Goal: Task Accomplishment & Management: Manage account settings

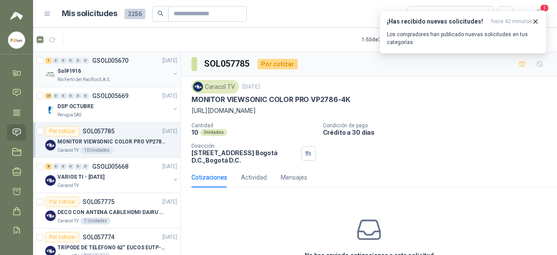
click at [99, 77] on p "Rio Fertil del Pacífico S.A.S." at bounding box center [83, 79] width 53 height 7
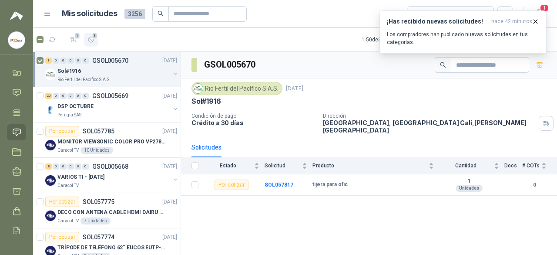
click at [93, 37] on span "1" at bounding box center [95, 35] width 6 height 7
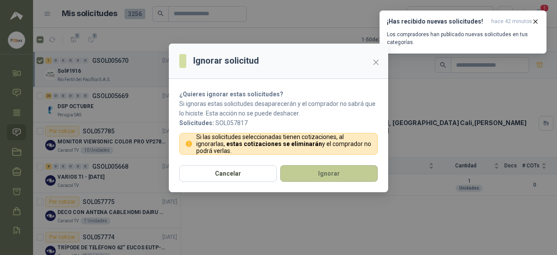
click at [314, 171] on button "Ignorar" at bounding box center [328, 173] width 97 height 17
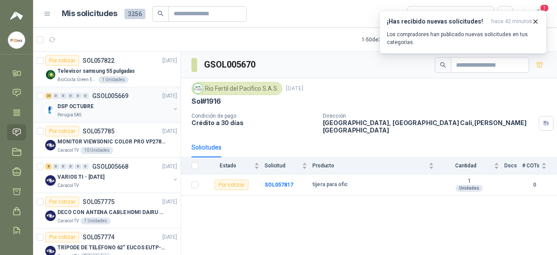
click at [93, 99] on div "20 0 0 0 0 0 GSOL005669 26/09/25" at bounding box center [112, 96] width 134 height 10
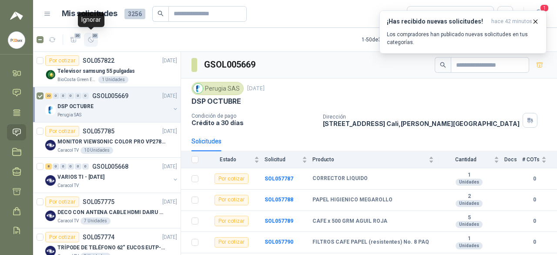
click at [96, 39] on span "20" at bounding box center [95, 35] width 8 height 7
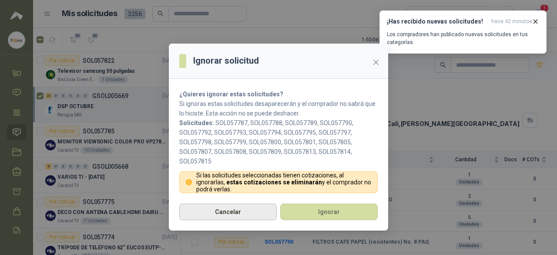
click at [253, 208] on button "Cancelar" at bounding box center [227, 211] width 97 height 17
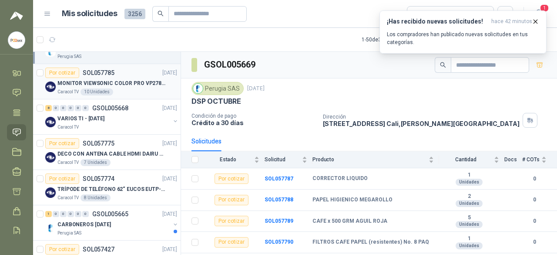
scroll to position [87, 0]
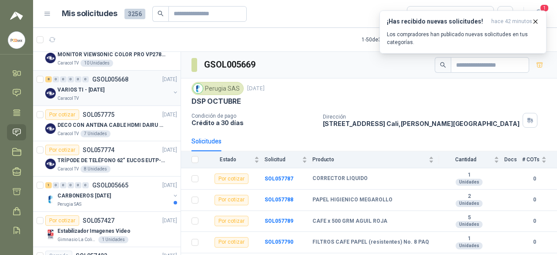
click at [91, 92] on p "VARIOS TI - [DATE]" at bounding box center [80, 90] width 47 height 8
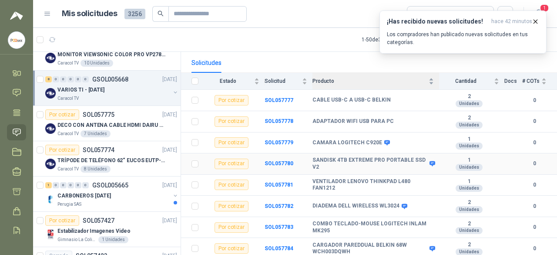
scroll to position [35, 0]
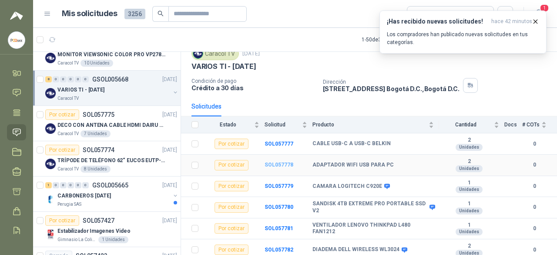
click at [284, 165] on b "SOL057778" at bounding box center [279, 164] width 29 height 6
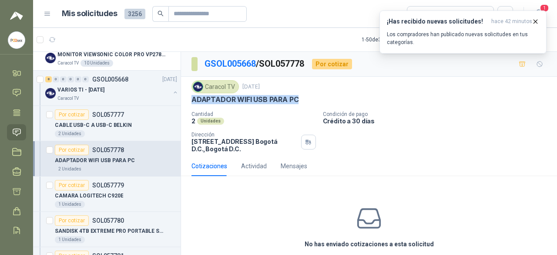
drag, startPoint x: 193, startPoint y: 99, endPoint x: 306, endPoint y: 102, distance: 112.8
click at [306, 102] on div "ADAPTADOR WIFI USB PARA PC" at bounding box center [368, 99] width 355 height 9
copy p "ADAPTADOR WIFI USB PARA PC"
click at [88, 122] on p "CABLE USB-C A USB-C BELKIN" at bounding box center [93, 125] width 77 height 8
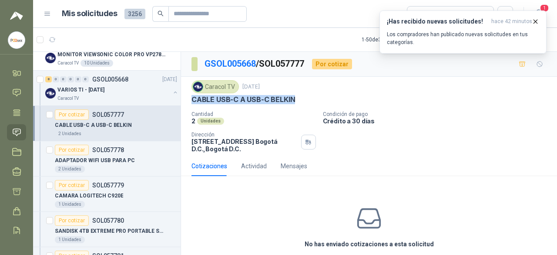
drag, startPoint x: 193, startPoint y: 97, endPoint x: 312, endPoint y: 94, distance: 118.4
click at [312, 95] on div "CABLE USB-C A USB-C BELKIN" at bounding box center [368, 99] width 355 height 9
copy p "CABLE USB-C A USB-C BELKIN"
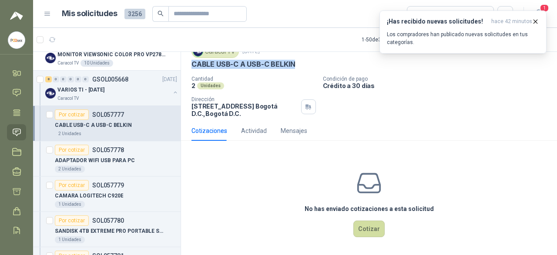
scroll to position [36, 0]
click at [107, 191] on p "CAMARA LOGITECH C920E" at bounding box center [89, 195] width 68 height 8
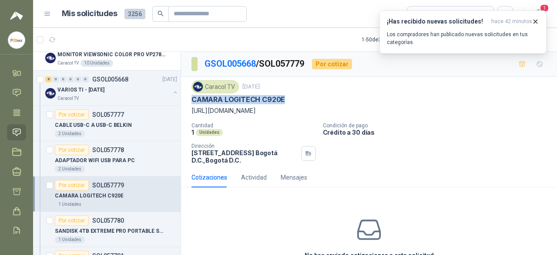
drag, startPoint x: 192, startPoint y: 100, endPoint x: 294, endPoint y: 101, distance: 102.3
click at [294, 101] on div "CAMARA LOGITECH C920E" at bounding box center [368, 99] width 355 height 9
copy p "CAMARA LOGITECH C920E"
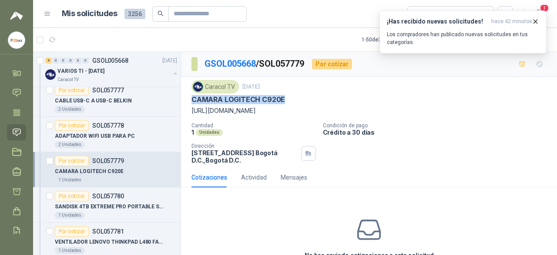
scroll to position [131, 0]
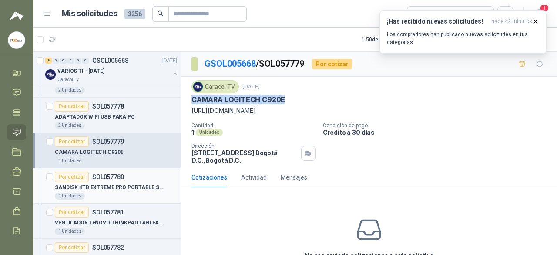
click at [126, 185] on p "SANDISK 4TB EXTREME PRO PORTABLE SSD V2" at bounding box center [109, 187] width 108 height 8
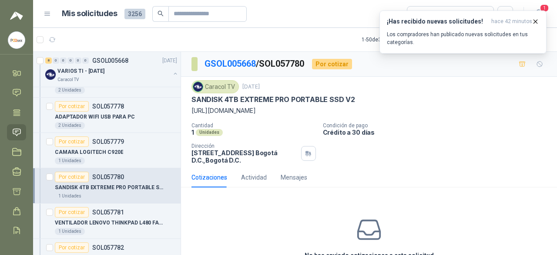
drag, startPoint x: 195, startPoint y: 96, endPoint x: 380, endPoint y: 121, distance: 187.1
click at [380, 115] on div "Caracol TV 26 sept, 2025 SANDISK 4TB EXTREME PRO PORTABLE SSD V2 https://www.bh…" at bounding box center [368, 97] width 355 height 35
click at [394, 115] on p "[URL][DOMAIN_NAME]" at bounding box center [368, 111] width 355 height 10
drag, startPoint x: 396, startPoint y: 120, endPoint x: 191, endPoint y: 101, distance: 205.0
click at [191, 101] on div "Caracol TV 26 sept, 2025 SANDISK 4TB EXTREME PRO PORTABLE SSD V2 https://www.bh…" at bounding box center [368, 97] width 355 height 35
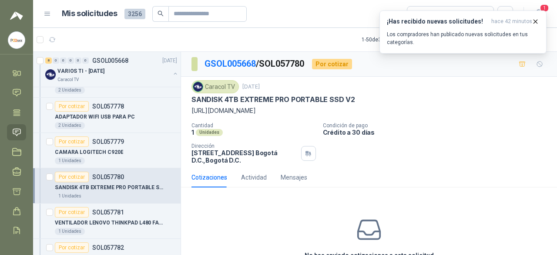
drag, startPoint x: 216, startPoint y: 107, endPoint x: 242, endPoint y: 113, distance: 26.7
click at [242, 113] on p "[URL][DOMAIN_NAME]" at bounding box center [368, 111] width 355 height 10
copy div "SANDISK 4TB EXTREME PRO PORTABLE SSD V2 https://www.bhphotovideo.com/c/product/…"
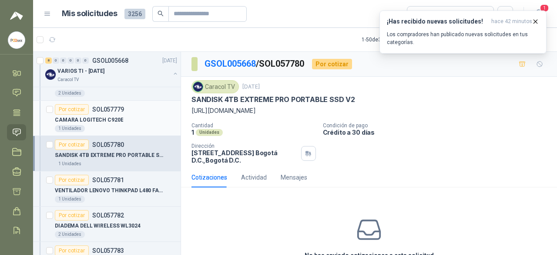
scroll to position [174, 0]
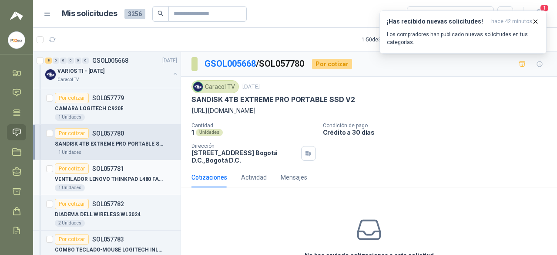
click at [106, 175] on p "VENTILADOR LENOVO THINKPAD L480 FAN1212" at bounding box center [109, 179] width 108 height 8
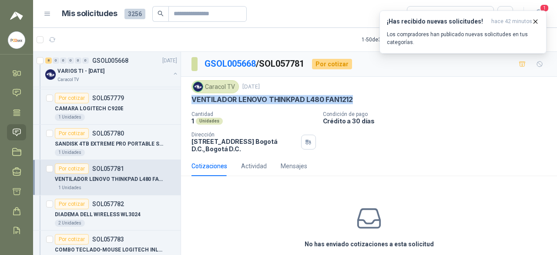
drag, startPoint x: 191, startPoint y: 97, endPoint x: 356, endPoint y: 100, distance: 164.5
click at [356, 100] on div "Caracol TV 26 sept, 2025 VENTILADOR LENOVO THINKPAD L480 FAN1212 Cantidad 1 Uni…" at bounding box center [369, 116] width 376 height 79
copy p "VENTILADOR LENOVO THINKPAD L480 FAN1212"
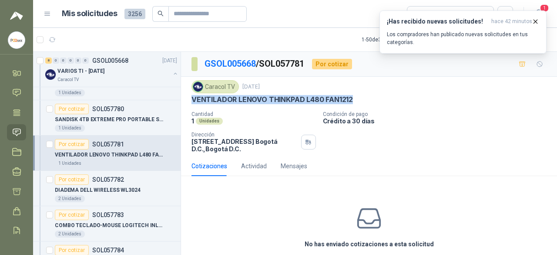
scroll to position [218, 0]
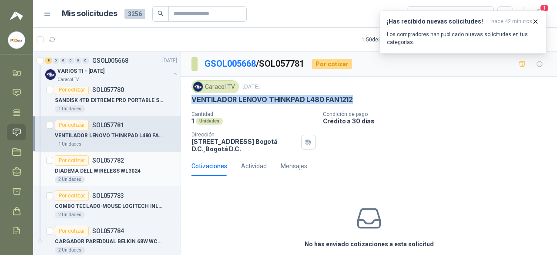
click at [107, 171] on p "DIADEMA DELL WIRELESS WL3024" at bounding box center [98, 171] width 86 height 8
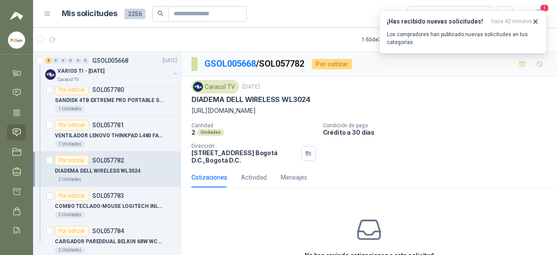
drag, startPoint x: 191, startPoint y: 95, endPoint x: 539, endPoint y: 114, distance: 348.2
click at [539, 114] on div "Caracol TV 26 sept, 2025 DIADEMA DELL WIRELESS WL3024 https://www.dell.com/es-e…" at bounding box center [368, 97] width 355 height 35
copy div "DIADEMA DELL WIRELESS WL3024 https://www.dell.com/es-es/shop/auriculares-inal%C…"
click at [111, 190] on div "Por cotizar SOL057783" at bounding box center [89, 195] width 69 height 10
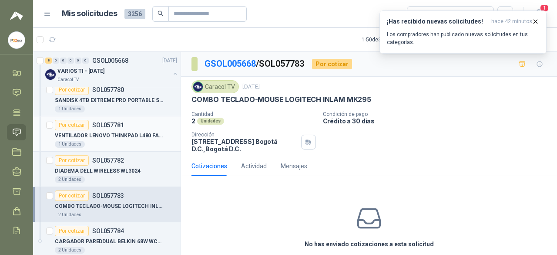
scroll to position [305, 0]
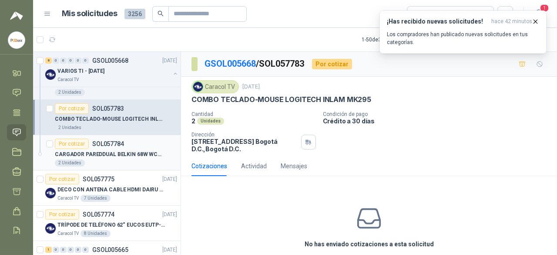
click at [105, 143] on p "SOL057784" at bounding box center [108, 144] width 32 height 6
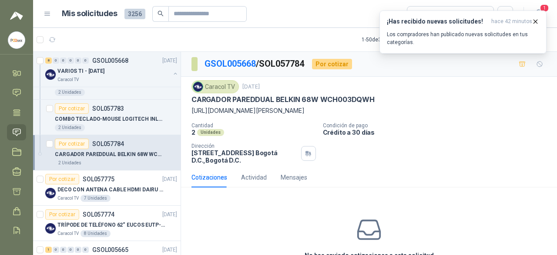
drag, startPoint x: 186, startPoint y: 96, endPoint x: 427, endPoint y: 121, distance: 242.3
click at [427, 121] on div "Caracol TV [DATE] CARGADOR PAREDDUAL BELKIN 68W WCH003DQWH [URL][DOMAIN_NAME] C…" at bounding box center [369, 122] width 376 height 91
copy div "CARGADOR PAREDDUAL BELKIN 68W WCH003DQWH https://mac-center.com/products/cargad…"
click at [108, 189] on p "DECO CON ANTENA CABLE HDMI DAIRU DR90014" at bounding box center [111, 189] width 108 height 8
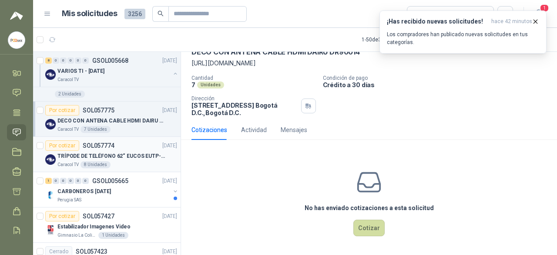
scroll to position [392, 0]
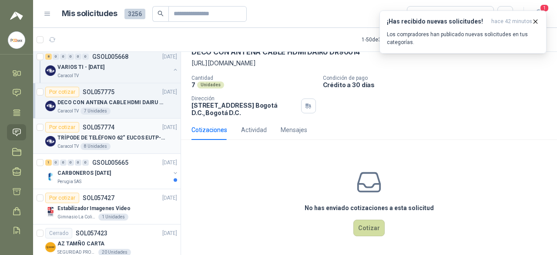
click at [99, 140] on div "TRÍPODE DE TELÉFONO 62“ EUCOS EUTP-010" at bounding box center [117, 137] width 120 height 10
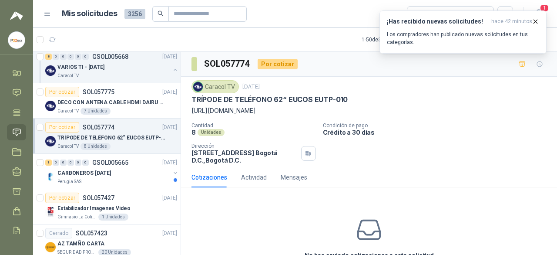
click at [192, 110] on p "[URL][DOMAIN_NAME]" at bounding box center [368, 111] width 355 height 10
drag, startPoint x: 191, startPoint y: 110, endPoint x: 260, endPoint y: 124, distance: 70.5
click at [260, 124] on div "Caracol TV 26 sept, 2025 TRÍPODE DE TELÉFONO 62“ EUCOS EUTP-010 https://www.ama…" at bounding box center [369, 122] width 376 height 91
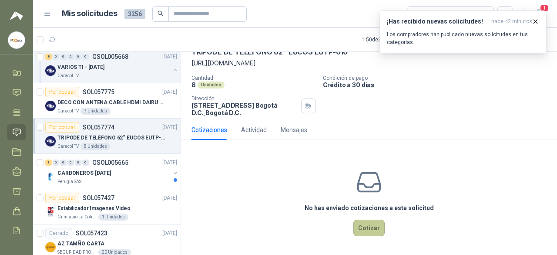
click at [366, 225] on button "Cotizar" at bounding box center [368, 227] width 31 height 17
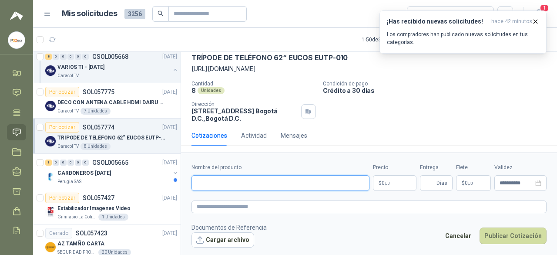
click at [239, 185] on input "Nombre del producto" at bounding box center [280, 183] width 178 height 16
paste input "**********"
type input "**********"
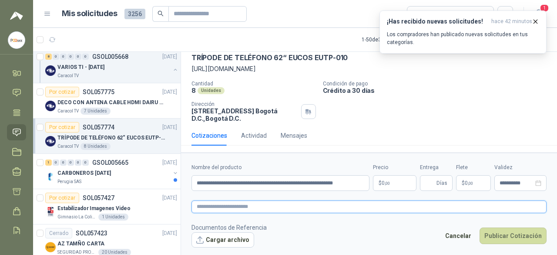
click at [251, 210] on textarea at bounding box center [368, 206] width 355 height 12
paste textarea "**********"
type textarea "**********"
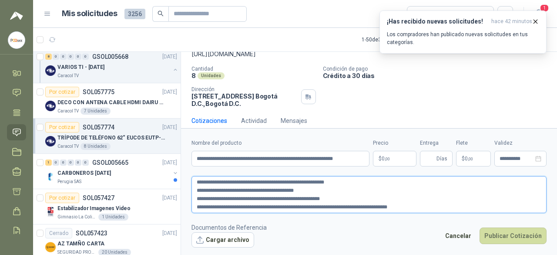
type textarea "**********"
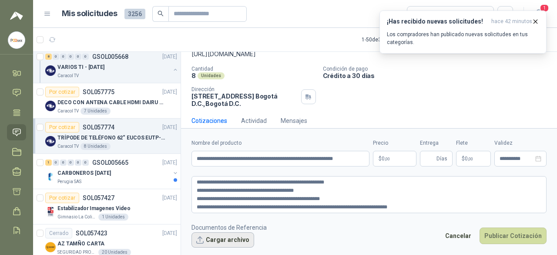
click at [223, 237] on button "Cargar archivo" at bounding box center [222, 240] width 63 height 16
drag, startPoint x: 238, startPoint y: 239, endPoint x: 225, endPoint y: 242, distance: 13.4
click at [225, 242] on button "Cargar archivo" at bounding box center [222, 240] width 63 height 16
click at [252, 125] on div "Actividad" at bounding box center [254, 121] width 26 height 10
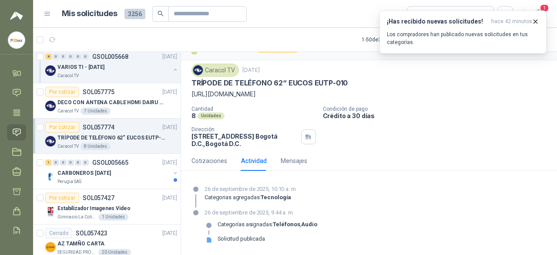
scroll to position [25, 0]
click at [212, 160] on div "Cotizaciones" at bounding box center [209, 161] width 36 height 10
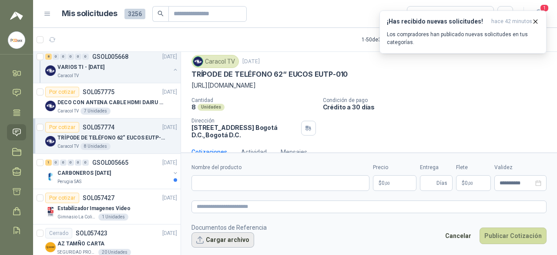
click at [214, 238] on button "Cargar archivo" at bounding box center [222, 240] width 63 height 16
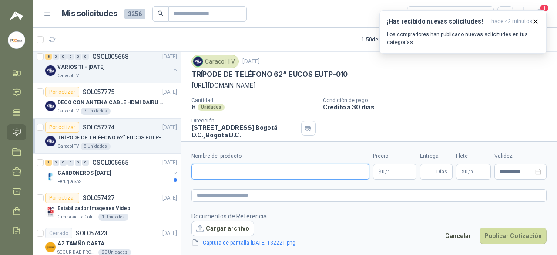
click at [231, 170] on input "Nombre del producto" at bounding box center [280, 172] width 178 height 16
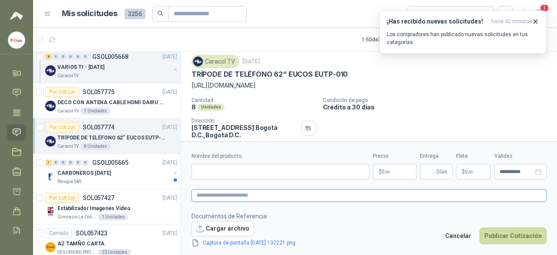
click at [222, 193] on textarea at bounding box center [368, 195] width 355 height 12
paste textarea "**********"
type textarea "**********"
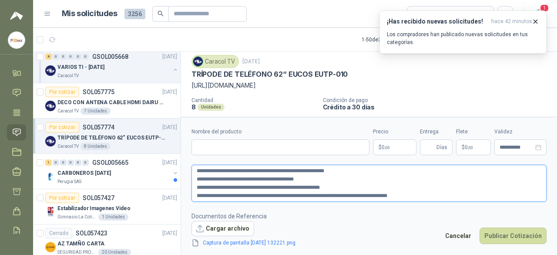
click at [197, 171] on textarea "**********" at bounding box center [368, 182] width 355 height 37
type textarea "**********"
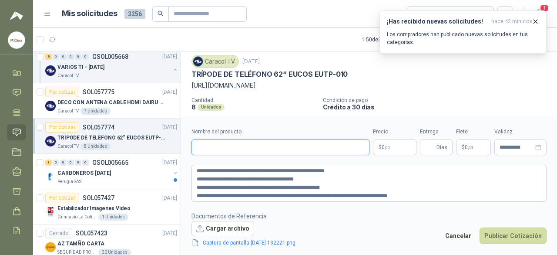
click at [234, 148] on input "Nombre del producto" at bounding box center [280, 147] width 178 height 16
paste input "**********"
type input "**********"
drag, startPoint x: 367, startPoint y: 147, endPoint x: 95, endPoint y: 146, distance: 272.0
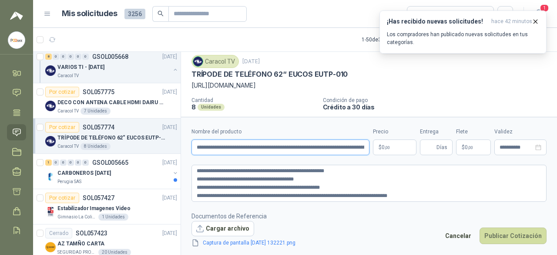
click at [95, 146] on div "Por cotizar SOL057822 26/09/25 Televisor samsung 55 pulgadas BioCosta Green Ene…" at bounding box center [295, 154] width 524 height 206
paste input "**********"
type input "**********"
click at [395, 151] on body "Juan Grillo PC QUICK Inicio Chat Tareas Solicitudes Licitaciones Negociaciones …" at bounding box center [278, 127] width 557 height 255
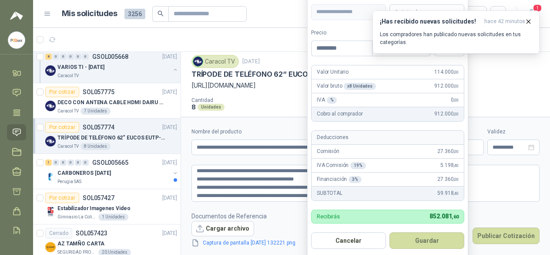
type input "*********"
click at [389, 232] on button "Guardar" at bounding box center [426, 240] width 75 height 17
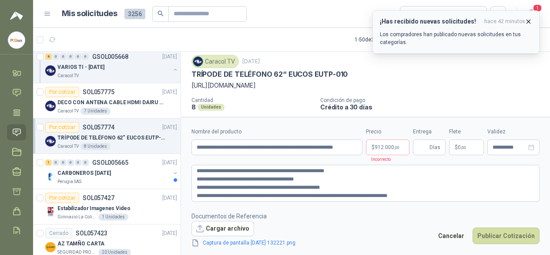
click at [527, 20] on button "¡Has recibido nuevas solicitudes! hace 42 minutos Los compradores han publicado…" at bounding box center [456, 31] width 167 height 43
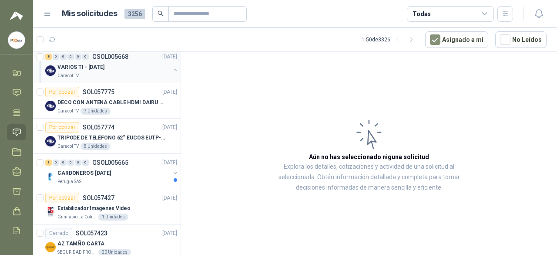
click at [98, 72] on div "Caracol TV" at bounding box center [113, 75] width 113 height 7
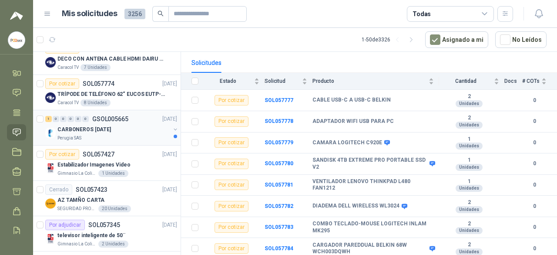
scroll to position [348, 0]
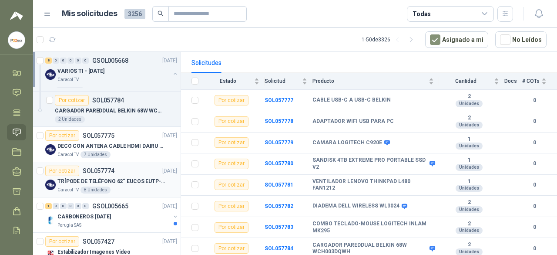
click at [77, 165] on div "Por cotizar" at bounding box center [62, 170] width 34 height 10
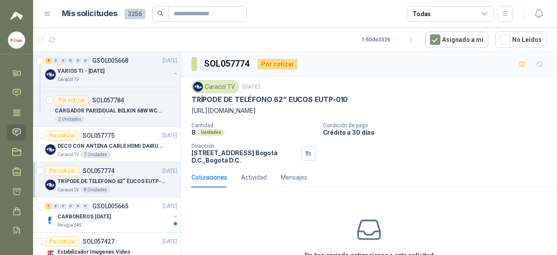
scroll to position [57, 0]
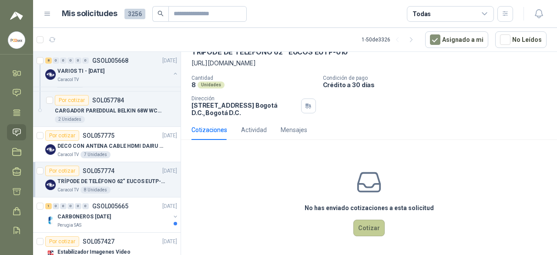
click at [359, 225] on button "Cotizar" at bounding box center [368, 227] width 31 height 17
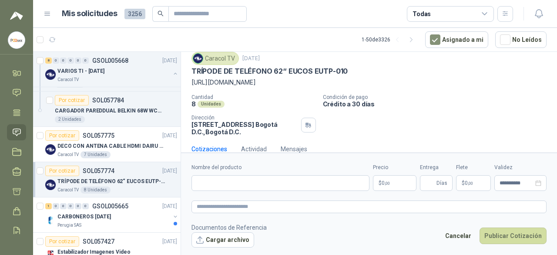
scroll to position [50, 0]
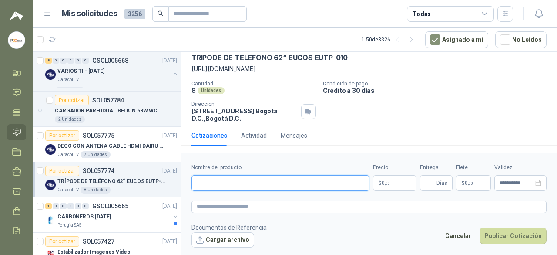
click at [228, 181] on input "Nombre del producto" at bounding box center [280, 183] width 178 height 16
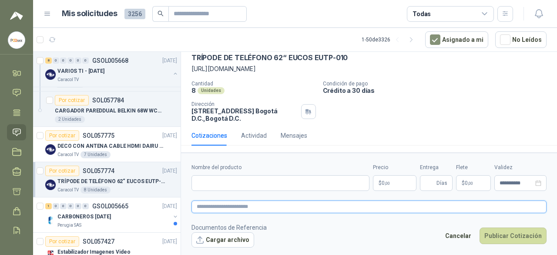
drag, startPoint x: 228, startPoint y: 181, endPoint x: 229, endPoint y: 209, distance: 27.4
click at [229, 209] on textarea at bounding box center [368, 206] width 355 height 12
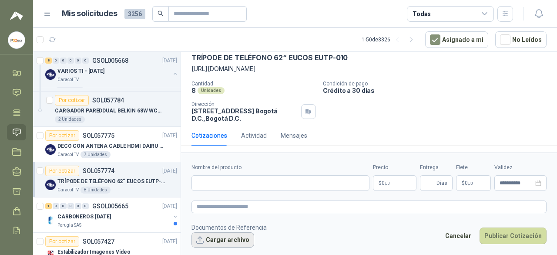
click at [222, 238] on button "Cargar archivo" at bounding box center [222, 240] width 63 height 16
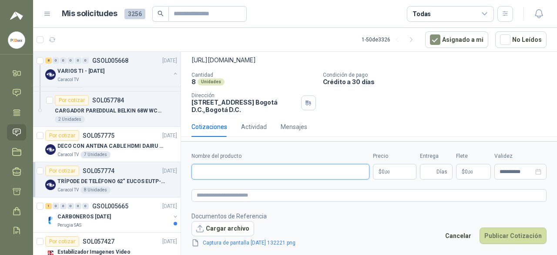
paste input "**********"
type input "**********"
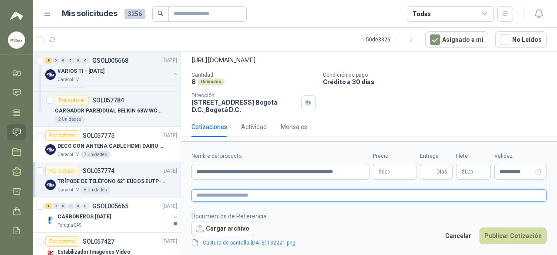
click at [234, 195] on textarea at bounding box center [368, 195] width 355 height 12
paste textarea "**********"
type textarea "**********"
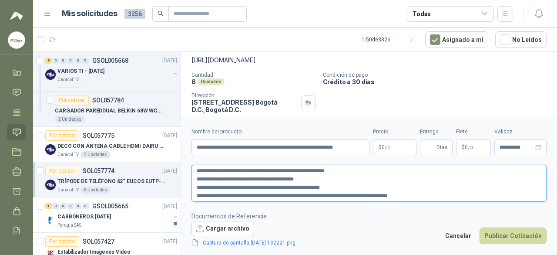
type textarea "**********"
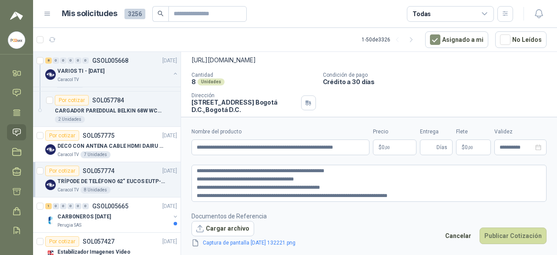
click at [395, 148] on body "Juan Grillo PC QUICK Inicio Chat Tareas Solicitudes Licitaciones Negociaciones …" at bounding box center [278, 127] width 557 height 255
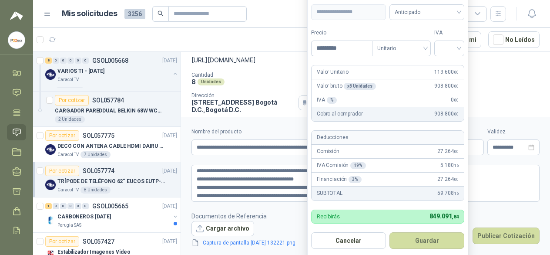
type input "*********"
click at [462, 56] on form "**********" at bounding box center [387, 103] width 161 height 310
click at [460, 52] on div at bounding box center [449, 48] width 30 height 16
click at [450, 64] on div "19%" at bounding box center [449, 66] width 16 height 10
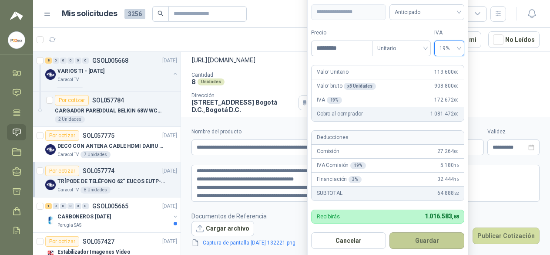
click at [404, 235] on button "Guardar" at bounding box center [426, 240] width 75 height 17
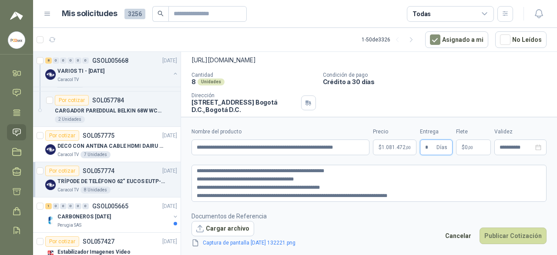
type input "*"
click at [512, 239] on button "Publicar Cotización" at bounding box center [513, 235] width 67 height 17
drag, startPoint x: 398, startPoint y: 194, endPoint x: 154, endPoint y: 185, distance: 244.3
click at [154, 185] on div "Por cotizar SOL057822 26/09/25 Televisor samsung 55 pulgadas BioCosta Green Ene…" at bounding box center [295, 154] width 524 height 206
type textarea "**********"
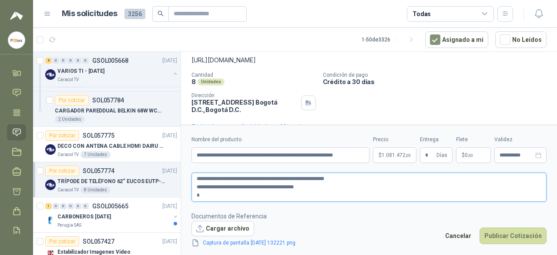
type textarea "**********"
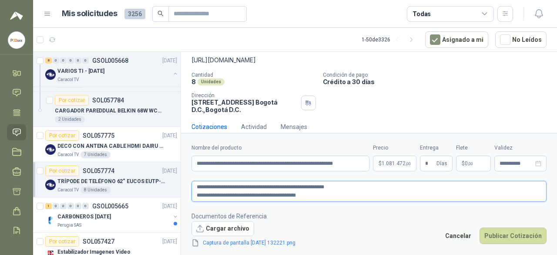
click at [341, 187] on textarea "**********" at bounding box center [368, 191] width 355 height 20
type textarea "**********"
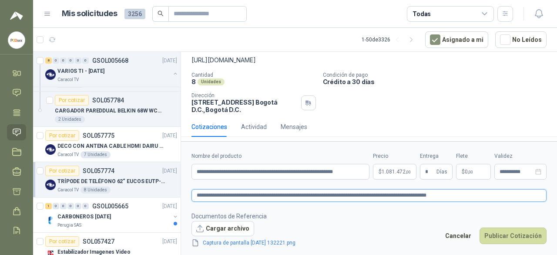
type textarea "**********"
click at [459, 195] on textarea "**********" at bounding box center [368, 195] width 355 height 12
type textarea "**********"
paste textarea "**********"
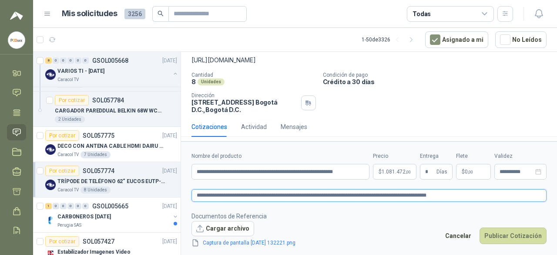
type textarea "**********"
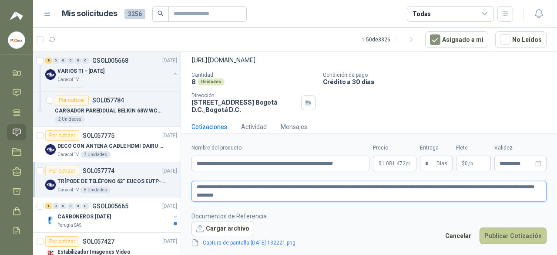
type textarea "**********"
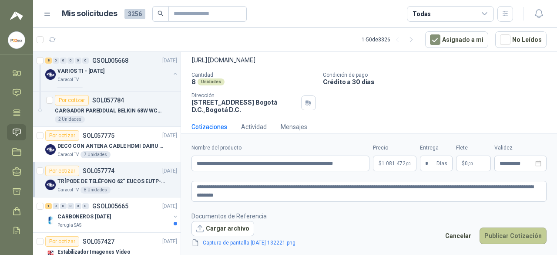
click at [509, 233] on button "Publicar Cotización" at bounding box center [513, 235] width 67 height 17
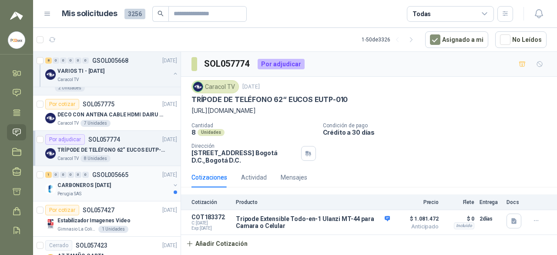
scroll to position [392, 0]
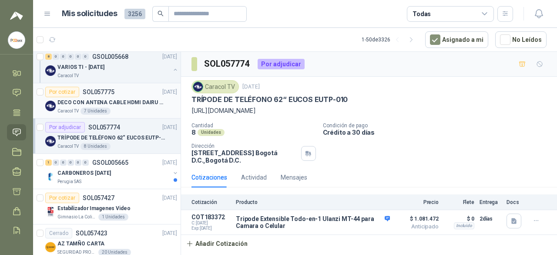
click at [91, 107] on div "7 Unidades" at bounding box center [96, 110] width 30 height 7
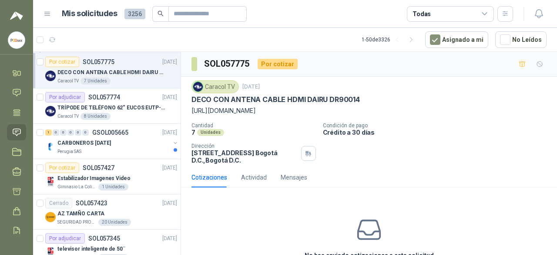
scroll to position [435, 0]
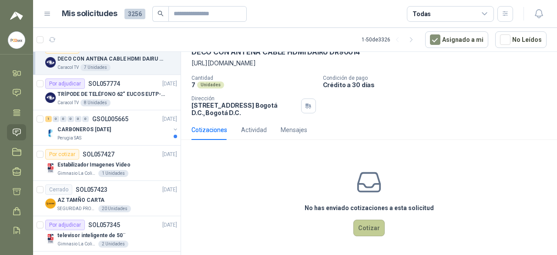
click at [359, 228] on button "Cotizar" at bounding box center [368, 227] width 31 height 17
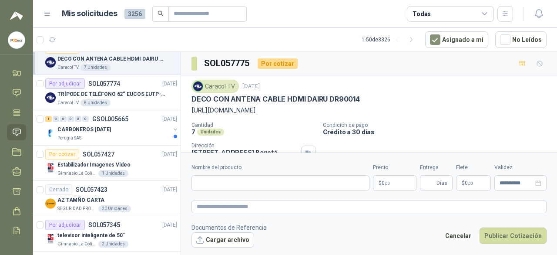
scroll to position [0, 0]
click at [193, 110] on p "[URL][DOMAIN_NAME]" at bounding box center [368, 111] width 355 height 10
drag, startPoint x: 192, startPoint y: 110, endPoint x: 235, endPoint y: 121, distance: 43.7
click at [235, 115] on p "[URL][DOMAIN_NAME]" at bounding box center [368, 111] width 355 height 10
copy p "[URL][DOMAIN_NAME]"
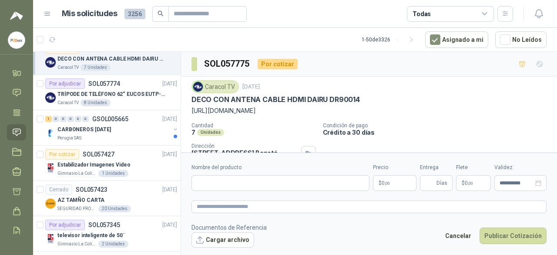
copy p "[URL][DOMAIN_NAME]"
click at [217, 181] on input "Nombre del producto" at bounding box center [280, 183] width 178 height 16
paste input "**********"
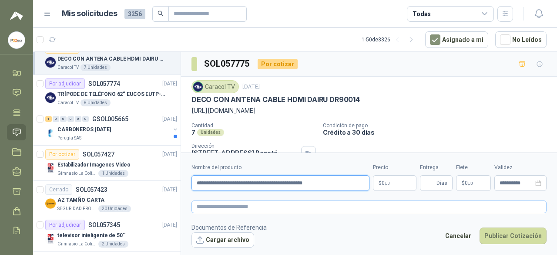
type input "**********"
click at [228, 206] on textarea at bounding box center [368, 206] width 355 height 12
paste textarea "**********"
type textarea "**********"
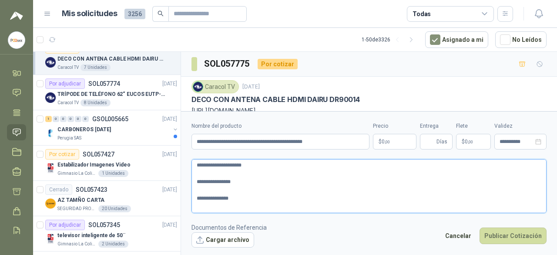
type textarea "**********"
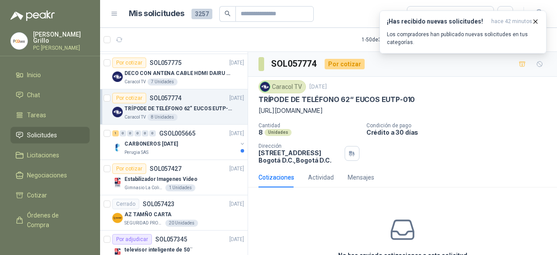
scroll to position [57, 0]
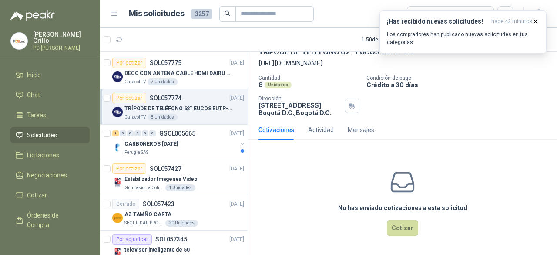
click at [397, 236] on div "No has enviado cotizaciones a esta solicitud Cotizar" at bounding box center [402, 202] width 309 height 111
click at [397, 227] on button "Cotizar" at bounding box center [402, 227] width 31 height 17
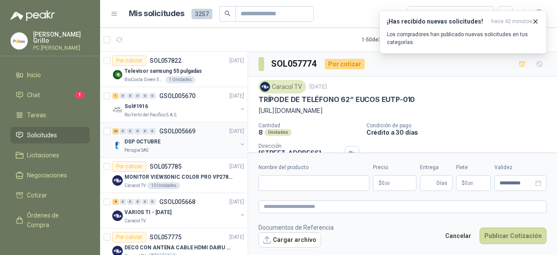
scroll to position [44, 0]
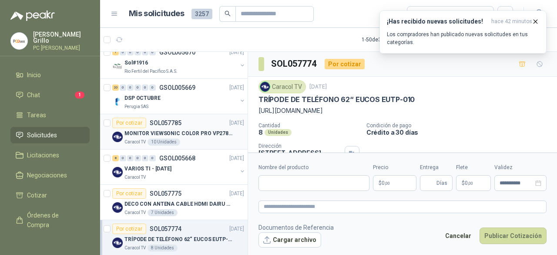
click at [175, 125] on p "SOL057785" at bounding box center [166, 123] width 32 height 6
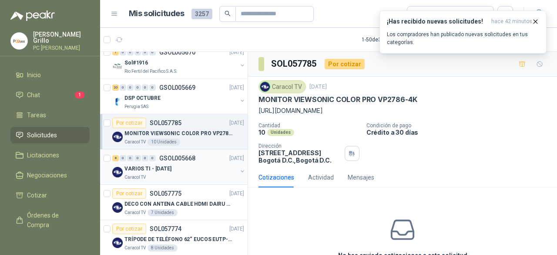
scroll to position [87, 0]
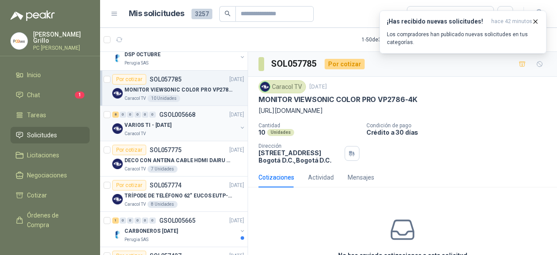
click at [165, 130] on div "Caracol TV" at bounding box center [180, 133] width 113 height 7
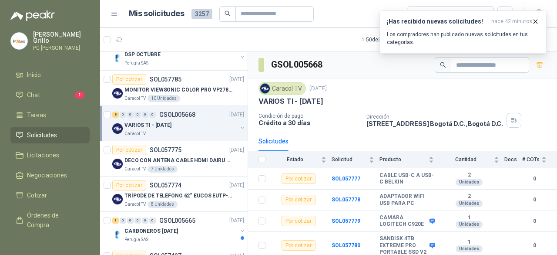
click at [239, 126] on button "button" at bounding box center [242, 127] width 7 height 7
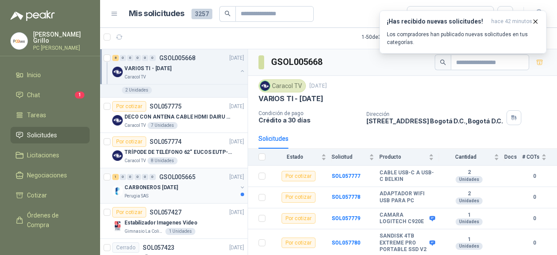
scroll to position [392, 0]
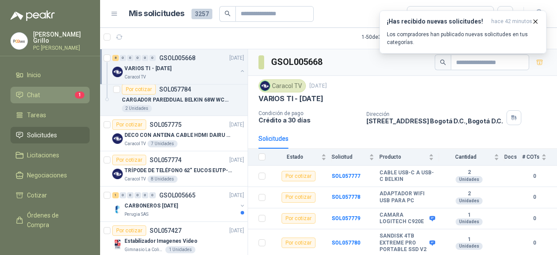
click at [44, 95] on li "Chat 1" at bounding box center [50, 95] width 69 height 10
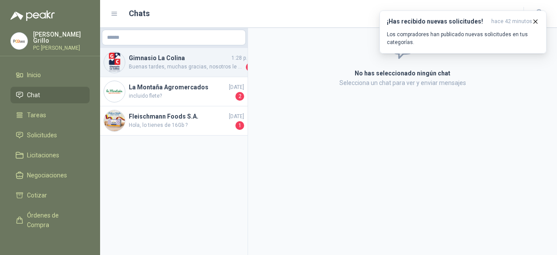
click at [148, 69] on span "Buenas tardes, muchas gracias, nosotros le avisamos" at bounding box center [186, 67] width 115 height 9
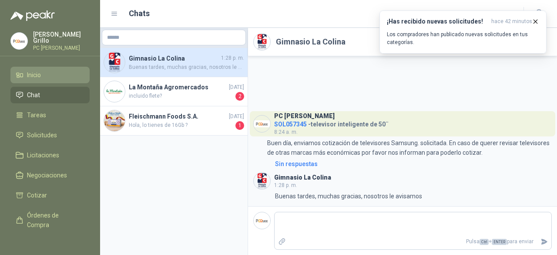
click at [32, 72] on span "Inicio" at bounding box center [34, 75] width 14 height 10
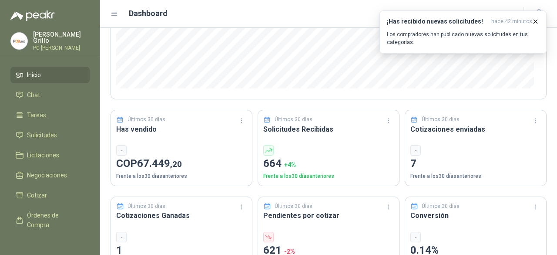
scroll to position [131, 0]
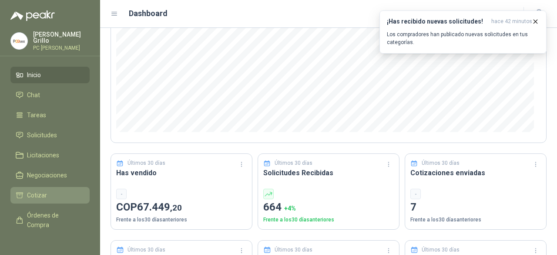
click at [40, 191] on span "Cotizar" at bounding box center [37, 195] width 20 height 10
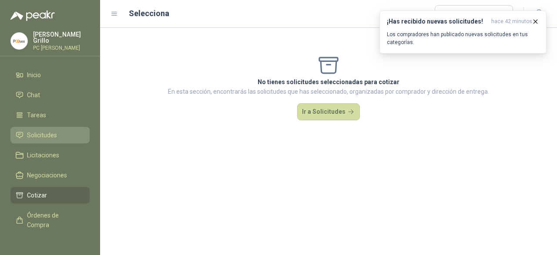
click at [57, 136] on li "Solicitudes" at bounding box center [50, 135] width 69 height 10
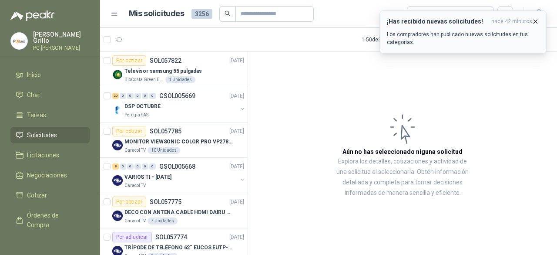
click at [536, 20] on icon "button" at bounding box center [535, 21] width 7 height 7
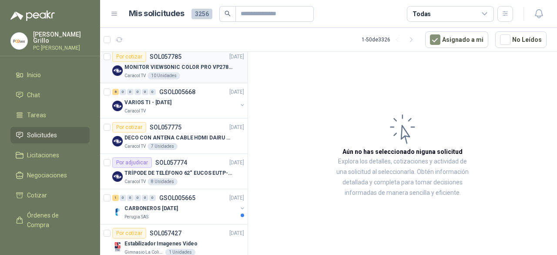
scroll to position [87, 0]
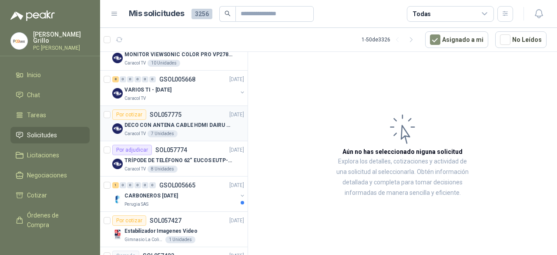
click at [184, 122] on p "DECO CON ANTENA CABLE HDMI DAIRU DR90014" at bounding box center [178, 125] width 108 height 8
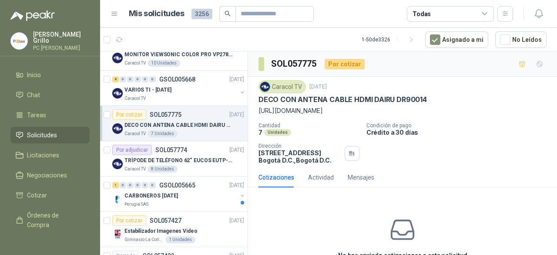
scroll to position [44, 0]
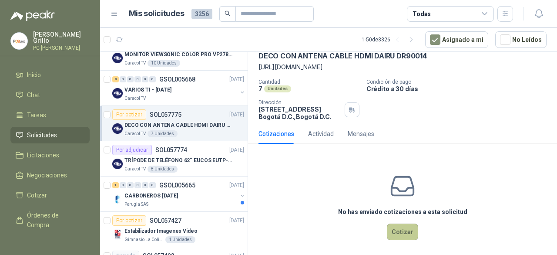
click at [393, 235] on button "Cotizar" at bounding box center [402, 231] width 31 height 17
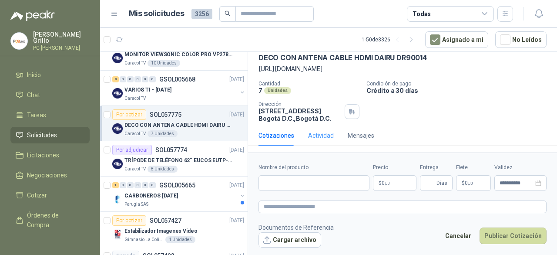
scroll to position [50, 0]
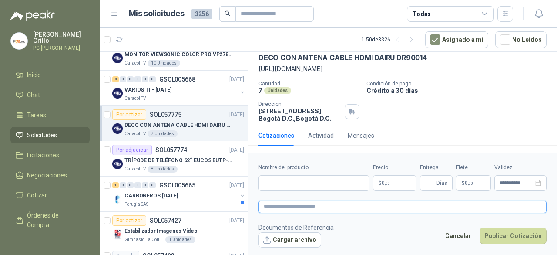
click at [288, 205] on textarea at bounding box center [402, 206] width 288 height 12
paste textarea "**********"
type textarea "**********"
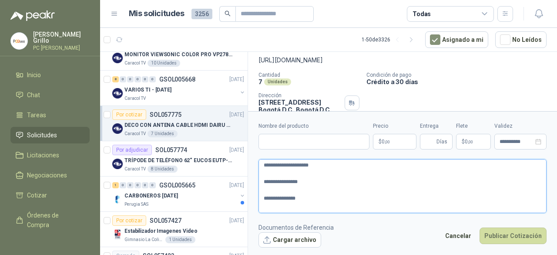
scroll to position [21, 0]
type textarea "**********"
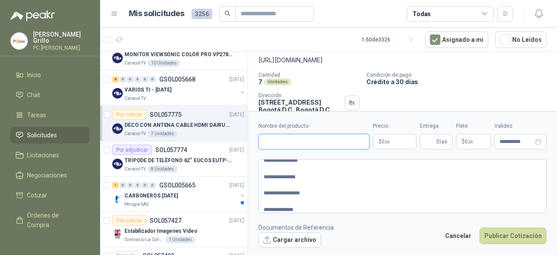
click at [284, 143] on input "Nombre del producto" at bounding box center [313, 142] width 111 height 16
paste input "**********"
type input "**********"
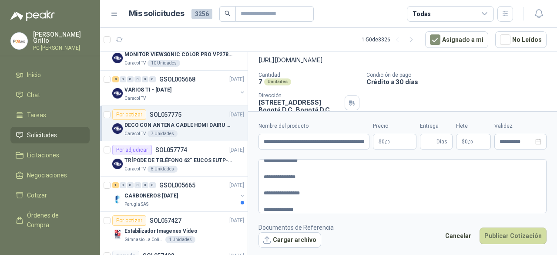
click at [405, 140] on p "$ 0 ,00" at bounding box center [395, 142] width 44 height 16
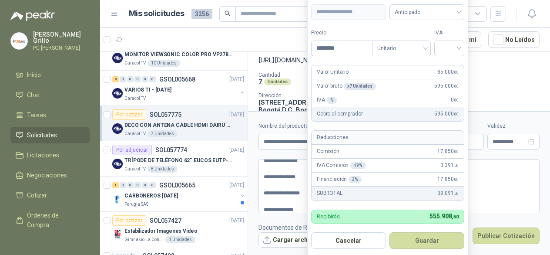
type input "********"
click at [446, 59] on form "**********" at bounding box center [387, 103] width 161 height 310
click at [447, 54] on span at bounding box center [450, 48] width 20 height 15
click at [444, 70] on div "19%" at bounding box center [449, 66] width 16 height 10
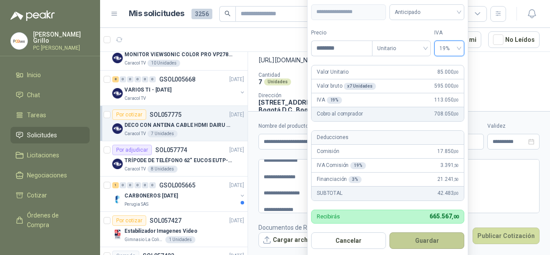
click at [409, 236] on button "Guardar" at bounding box center [426, 240] width 75 height 17
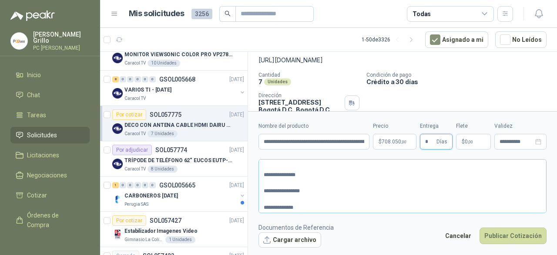
scroll to position [24, 0]
type input "*"
click at [281, 240] on button "Cargar archivo" at bounding box center [289, 240] width 63 height 16
click at [279, 234] on button "Cargar archivo" at bounding box center [289, 240] width 63 height 16
click at [292, 242] on button "Cargar archivo" at bounding box center [289, 240] width 63 height 16
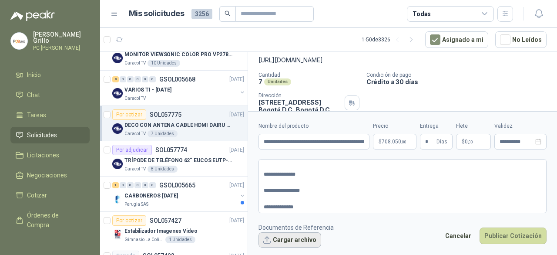
click at [281, 234] on button "Cargar archivo" at bounding box center [289, 240] width 63 height 16
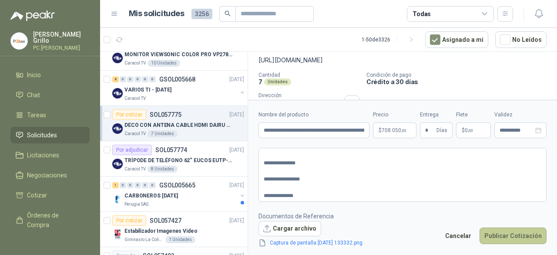
click at [508, 238] on button "Publicar Cotización" at bounding box center [513, 235] width 67 height 17
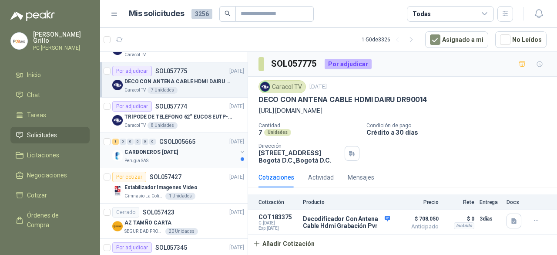
scroll to position [174, 0]
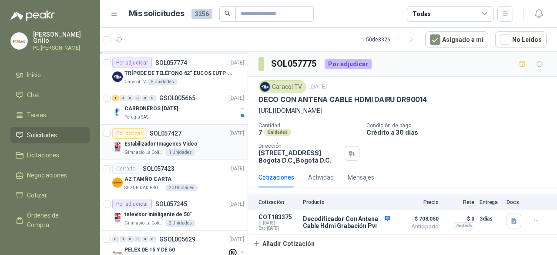
click at [181, 138] on div "Estabilizador Imagenes Video" at bounding box center [184, 143] width 120 height 10
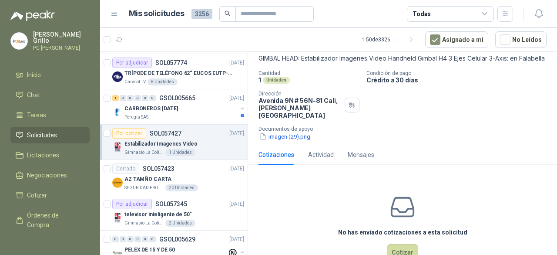
scroll to position [79, 0]
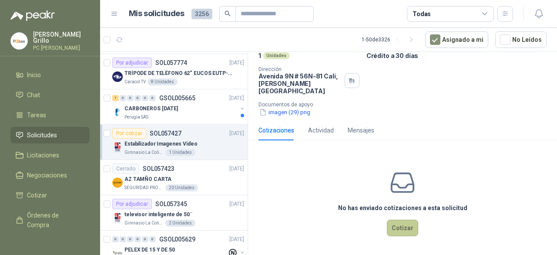
click at [398, 228] on button "Cotizar" at bounding box center [402, 227] width 31 height 17
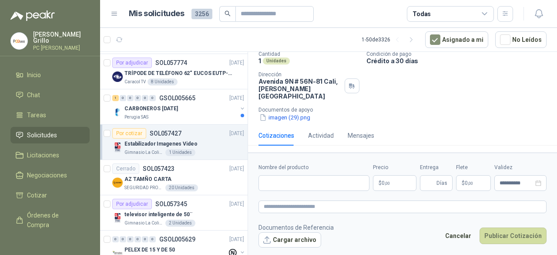
scroll to position [73, 0]
click at [314, 184] on input "Nombre del producto" at bounding box center [313, 183] width 111 height 16
drag, startPoint x: 276, startPoint y: 101, endPoint x: 274, endPoint y: 112, distance: 11.5
click at [276, 101] on div "Cantidad 1 Unidades Condición de pago Crédito a 30 días Dirección [STREET_ADDRE…" at bounding box center [402, 86] width 288 height 71
click at [272, 117] on button "imagen (29).png" at bounding box center [284, 117] width 53 height 9
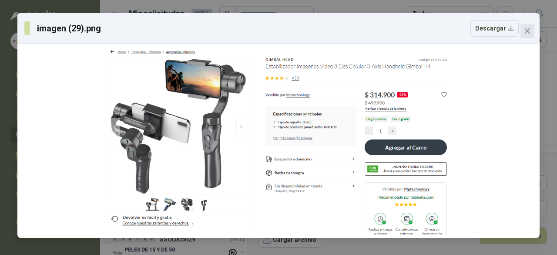
click at [529, 28] on icon "close" at bounding box center [527, 30] width 7 height 7
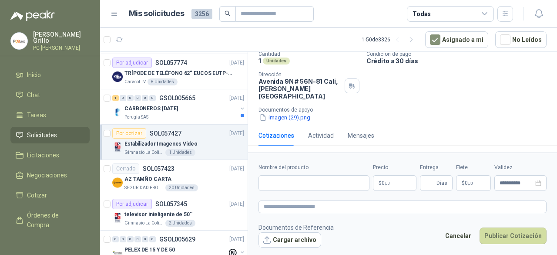
click at [282, 117] on button "imagen (29).png" at bounding box center [284, 117] width 53 height 9
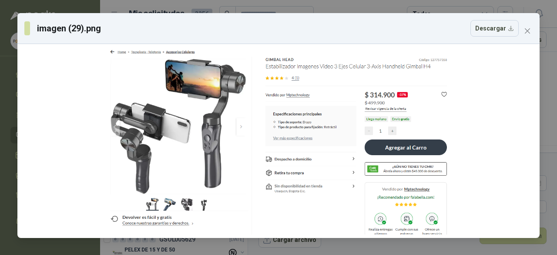
click at [390, 5] on div "imagen (29).png Descargar" at bounding box center [278, 127] width 557 height 255
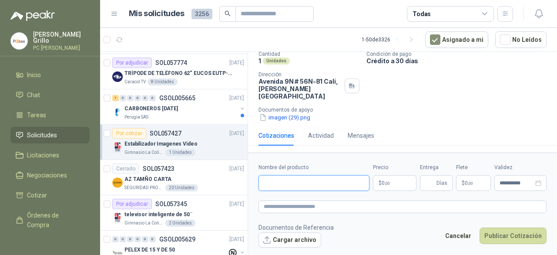
click at [288, 182] on input "Nombre del producto" at bounding box center [313, 183] width 111 height 16
paste input "**********"
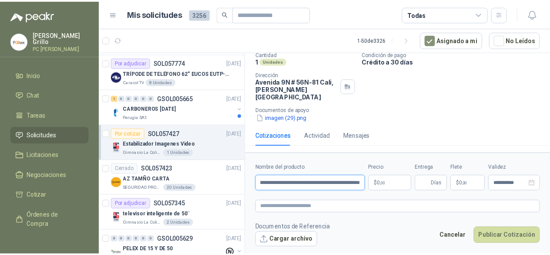
scroll to position [0, 0]
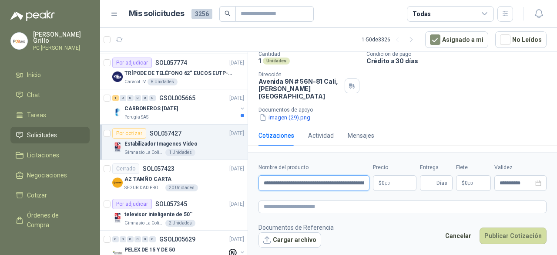
drag, startPoint x: 309, startPoint y: 181, endPoint x: 242, endPoint y: 183, distance: 66.6
click at [242, 183] on div "Por cotizar SOL057822 [DATE] Televisor samsung 55 pulgadas BioCosta [PERSON_NAM…" at bounding box center [328, 154] width 457 height 206
click at [299, 184] on input "**********" at bounding box center [313, 183] width 111 height 16
drag, startPoint x: 299, startPoint y: 184, endPoint x: 334, endPoint y: 183, distance: 35.3
click at [334, 183] on input "**********" at bounding box center [313, 183] width 111 height 16
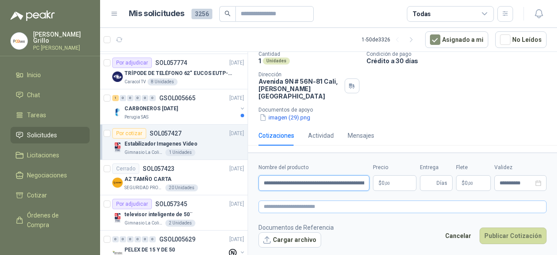
type input "**********"
click at [292, 210] on textarea at bounding box center [402, 206] width 288 height 12
click at [297, 205] on textarea at bounding box center [402, 206] width 288 height 12
type textarea "*"
type textarea "**"
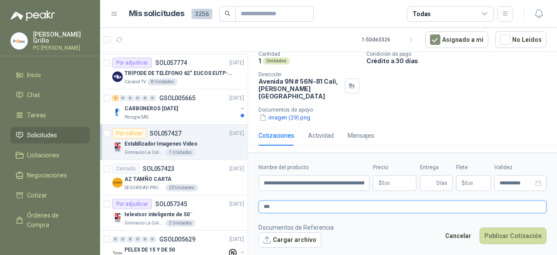
type textarea "****"
type textarea "*****"
type textarea "******"
type textarea "*******"
type textarea "********"
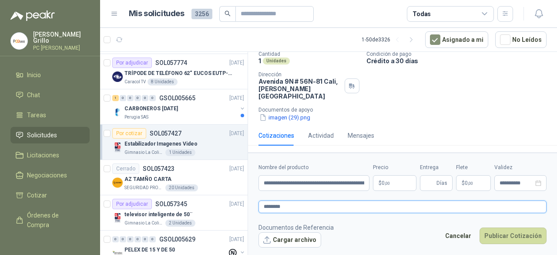
type textarea "********"
type textarea "**********"
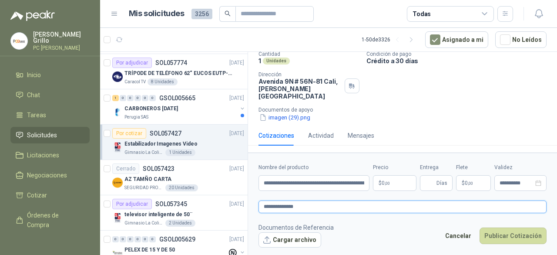
type textarea "**********"
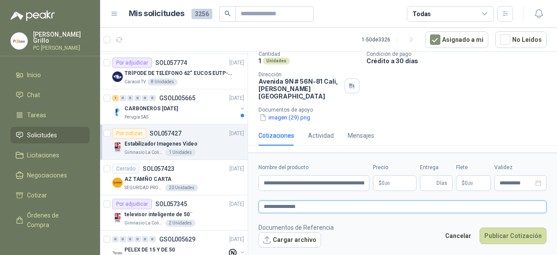
type textarea "**********"
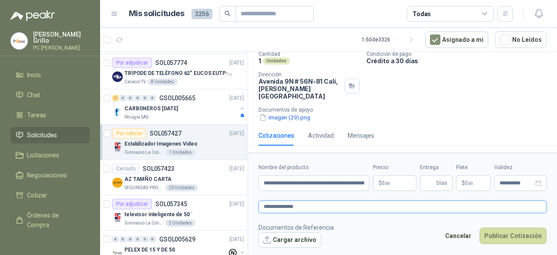
type textarea "**********"
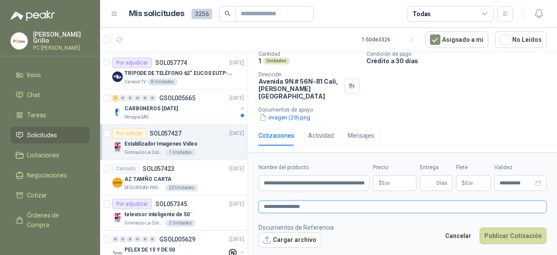
paste textarea "**********"
type textarea "**********"
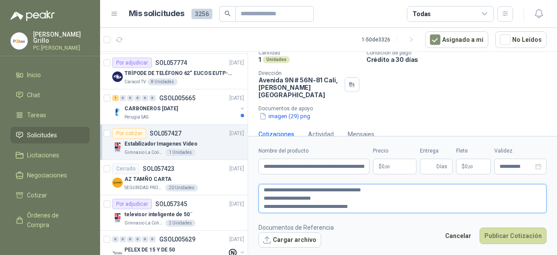
click at [306, 191] on textarea "**********" at bounding box center [402, 198] width 288 height 29
type textarea "**********"
click at [399, 172] on p "$ 0 ,00" at bounding box center [395, 166] width 44 height 16
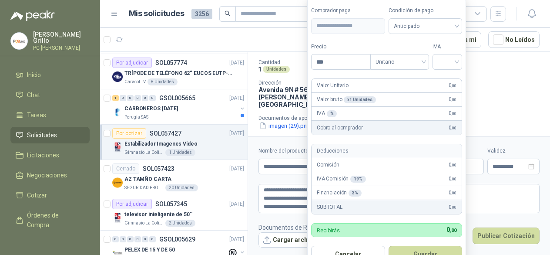
click at [267, 41] on article "1 - 50 de 3326 Asignado a mi No Leídos" at bounding box center [325, 39] width 450 height 23
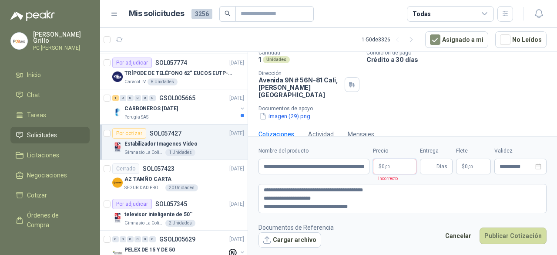
click at [379, 167] on body "[PERSON_NAME] PC QUICK Inicio Chat Tareas Solicitudes Licitaciones Negociacione…" at bounding box center [278, 127] width 557 height 255
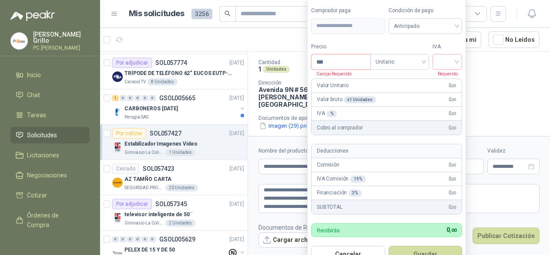
click at [323, 69] on input "***" at bounding box center [341, 61] width 59 height 15
click at [380, 67] on span "Unitario" at bounding box center [400, 61] width 48 height 13
type input "*********"
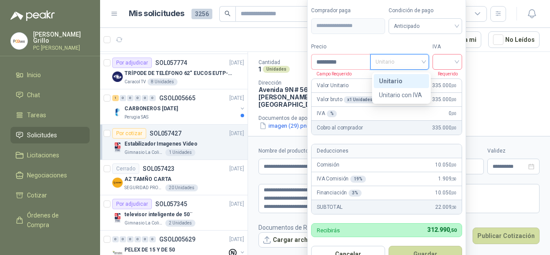
click at [440, 65] on input "search" at bounding box center [447, 60] width 19 height 13
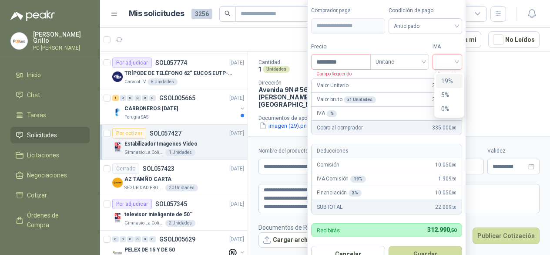
click at [449, 85] on div "19%" at bounding box center [449, 81] width 16 height 10
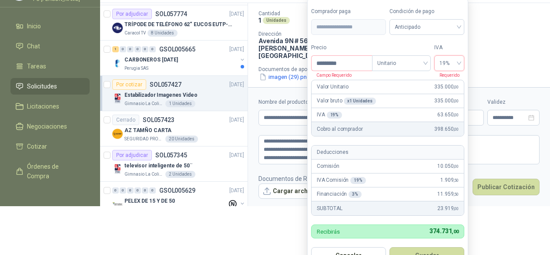
scroll to position [50, 0]
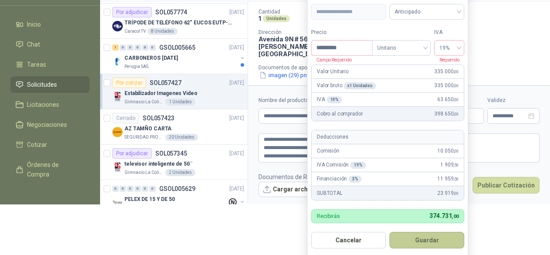
click at [422, 243] on button "Guardar" at bounding box center [426, 240] width 75 height 17
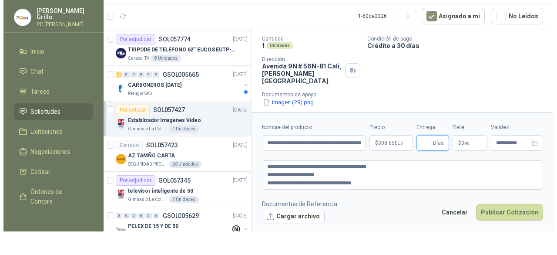
scroll to position [0, 0]
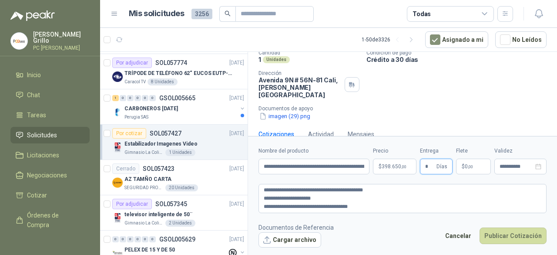
type input "*"
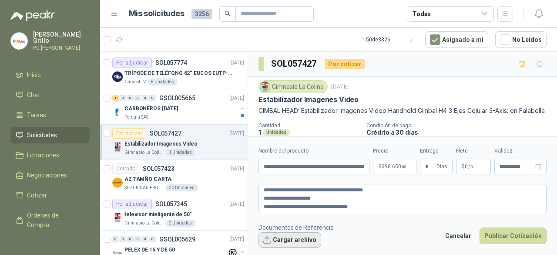
click at [285, 236] on button "Cargar archivo" at bounding box center [289, 240] width 63 height 16
click at [305, 238] on button "Cargar archivo" at bounding box center [289, 240] width 63 height 16
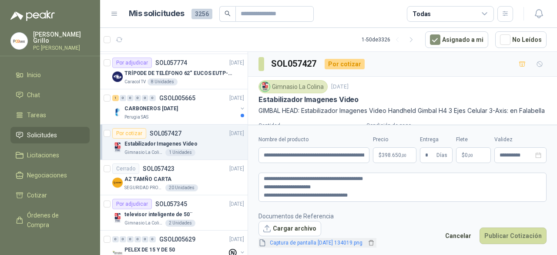
click at [325, 244] on span "Captura de pantalla [DATE] 134019.png" at bounding box center [316, 242] width 100 height 8
click at [331, 242] on link "Captura de pantalla [DATE] 134019.png" at bounding box center [316, 242] width 100 height 8
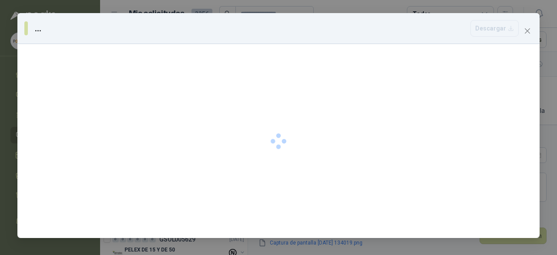
click at [331, 242] on div "... [GEOGRAPHIC_DATA]" at bounding box center [278, 127] width 557 height 255
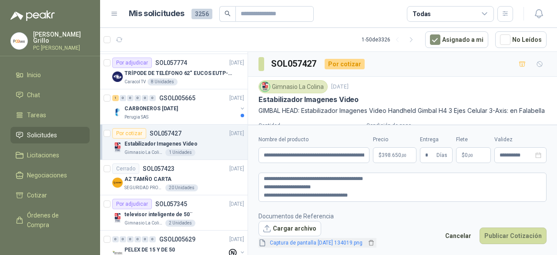
click at [331, 241] on link "Captura de pantalla [DATE] 134019.png" at bounding box center [316, 242] width 100 height 8
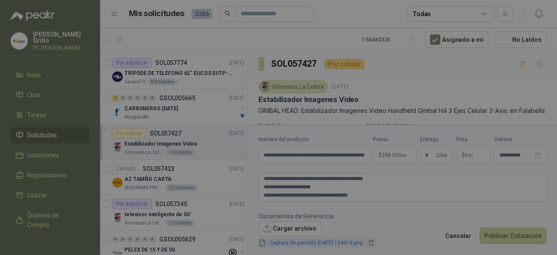
click at [331, 241] on div "... [GEOGRAPHIC_DATA]" at bounding box center [278, 127] width 557 height 255
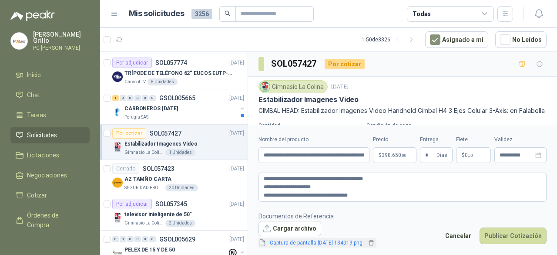
click at [331, 241] on link "Captura de pantalla [DATE] 134019.png" at bounding box center [316, 242] width 100 height 8
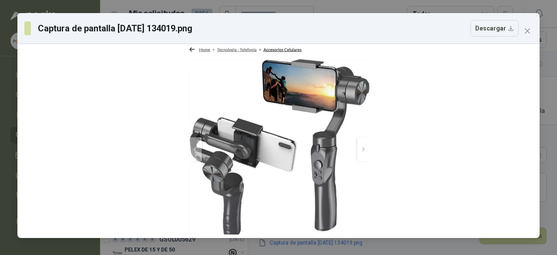
click at [383, 5] on div "Captura de pantalla [DATE] 134019.png Descargar" at bounding box center [278, 127] width 557 height 255
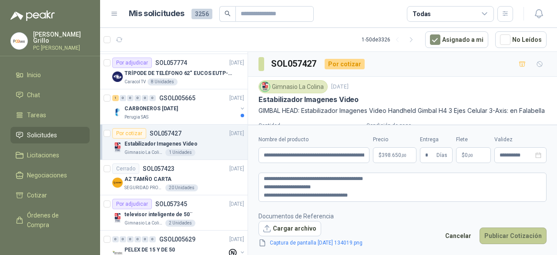
click at [506, 233] on button "Publicar Cotización" at bounding box center [513, 235] width 67 height 17
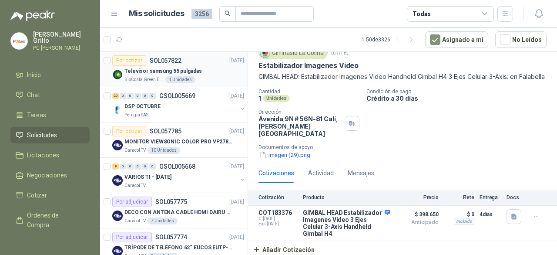
click at [148, 69] on p "Televisor samsung 55 pulgadas" at bounding box center [162, 71] width 77 height 8
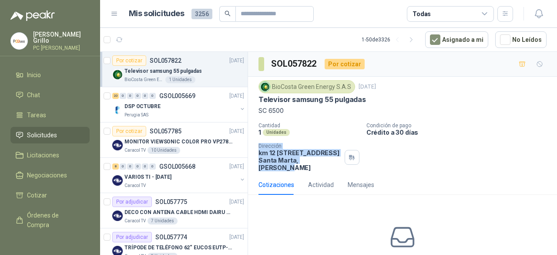
drag, startPoint x: 258, startPoint y: 147, endPoint x: 331, endPoint y: 168, distance: 75.1
click at [331, 168] on div "Dirección km 12 [STREET_ADDRESS][PERSON_NAME]" at bounding box center [299, 157] width 83 height 28
copy div "Dirección km 12 [STREET_ADDRESS][PERSON_NAME]"
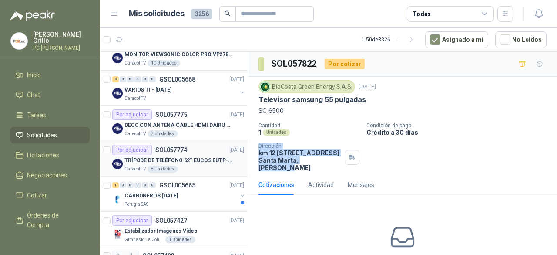
scroll to position [44, 0]
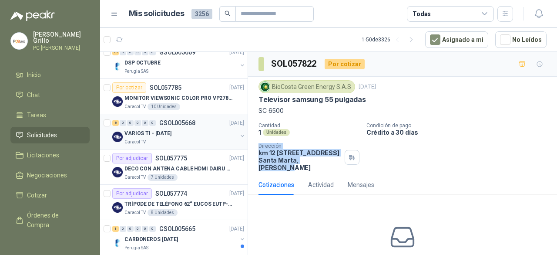
click at [178, 126] on div "8 0 0 0 0 0 GSOL005668 [DATE]" at bounding box center [179, 122] width 134 height 10
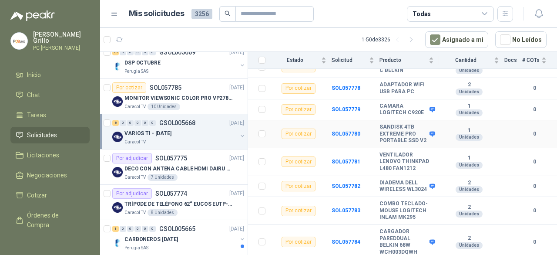
scroll to position [124, 0]
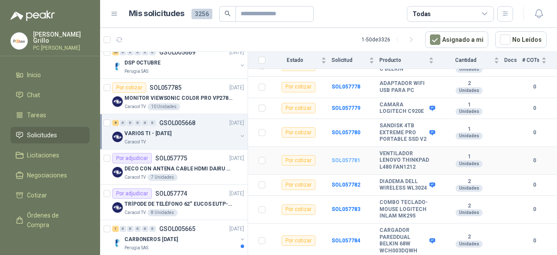
click at [332, 157] on b "SOL057781" at bounding box center [346, 160] width 29 height 6
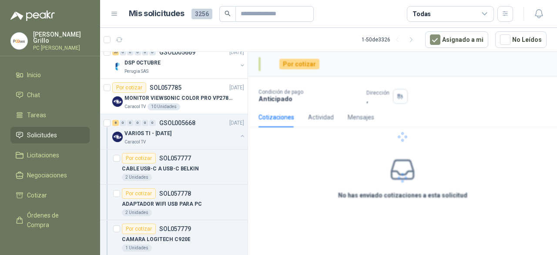
click at [308, 154] on div at bounding box center [402, 137] width 309 height 170
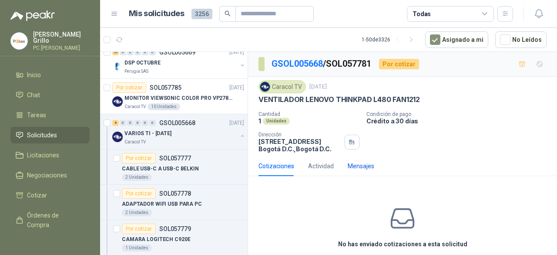
click at [354, 163] on div "Mensajes" at bounding box center [361, 166] width 27 height 10
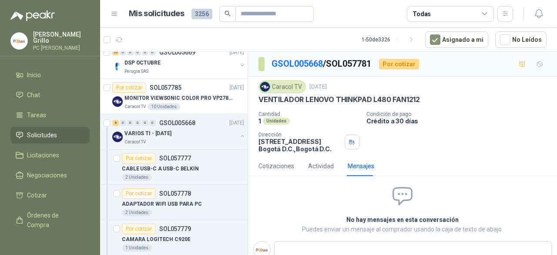
type textarea "*"
type textarea "**"
type textarea "***"
type textarea "****"
type textarea "*****"
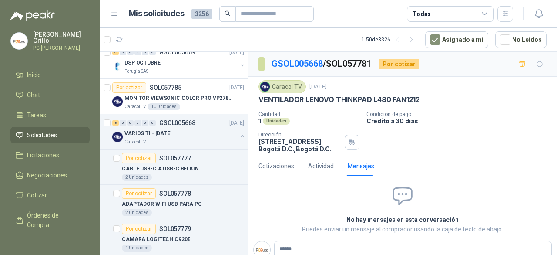
type textarea "*******"
type textarea "********"
type textarea "*********"
type textarea "**********"
type textarea "*********"
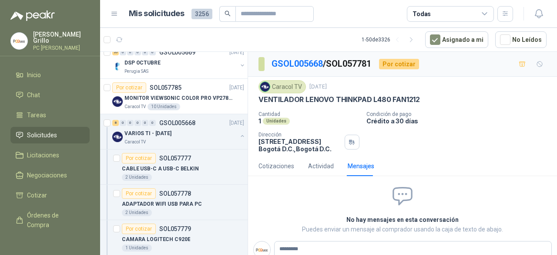
type textarea "**********"
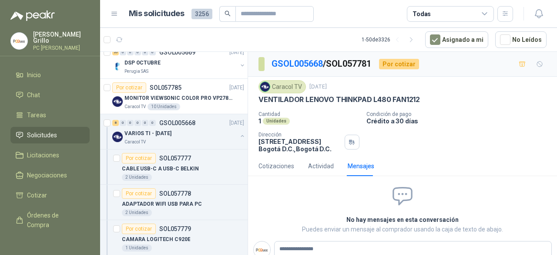
type textarea "**********"
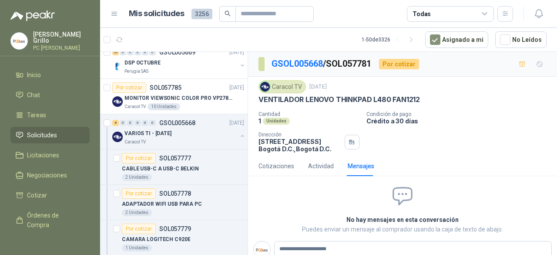
type textarea "**********"
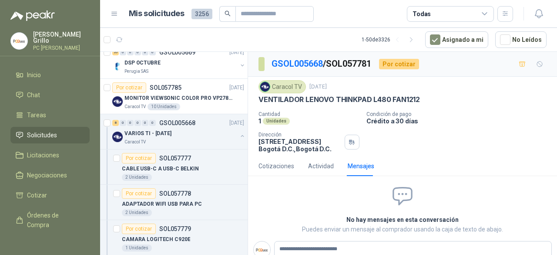
type textarea "**********"
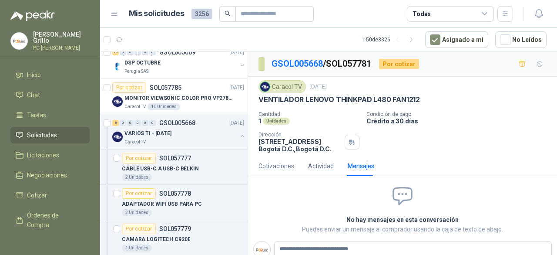
type textarea "**********"
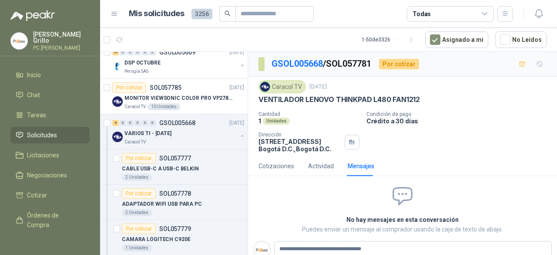
type textarea "**********"
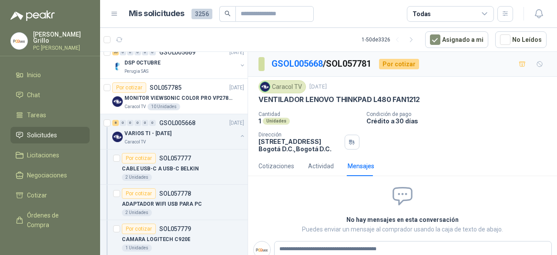
type textarea "**********"
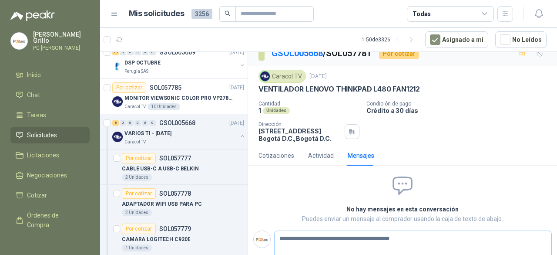
scroll to position [25, 0]
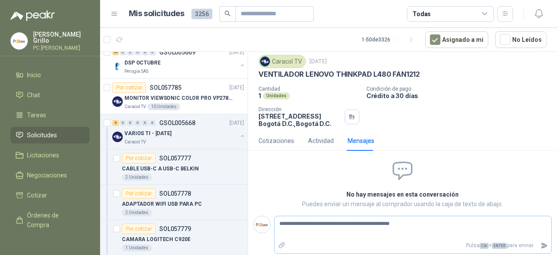
type textarea "**********"
click at [540, 244] on icon "Enviar" at bounding box center [543, 245] width 7 height 7
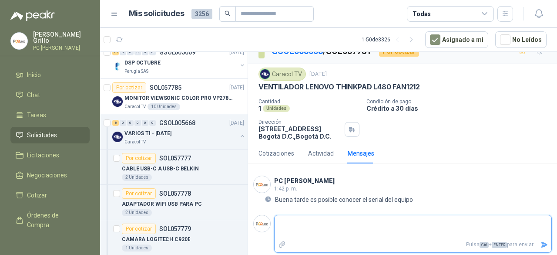
scroll to position [12, 0]
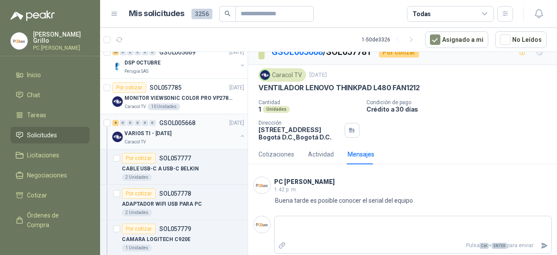
click at [171, 138] on div "Caracol TV" at bounding box center [180, 141] width 113 height 7
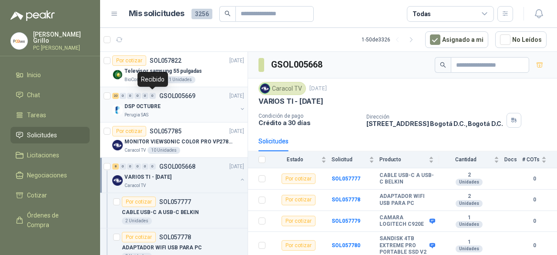
click at [151, 95] on div "0" at bounding box center [152, 96] width 7 height 6
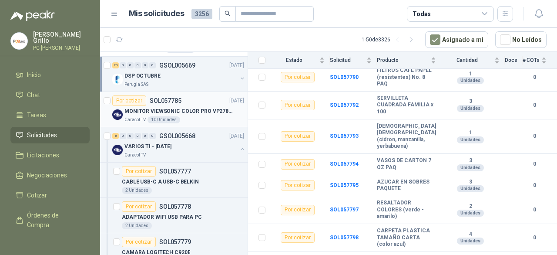
scroll to position [44, 0]
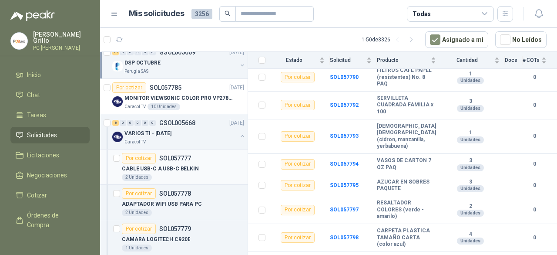
click at [182, 158] on p "SOL057777" at bounding box center [175, 158] width 32 height 6
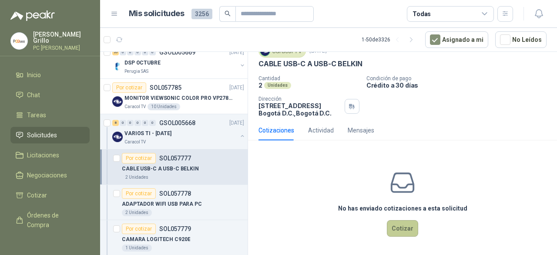
click at [392, 233] on button "Cotizar" at bounding box center [402, 228] width 31 height 17
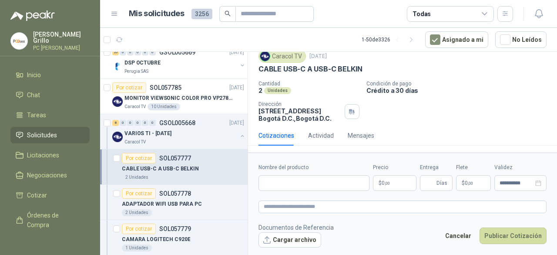
scroll to position [30, 0]
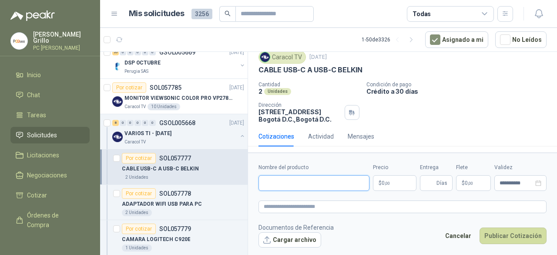
click at [290, 181] on input "Nombre del producto" at bounding box center [313, 183] width 111 height 16
paste input "**********"
type input "**********"
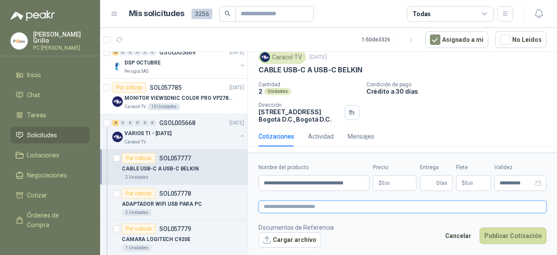
click at [287, 209] on textarea at bounding box center [402, 206] width 288 height 12
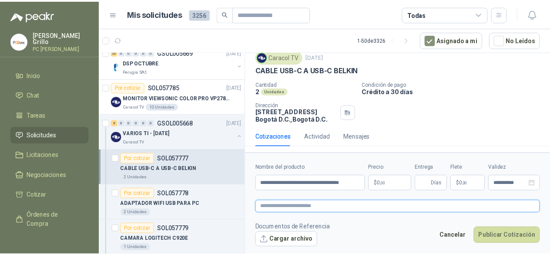
scroll to position [0, 0]
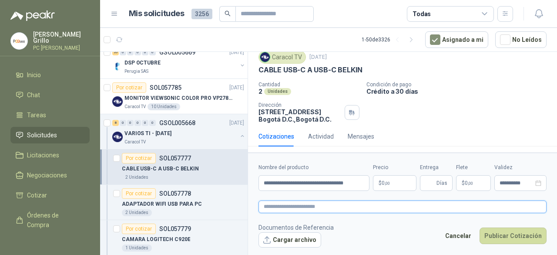
paste textarea "**********"
type textarea "**********"
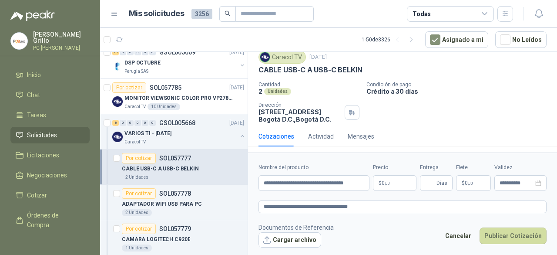
click at [389, 189] on p "$ 0 ,00" at bounding box center [395, 183] width 44 height 16
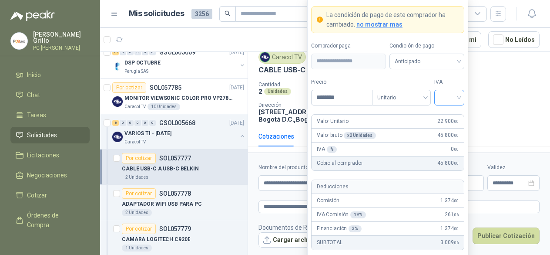
type input "********"
click at [446, 97] on input "search" at bounding box center [450, 96] width 20 height 13
click at [448, 115] on div "19%" at bounding box center [449, 117] width 16 height 10
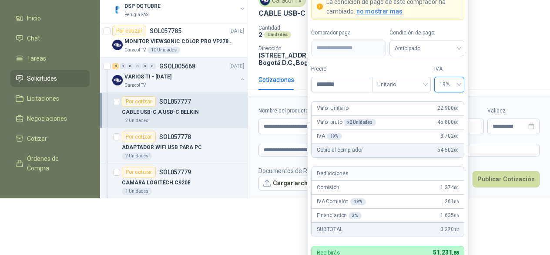
scroll to position [69, 0]
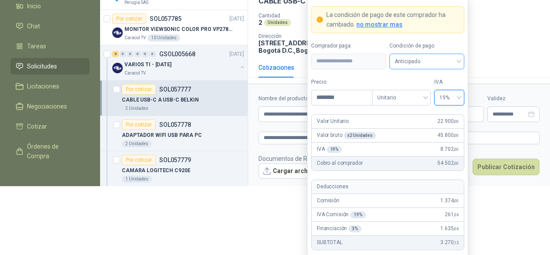
click at [433, 65] on span "Anticipado" at bounding box center [427, 61] width 64 height 13
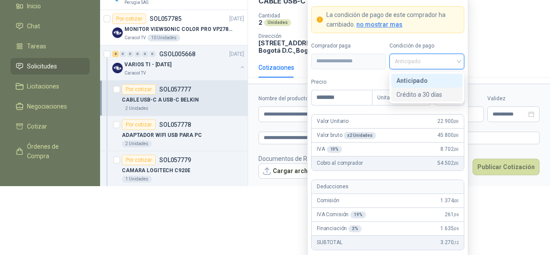
click at [421, 93] on div "Crédito a 30 días" at bounding box center [426, 95] width 61 height 10
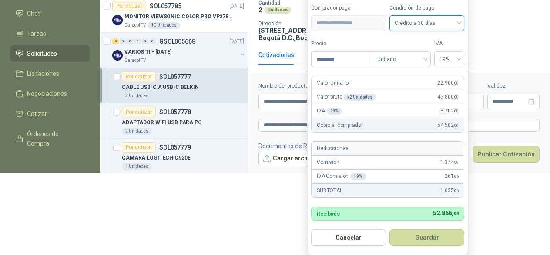
scroll to position [85, 0]
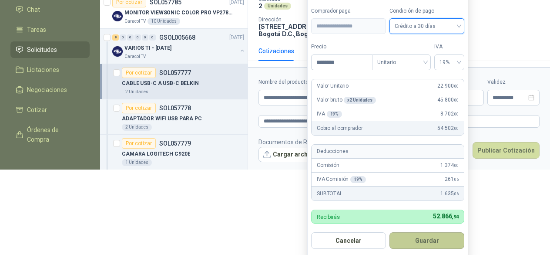
click at [438, 241] on button "Guardar" at bounding box center [426, 240] width 75 height 17
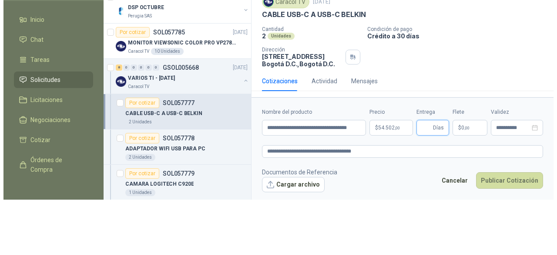
scroll to position [0, 0]
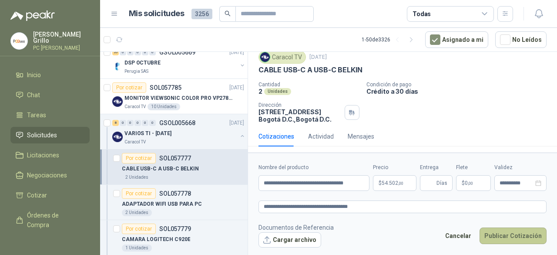
click at [496, 235] on button "Publicar Cotización" at bounding box center [513, 235] width 67 height 17
type input "*"
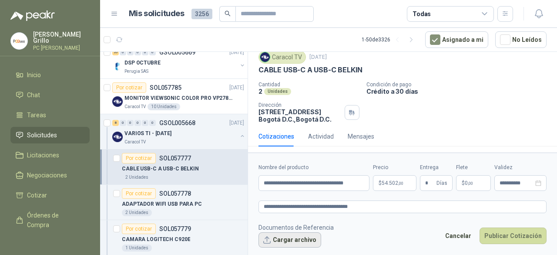
click at [305, 233] on button "Cargar archivo" at bounding box center [289, 240] width 63 height 16
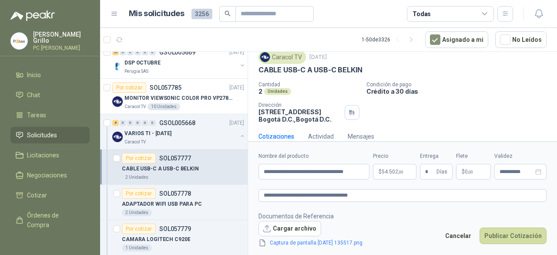
scroll to position [36, 0]
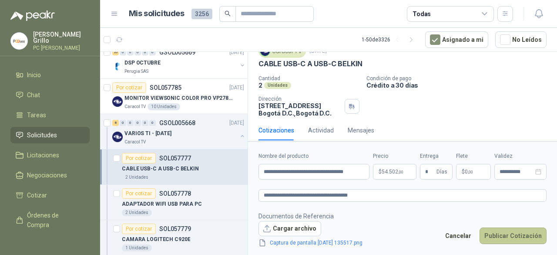
click at [491, 233] on button "Publicar Cotización" at bounding box center [513, 235] width 67 height 17
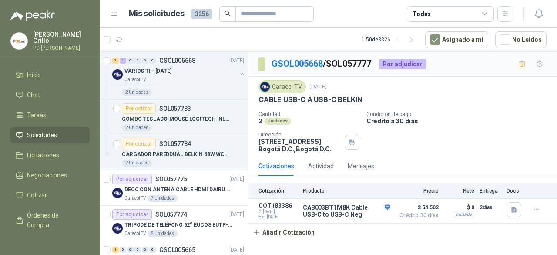
scroll to position [348, 0]
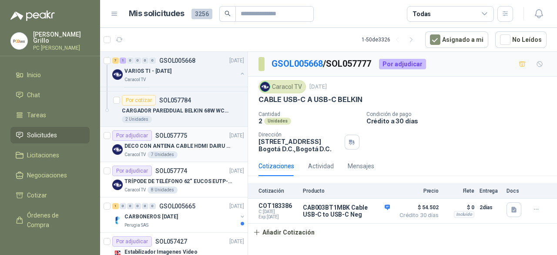
click at [172, 134] on p "SOL057775" at bounding box center [171, 135] width 32 height 6
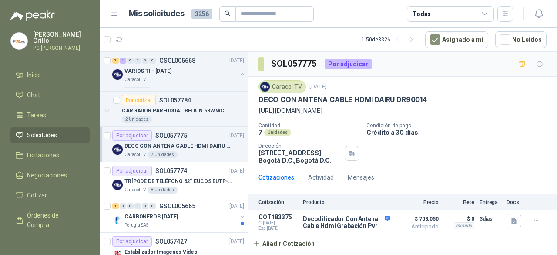
scroll to position [3, 0]
click at [529, 227] on button "button" at bounding box center [536, 220] width 14 height 14
click at [509, 192] on button "Editar" at bounding box center [519, 191] width 70 height 14
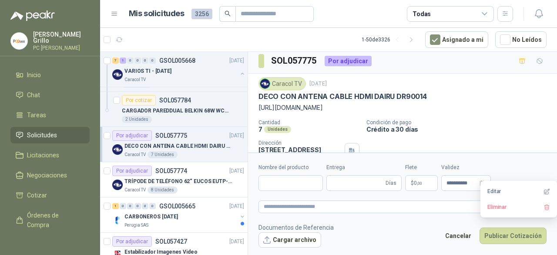
type input "**********"
type input "*"
type textarea "**********"
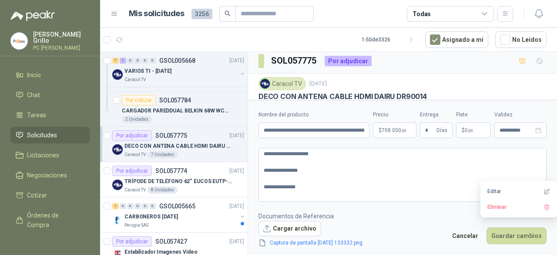
click at [399, 131] on body "[PERSON_NAME] PC QUICK Inicio Chat Tareas Solicitudes Licitaciones Negociacione…" at bounding box center [278, 127] width 557 height 255
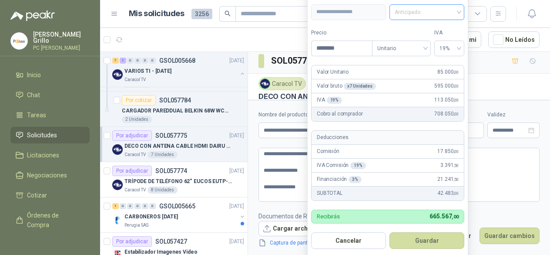
click at [415, 11] on span "Anticipado" at bounding box center [427, 12] width 64 height 13
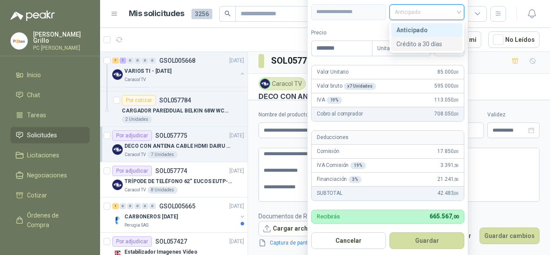
click at [414, 45] on div "Crédito a 30 días" at bounding box center [426, 44] width 61 height 10
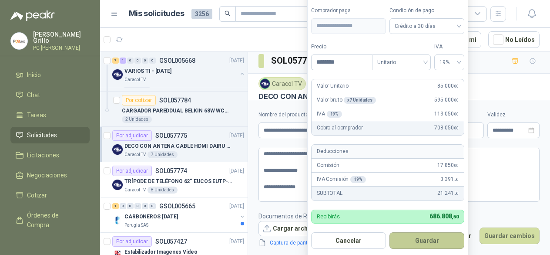
click at [428, 236] on button "Guardar" at bounding box center [426, 240] width 75 height 17
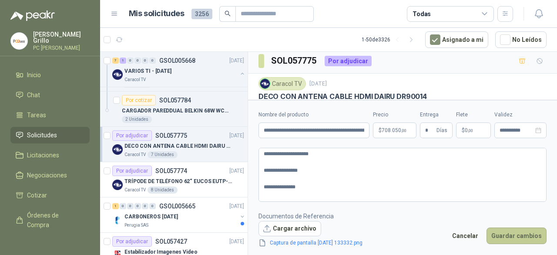
click at [506, 236] on button "Guardar cambios" at bounding box center [517, 235] width 60 height 17
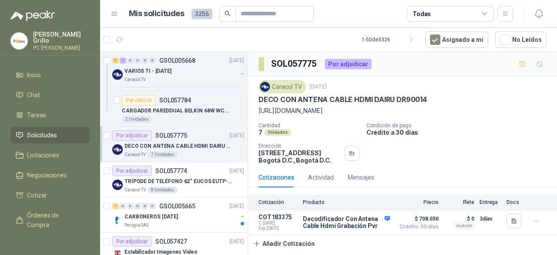
scroll to position [392, 0]
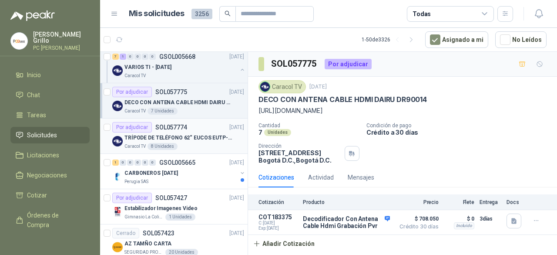
click at [179, 135] on p "TRÍPODE DE TELÉFONO 62“ EUCOS EUTP-010" at bounding box center [178, 138] width 108 height 8
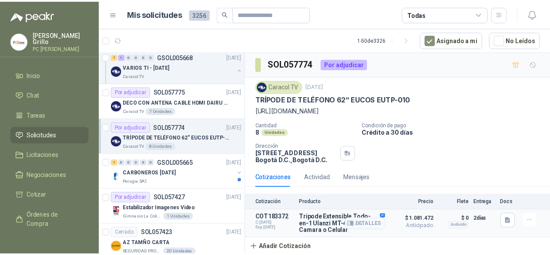
scroll to position [7, 0]
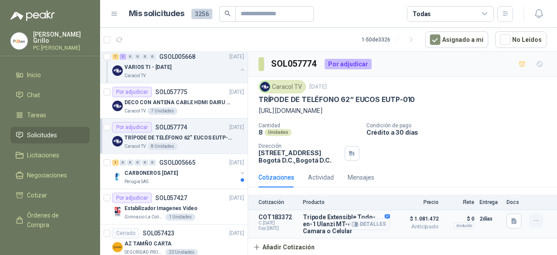
click at [533, 223] on button "button" at bounding box center [536, 220] width 14 height 14
click at [500, 188] on button "Editar" at bounding box center [519, 187] width 70 height 14
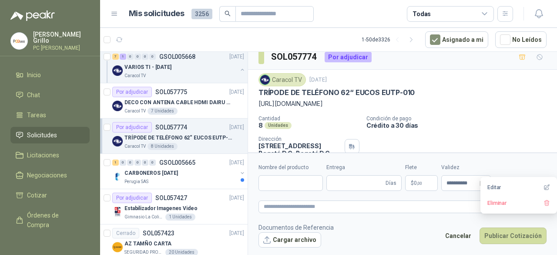
type input "**********"
type input "*"
type textarea "**********"
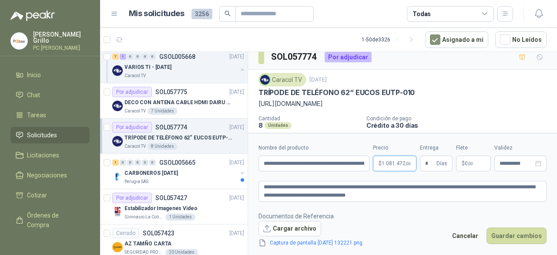
click at [386, 165] on body "[PERSON_NAME] PC QUICK Inicio Chat Tareas Solicitudes Licitaciones Negociacione…" at bounding box center [278, 127] width 557 height 255
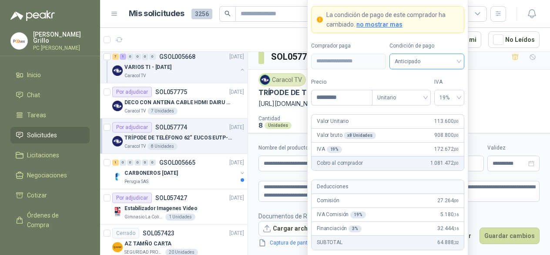
click at [416, 66] on span "Anticipado" at bounding box center [427, 61] width 64 height 13
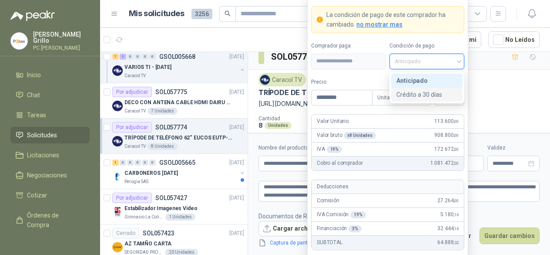
click at [414, 91] on div "Crédito a 30 días" at bounding box center [426, 95] width 61 height 10
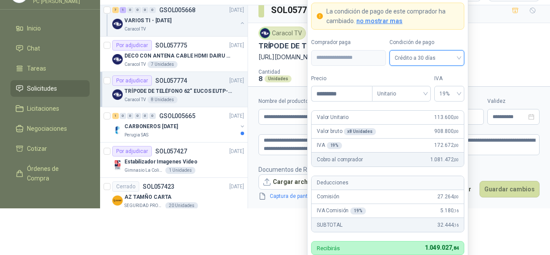
scroll to position [43, 0]
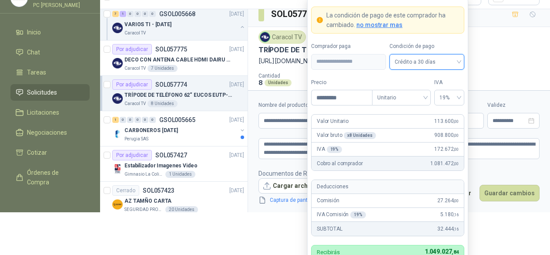
click at [435, 218] on div "IVA Comisión 19 % 5.180 ,16" at bounding box center [388, 215] width 152 height 14
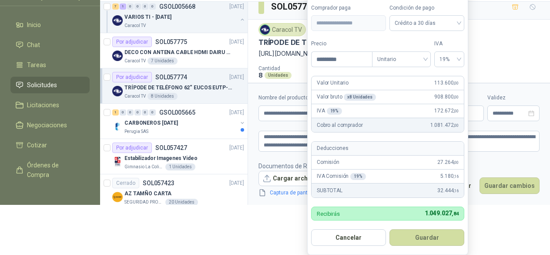
scroll to position [64, 0]
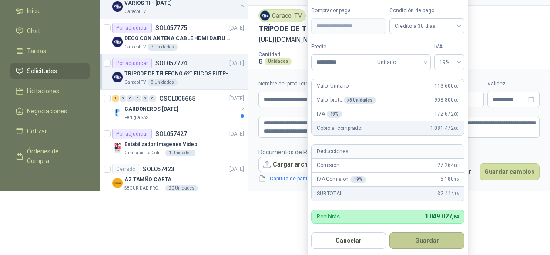
click at [430, 232] on button "Guardar" at bounding box center [426, 240] width 75 height 17
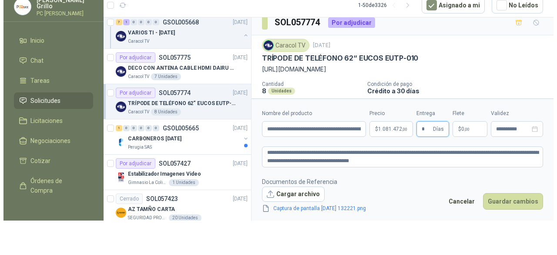
scroll to position [0, 0]
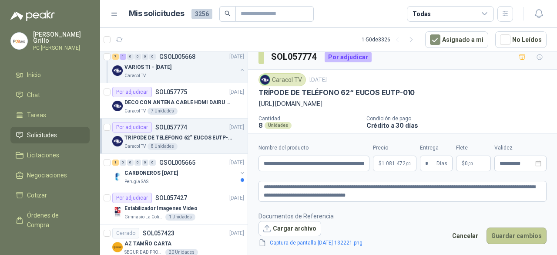
click at [507, 238] on button "Guardar cambios" at bounding box center [517, 235] width 60 height 17
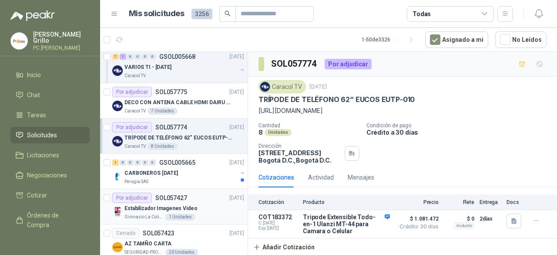
click at [162, 195] on p "SOL057427" at bounding box center [171, 198] width 32 height 6
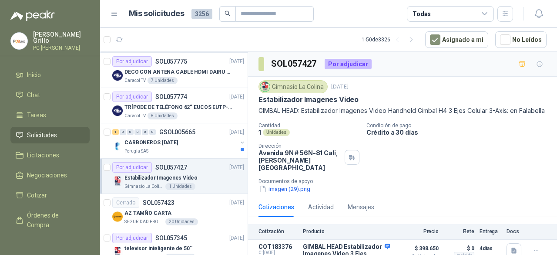
scroll to position [435, 0]
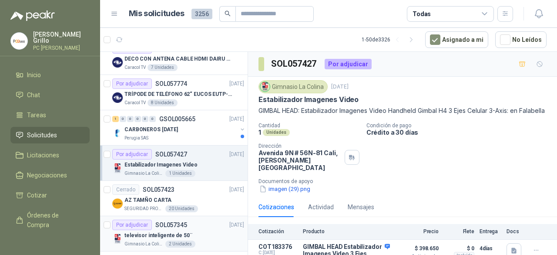
click at [172, 222] on p "SOL057345" at bounding box center [171, 225] width 32 height 6
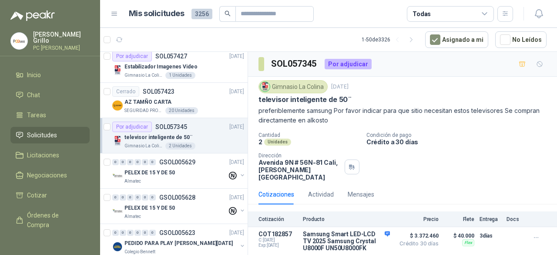
scroll to position [479, 0]
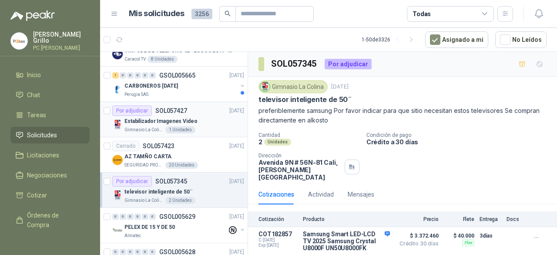
click at [171, 108] on p "SOL057427" at bounding box center [171, 110] width 32 height 6
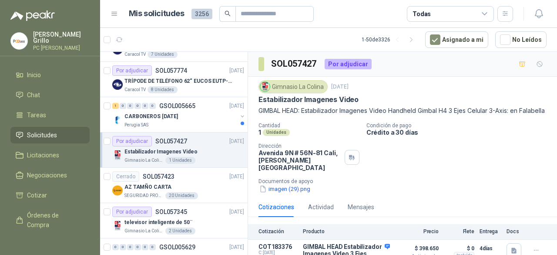
scroll to position [435, 0]
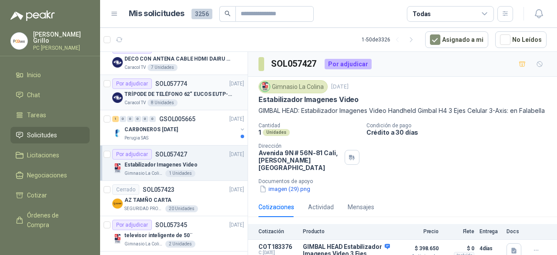
click at [172, 94] on p "TRÍPODE DE TELÉFONO 62“ EUCOS EUTP-010" at bounding box center [178, 94] width 108 height 8
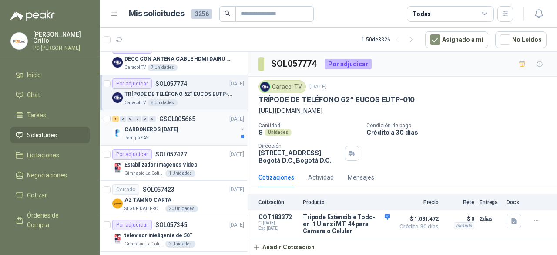
scroll to position [348, 0]
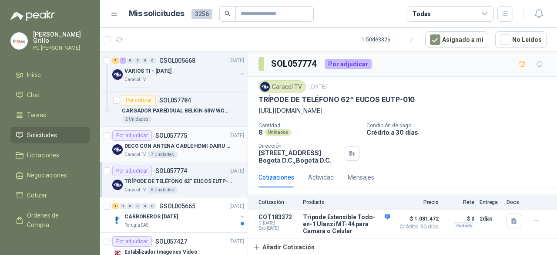
click at [158, 132] on p "SOL057775" at bounding box center [171, 135] width 32 height 6
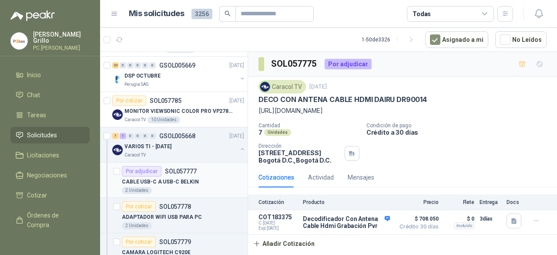
scroll to position [44, 0]
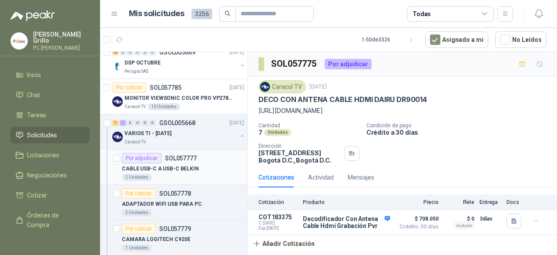
click at [171, 163] on div "CABLE USB-C A USB-C BELKIN" at bounding box center [183, 168] width 122 height 10
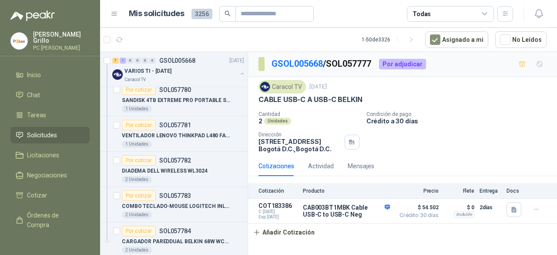
scroll to position [261, 0]
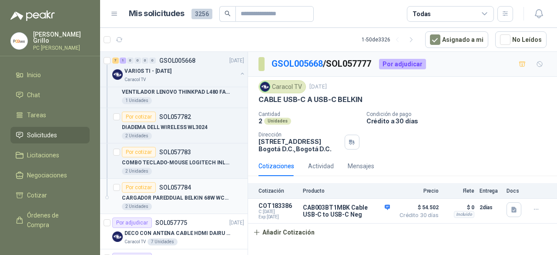
click at [177, 182] on div "Por cotizar SOL057784" at bounding box center [156, 187] width 69 height 10
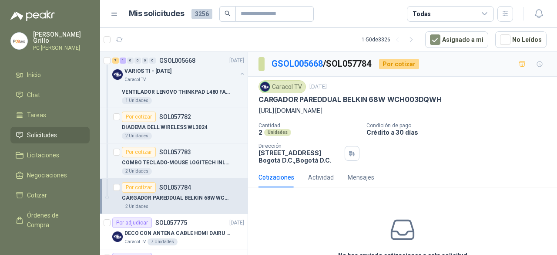
drag, startPoint x: 258, startPoint y: 110, endPoint x: 455, endPoint y: 114, distance: 197.6
click at [455, 114] on div "Caracol TV [DATE] CARGADOR PAREDDUAL BELKIN 68W WCH003DQWH [URL][DOMAIN_NAME] C…" at bounding box center [402, 122] width 309 height 91
click at [269, 113] on p "[URL][DOMAIN_NAME]" at bounding box center [402, 111] width 288 height 10
drag, startPoint x: 261, startPoint y: 111, endPoint x: 486, endPoint y: 127, distance: 226.0
click at [486, 127] on div "Caracol TV [DATE] CARGADOR PAREDDUAL BELKIN 68W WCH003DQWH [URL][DOMAIN_NAME] C…" at bounding box center [402, 122] width 288 height 84
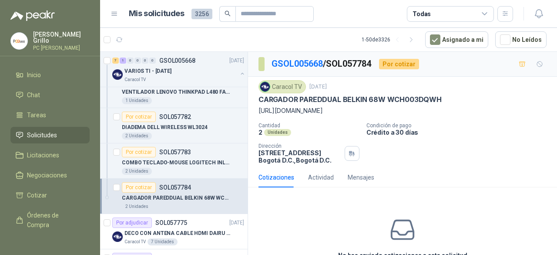
click at [484, 115] on p "[URL][DOMAIN_NAME]" at bounding box center [402, 111] width 288 height 10
click at [486, 115] on p "[URL][DOMAIN_NAME]" at bounding box center [402, 111] width 288 height 10
drag, startPoint x: 490, startPoint y: 118, endPoint x: 255, endPoint y: 114, distance: 235.5
click at [255, 114] on div "Caracol TV [DATE] CARGADOR PAREDDUAL BELKIN 68W WCH003DQWH [URL][DOMAIN_NAME] C…" at bounding box center [402, 122] width 309 height 91
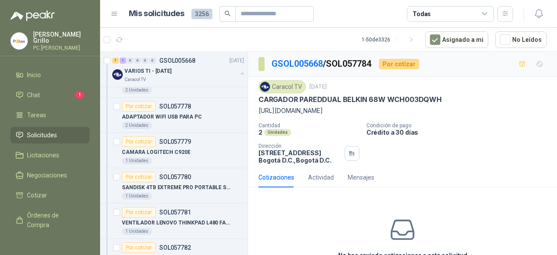
scroll to position [87, 0]
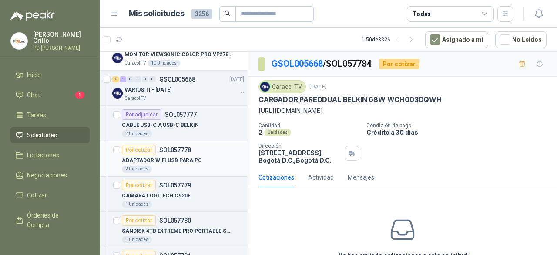
click at [177, 155] on div "ADAPTADOR WIFI USB PARA PC" at bounding box center [183, 160] width 122 height 10
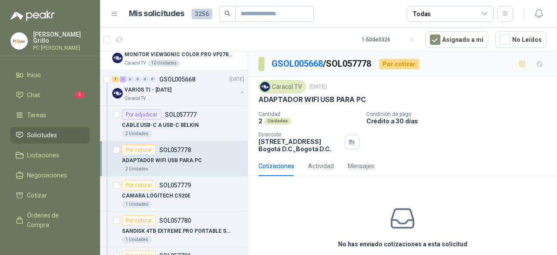
scroll to position [36, 0]
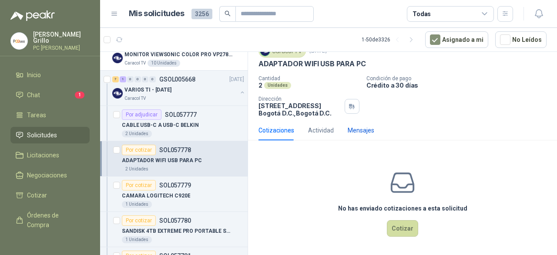
click at [350, 131] on div "Mensajes" at bounding box center [361, 130] width 27 height 10
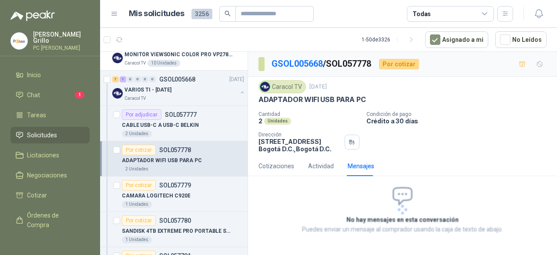
scroll to position [0, 0]
click at [318, 161] on div "Actividad" at bounding box center [321, 166] width 26 height 10
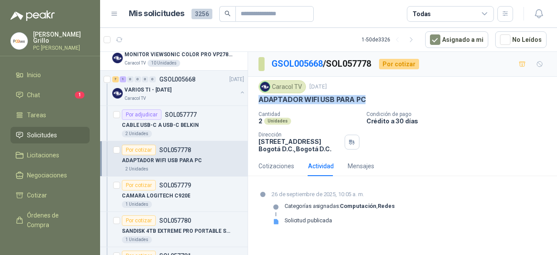
drag, startPoint x: 260, startPoint y: 99, endPoint x: 367, endPoint y: 96, distance: 107.1
click at [367, 96] on div "ADAPTADOR WIFI USB PARA PC" at bounding box center [402, 99] width 288 height 9
copy p "ADAPTADOR WIFI USB PARA PC"
click at [285, 161] on div "Cotizaciones" at bounding box center [276, 166] width 36 height 10
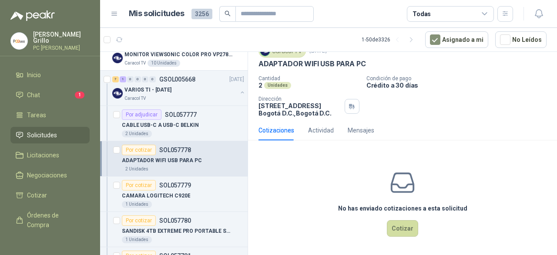
click at [384, 223] on div "No has enviado cotizaciones a esta solicitud Cotizar" at bounding box center [402, 202] width 309 height 111
click at [388, 223] on button "Cotizar" at bounding box center [402, 228] width 31 height 17
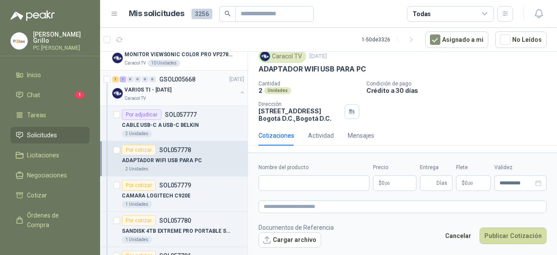
scroll to position [30, 0]
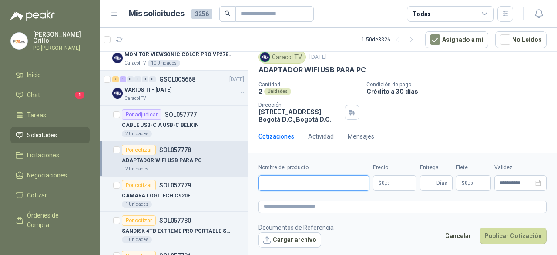
click at [277, 180] on input "Nombre del producto" at bounding box center [313, 183] width 111 height 16
paste input "**********"
type input "**********"
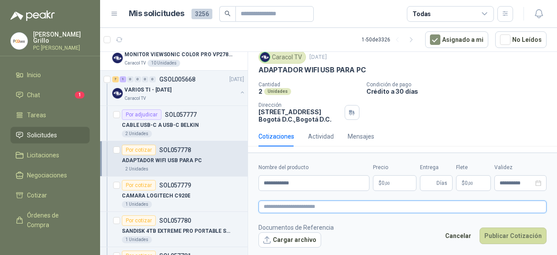
click at [294, 210] on textarea at bounding box center [402, 206] width 288 height 12
drag, startPoint x: 293, startPoint y: 210, endPoint x: 275, endPoint y: 205, distance: 18.4
click at [275, 205] on textarea at bounding box center [402, 206] width 288 height 12
type textarea "*"
type textarea "**"
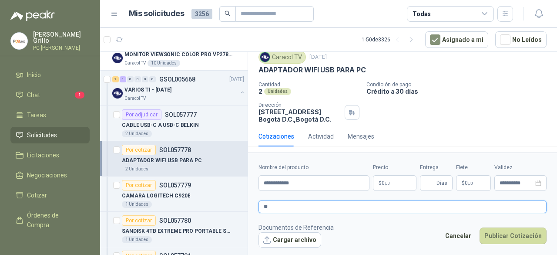
type textarea "***"
type textarea "*****"
type textarea "******"
type textarea "*******"
type textarea "********"
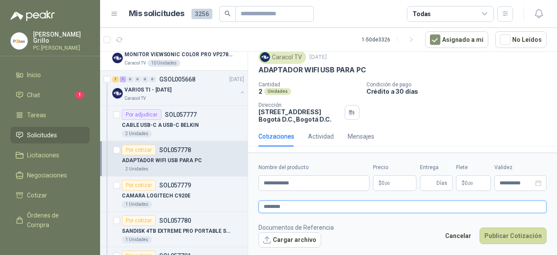
type textarea "********"
paste textarea "**********"
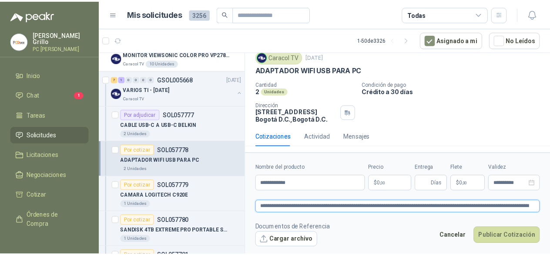
scroll to position [36, 0]
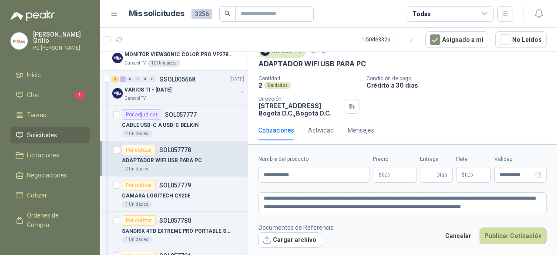
click at [394, 171] on body "[PERSON_NAME] PC QUICK Inicio Chat 1 Tareas Solicitudes Licitaciones Negociacio…" at bounding box center [278, 127] width 557 height 255
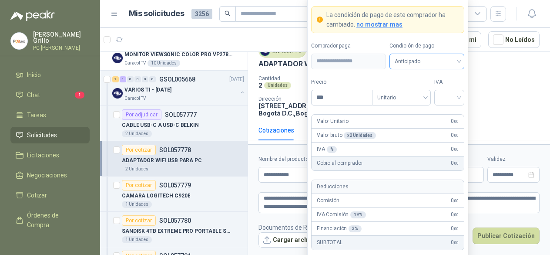
click at [395, 60] on span "Anticipado" at bounding box center [427, 61] width 64 height 13
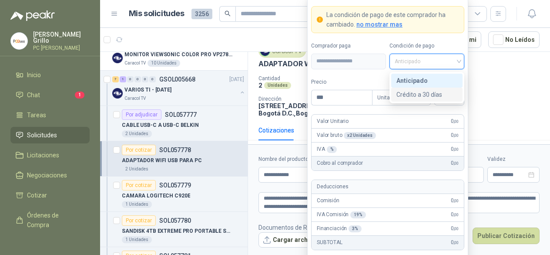
click at [410, 98] on div "Crédito a 30 días" at bounding box center [426, 95] width 61 height 10
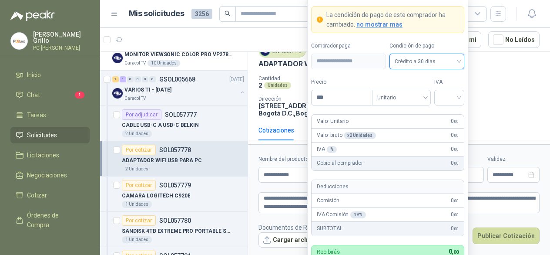
click at [485, 78] on p "Condición de pago" at bounding box center [455, 78] width 183 height 6
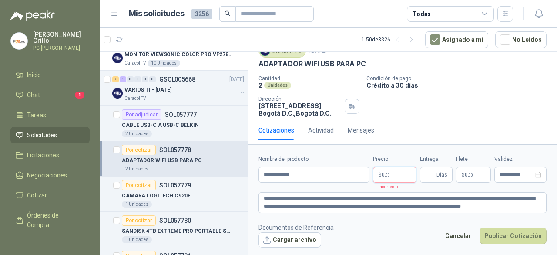
click at [398, 177] on body "[PERSON_NAME] PC QUICK Inicio Chat 1 Tareas Solicitudes Licitaciones Negociacio…" at bounding box center [278, 127] width 557 height 255
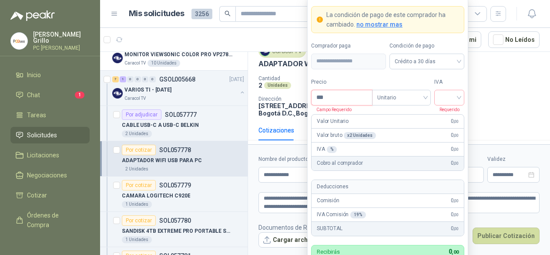
click at [339, 94] on input "***" at bounding box center [342, 97] width 60 height 15
click at [443, 99] on input "search" at bounding box center [450, 96] width 20 height 13
click at [446, 117] on div "19%" at bounding box center [449, 117] width 16 height 10
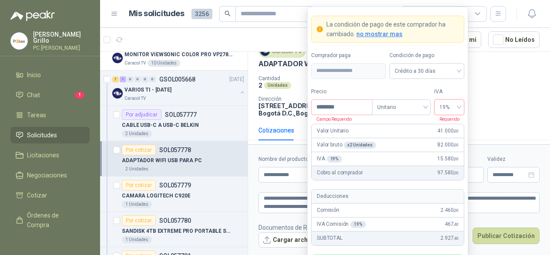
scroll to position [38, 0]
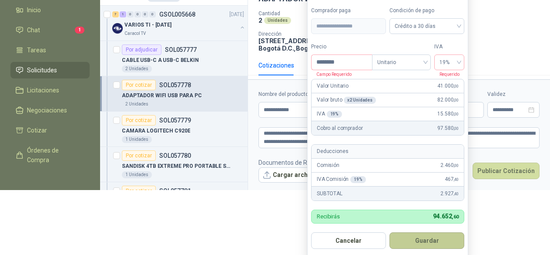
click at [421, 237] on button "Guardar" at bounding box center [426, 240] width 75 height 17
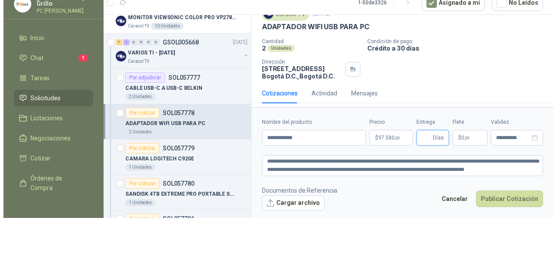
scroll to position [0, 0]
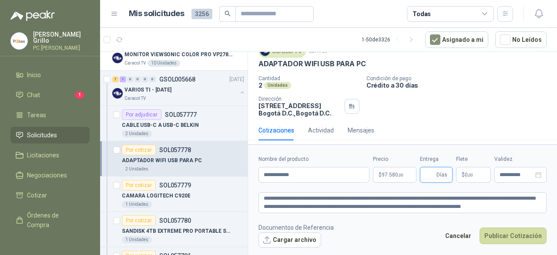
click at [433, 177] on input "Entrega" at bounding box center [430, 174] width 10 height 15
click at [464, 170] on p "$ 0 ,00" at bounding box center [473, 175] width 35 height 16
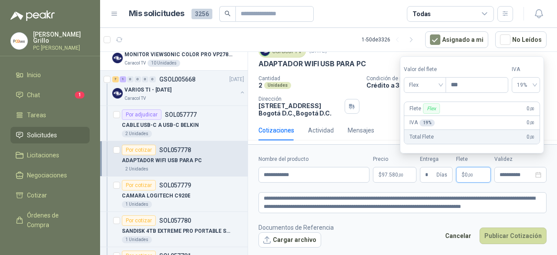
click at [423, 235] on footer "Documentos de Referencia Cargar archivo Cancelar Publicar Cotización" at bounding box center [402, 234] width 288 height 25
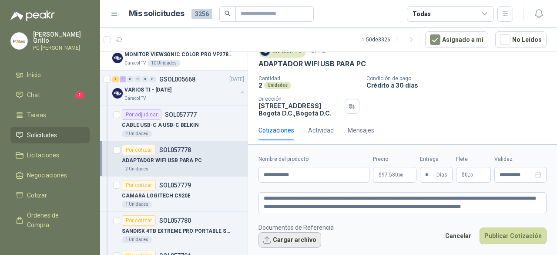
click at [282, 239] on button "Cargar archivo" at bounding box center [289, 240] width 63 height 16
click at [281, 244] on button "Cargar archivo" at bounding box center [289, 240] width 63 height 16
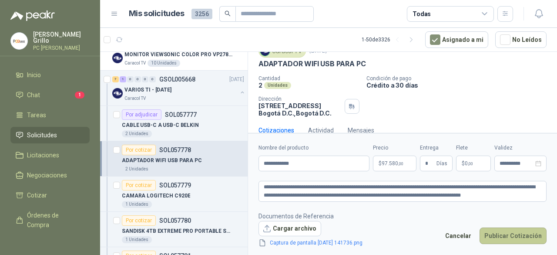
click at [511, 236] on button "Publicar Cotización" at bounding box center [513, 235] width 67 height 17
drag, startPoint x: 501, startPoint y: 192, endPoint x: 420, endPoint y: 195, distance: 81.4
click at [420, 195] on textarea "**********" at bounding box center [402, 191] width 288 height 20
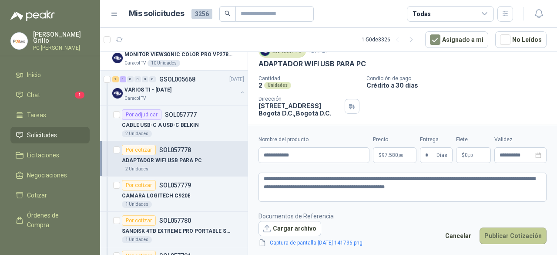
click at [494, 232] on button "Publicar Cotización" at bounding box center [513, 235] width 67 height 17
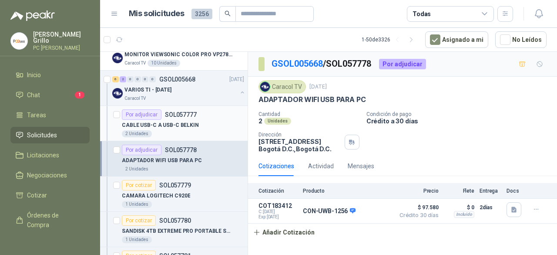
scroll to position [131, 0]
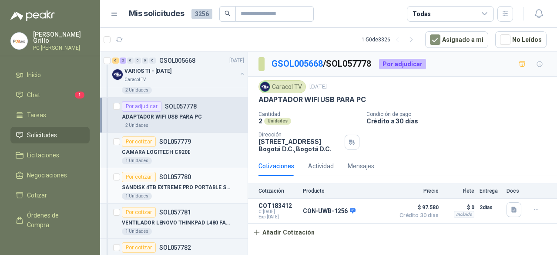
click at [195, 178] on div "Por cotizar SOL057780" at bounding box center [183, 176] width 122 height 10
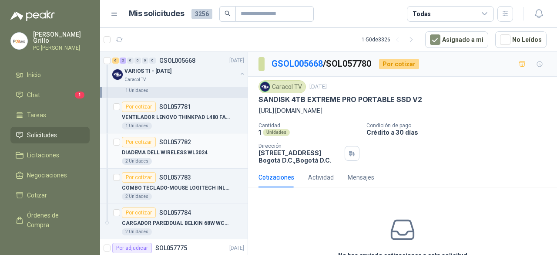
scroll to position [261, 0]
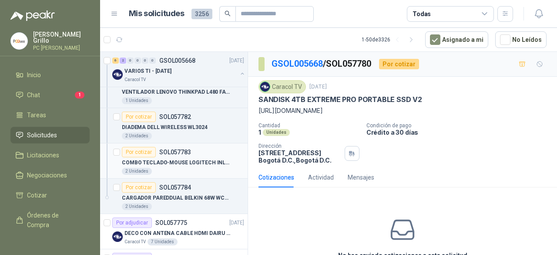
click at [163, 158] on p "COMBO TECLADO-MOUSE LOGITECH INLAM MK295" at bounding box center [176, 162] width 108 height 8
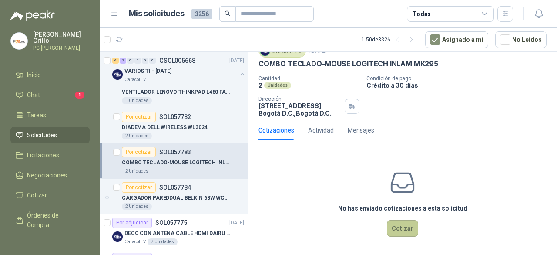
click at [393, 230] on button "Cotizar" at bounding box center [402, 228] width 31 height 17
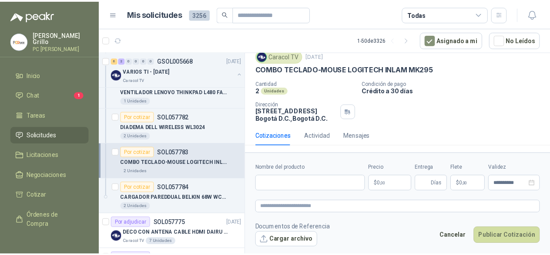
scroll to position [30, 0]
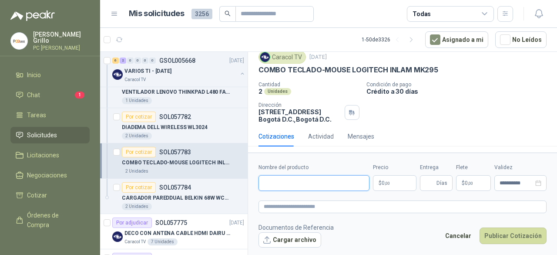
click at [279, 181] on input "Nombre del producto" at bounding box center [313, 183] width 111 height 16
paste input "**********"
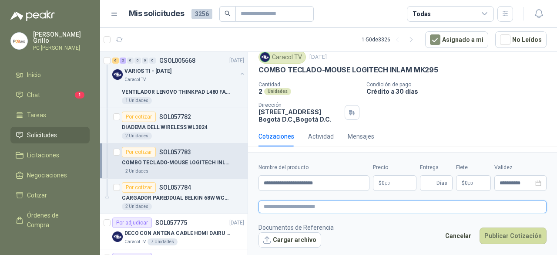
click at [285, 205] on textarea at bounding box center [402, 206] width 288 height 12
paste textarea "**********"
click at [455, 204] on textarea "**********" at bounding box center [402, 206] width 288 height 12
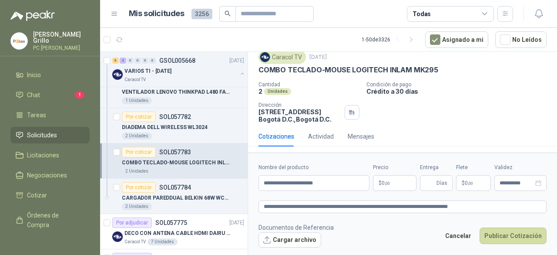
click at [406, 182] on body "[PERSON_NAME] PC QUICK Inicio Chat 1 Tareas Solicitudes Licitaciones Negociacio…" at bounding box center [278, 127] width 557 height 255
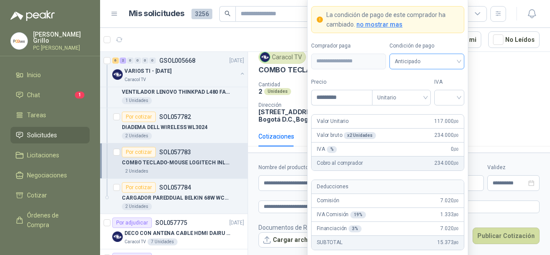
click at [425, 64] on span "Anticipado" at bounding box center [427, 61] width 64 height 13
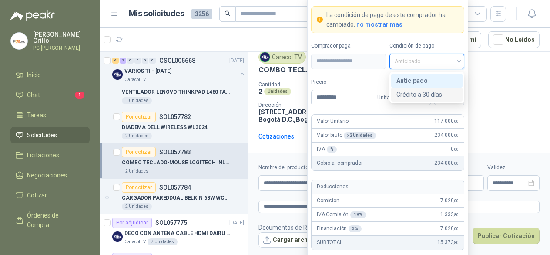
click at [423, 92] on div "Crédito a 30 días" at bounding box center [426, 95] width 61 height 10
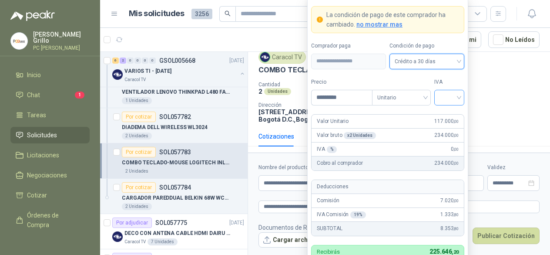
click at [451, 97] on input "search" at bounding box center [450, 96] width 20 height 13
click at [450, 117] on div "19%" at bounding box center [449, 117] width 16 height 10
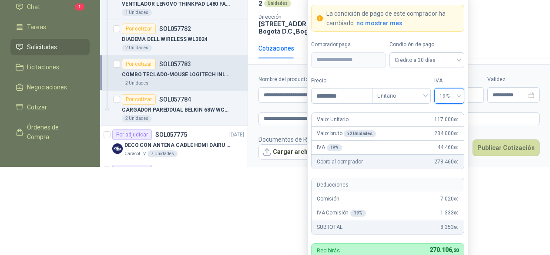
scroll to position [90, 0]
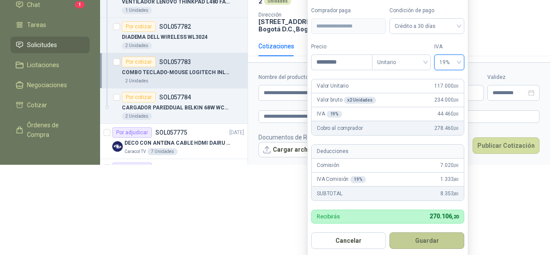
click at [426, 244] on button "Guardar" at bounding box center [426, 240] width 75 height 17
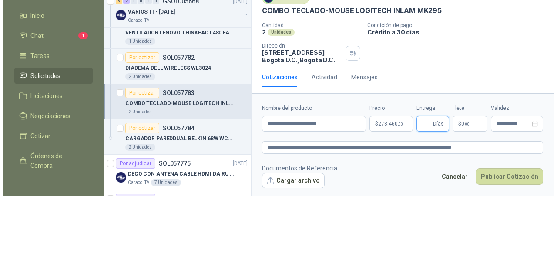
scroll to position [0, 0]
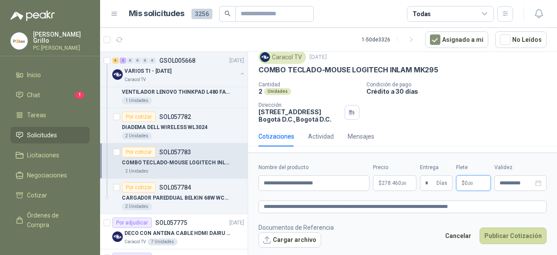
click at [463, 182] on span "$" at bounding box center [463, 182] width 3 height 5
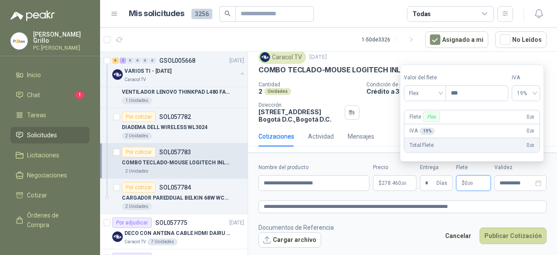
click at [463, 182] on span "$" at bounding box center [463, 182] width 3 height 5
click at [87, 113] on ul "Inicio Chat 1 Tareas Solicitudes Licitaciones Negociaciones Cotizar Órdenes de …" at bounding box center [50, 150] width 100 height 167
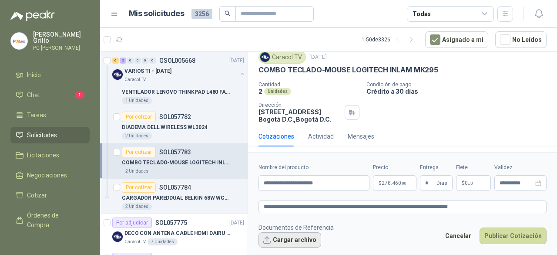
click at [287, 236] on button "Cargar archivo" at bounding box center [289, 240] width 63 height 16
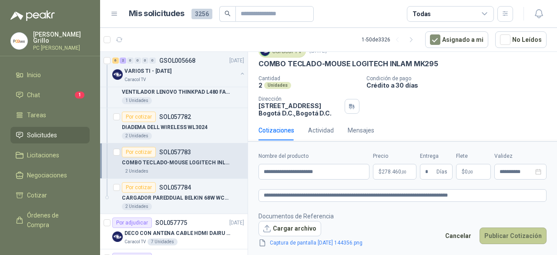
click at [497, 234] on button "Publicar Cotización" at bounding box center [513, 235] width 67 height 17
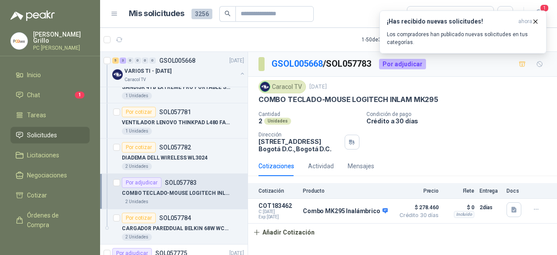
scroll to position [218, 0]
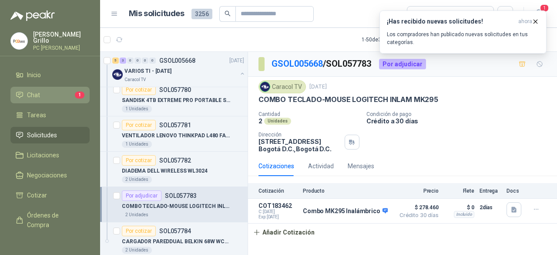
click at [33, 92] on span "Chat" at bounding box center [33, 95] width 13 height 10
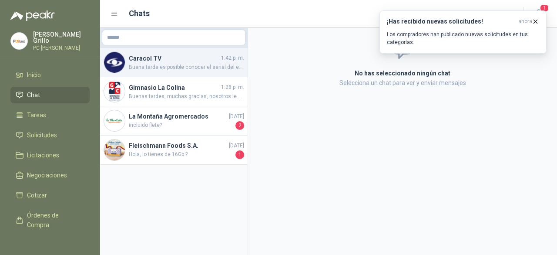
click at [145, 70] on span "Buena tarde es posible conocer el serial del equipo" at bounding box center [186, 67] width 115 height 8
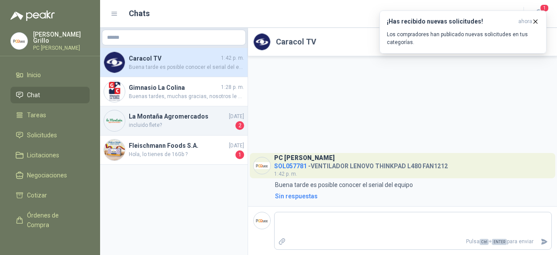
click at [170, 116] on h4 "La Montaña Agromercados" at bounding box center [178, 116] width 98 height 10
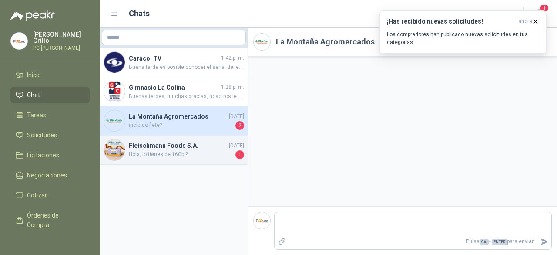
click at [175, 141] on h4 "Fleischmann Foods S.A." at bounding box center [178, 146] width 98 height 10
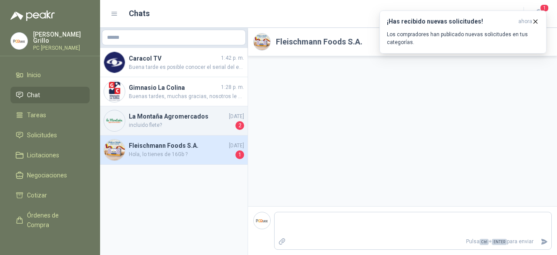
drag, startPoint x: 171, startPoint y: 118, endPoint x: 153, endPoint y: 117, distance: 17.5
click at [153, 117] on h4 "La Montaña Agromercados" at bounding box center [178, 116] width 98 height 10
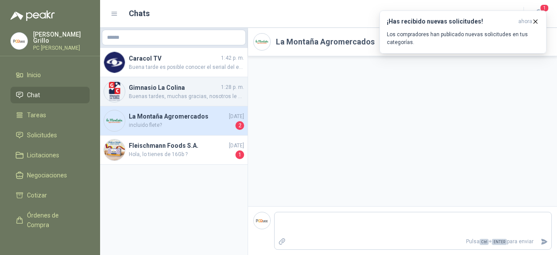
click at [170, 90] on h4 "Gimnasio La Colina" at bounding box center [174, 88] width 91 height 10
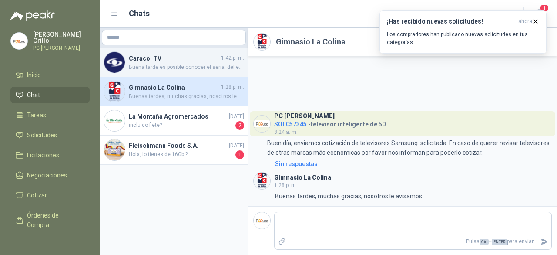
click at [161, 68] on span "Buena tarde es posible conocer el serial del equipo" at bounding box center [186, 67] width 115 height 8
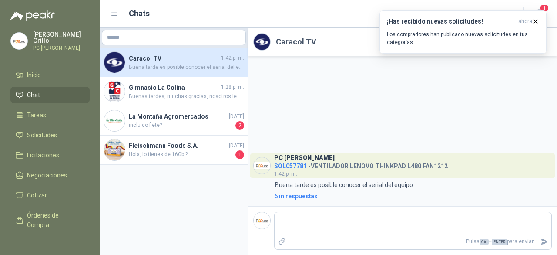
click at [50, 37] on p "[PERSON_NAME]" at bounding box center [61, 37] width 57 height 12
click at [388, 104] on div "PC QUICK SOL057781 - VENTILADOR LENOVO THINKPAD L480 FAN1212 1:42 p. m. 1:42 Bu…" at bounding box center [402, 131] width 309 height 150
click at [48, 131] on span "Solicitudes" at bounding box center [42, 135] width 30 height 10
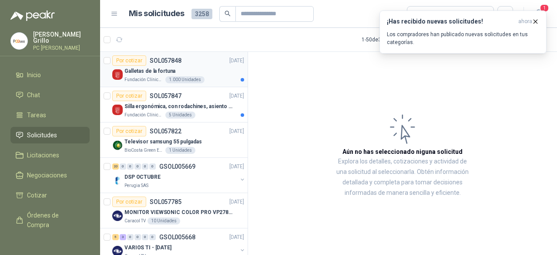
click at [145, 71] on p "Galletas de la fortuna" at bounding box center [149, 71] width 51 height 8
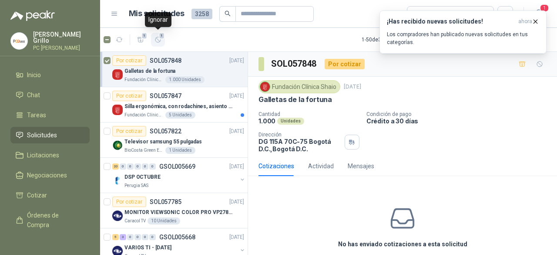
click at [159, 38] on span "1" at bounding box center [162, 35] width 6 height 7
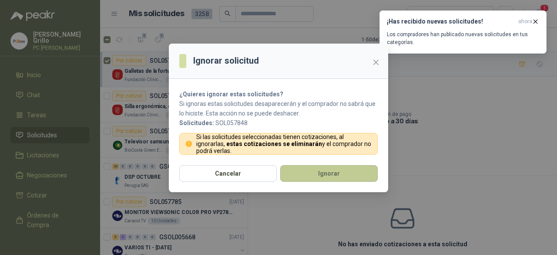
click at [318, 176] on button "Ignorar" at bounding box center [328, 173] width 97 height 17
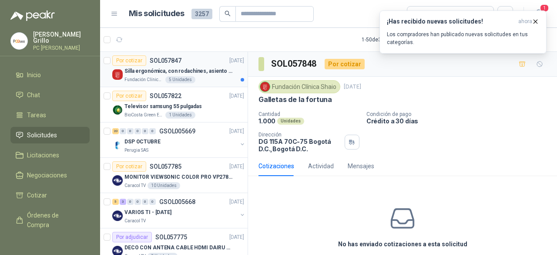
click at [155, 75] on div "Silla ergonómica, con rodachines, asiento ajustable en altura, espaldar alto," at bounding box center [184, 71] width 120 height 10
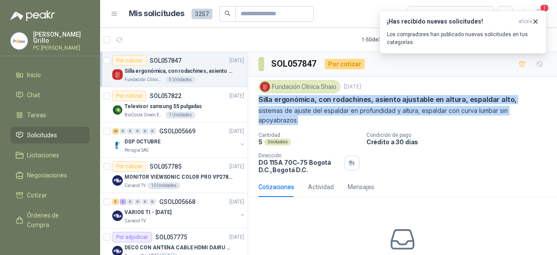
drag, startPoint x: 258, startPoint y: 99, endPoint x: 299, endPoint y: 122, distance: 46.2
click at [299, 122] on div "Fundación Clínica Shaio [DATE] Silla ergonómica, con rodachines, asiento ajusta…" at bounding box center [402, 102] width 288 height 45
copy div "Silla ergonómica, con rodachines, asiento ajustable en altura, espaldar alto, s…"
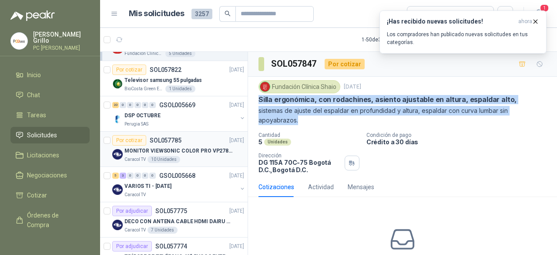
scroll to position [87, 0]
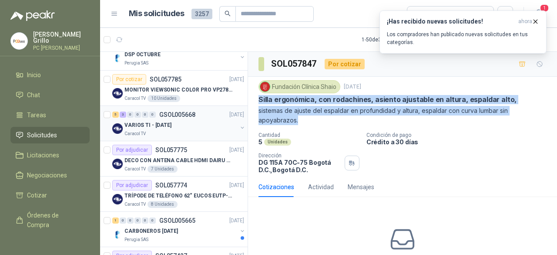
click at [171, 125] on p "VARIOS TI - [DATE]" at bounding box center [147, 125] width 47 height 8
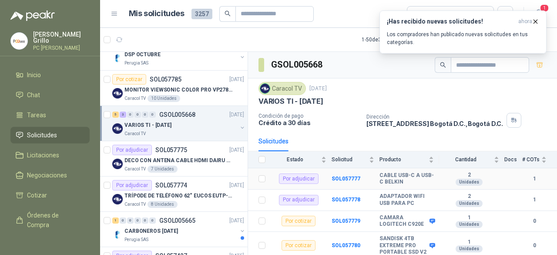
scroll to position [44, 0]
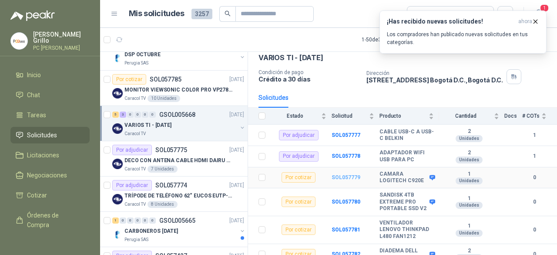
click at [350, 175] on b "SOL057779" at bounding box center [346, 177] width 29 height 6
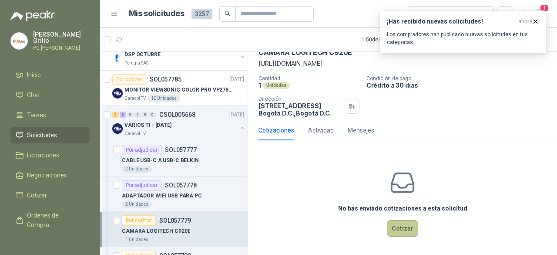
click at [390, 231] on button "Cotizar" at bounding box center [402, 228] width 31 height 17
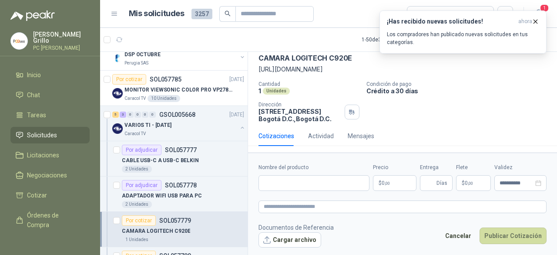
scroll to position [41, 0]
click at [302, 176] on input "Nombre del producto" at bounding box center [313, 183] width 111 height 16
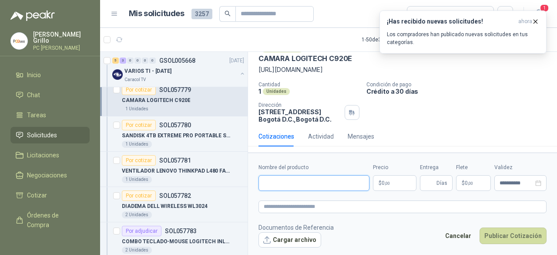
scroll to position [174, 0]
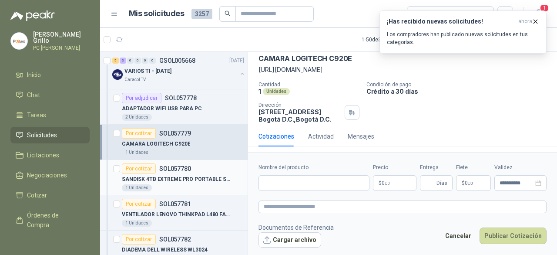
click at [148, 166] on div "Por cotizar" at bounding box center [139, 168] width 34 height 10
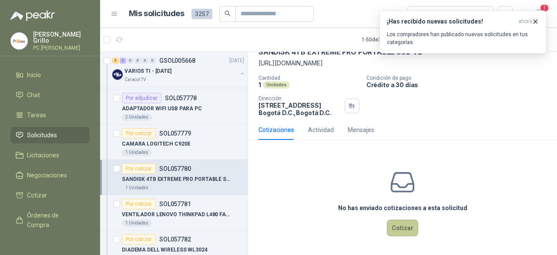
click at [391, 230] on button "Cotizar" at bounding box center [402, 227] width 31 height 17
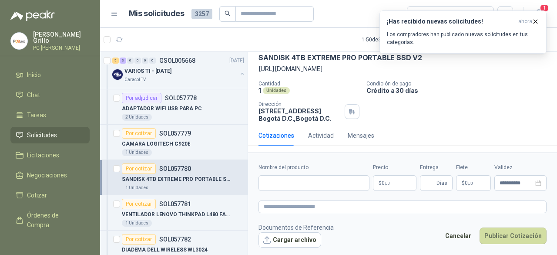
scroll to position [50, 0]
click at [299, 180] on input "Nombre del producto" at bounding box center [313, 183] width 111 height 16
click at [278, 184] on input "Nombre del producto" at bounding box center [313, 183] width 111 height 16
paste input "**********"
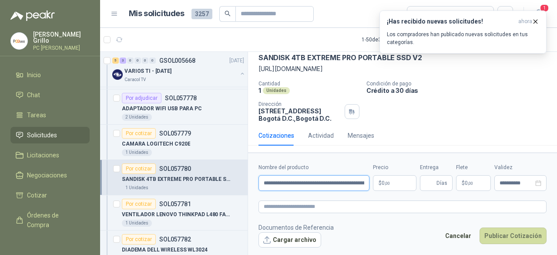
scroll to position [0, 97]
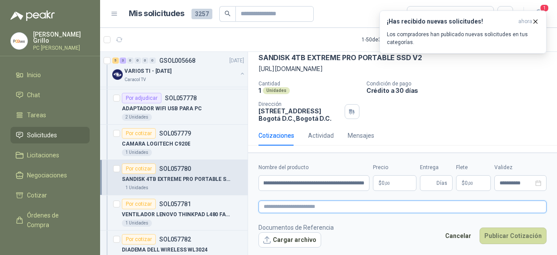
click at [288, 204] on textarea at bounding box center [402, 206] width 288 height 12
paste textarea "**********"
click at [264, 206] on textarea "**********" at bounding box center [402, 206] width 288 height 12
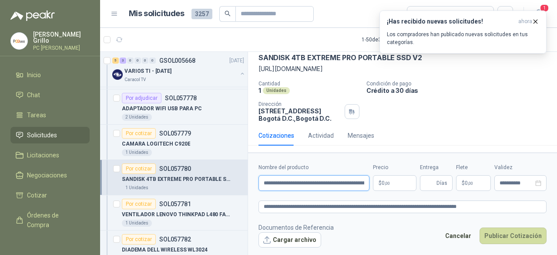
drag, startPoint x: 312, startPoint y: 182, endPoint x: 259, endPoint y: 182, distance: 53.1
click at [259, 182] on input "**********" at bounding box center [313, 183] width 111 height 16
click at [300, 236] on button "Cargar archivo" at bounding box center [289, 240] width 63 height 16
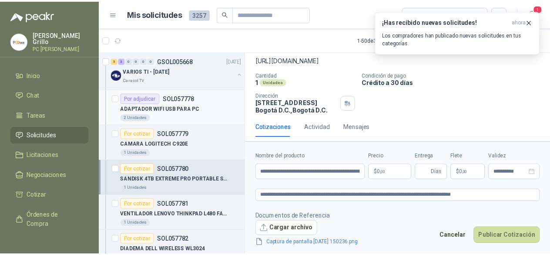
scroll to position [57, 0]
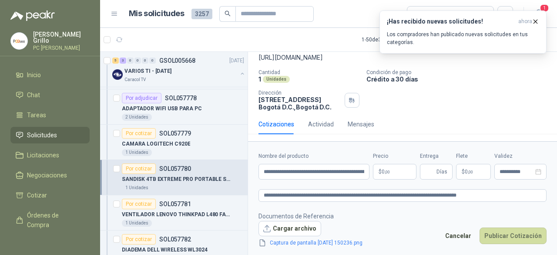
click at [393, 172] on body "[PERSON_NAME] PC QUICK Inicio Chat Tareas Solicitudes Licitaciones Negociacione…" at bounding box center [278, 127] width 557 height 255
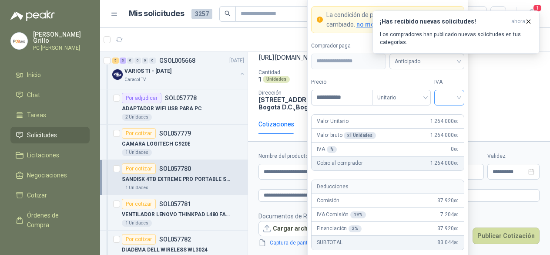
click at [459, 103] on input "search" at bounding box center [450, 96] width 20 height 13
click at [448, 118] on div "19%" at bounding box center [449, 117] width 16 height 10
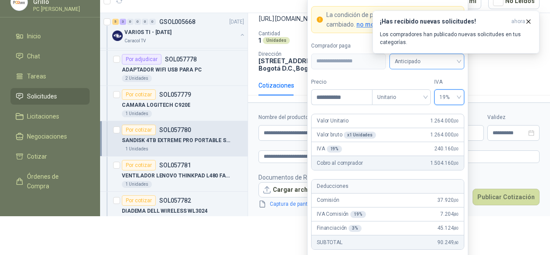
click at [413, 65] on span "Anticipado" at bounding box center [427, 61] width 64 height 13
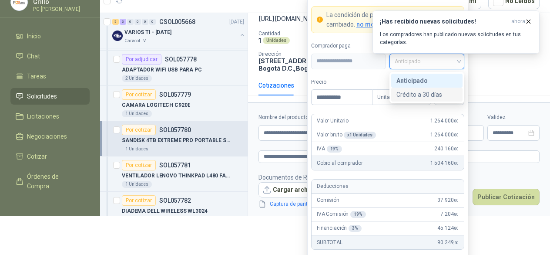
click at [411, 97] on div "Crédito a 30 días" at bounding box center [426, 95] width 61 height 10
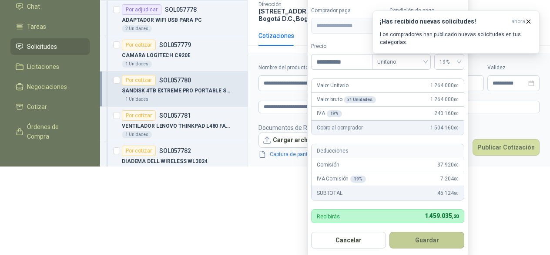
scroll to position [89, 0]
click at [414, 241] on button "Guardar" at bounding box center [426, 240] width 75 height 17
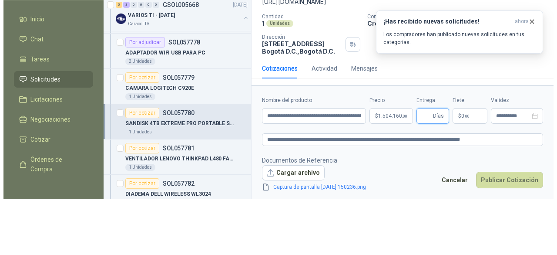
scroll to position [0, 0]
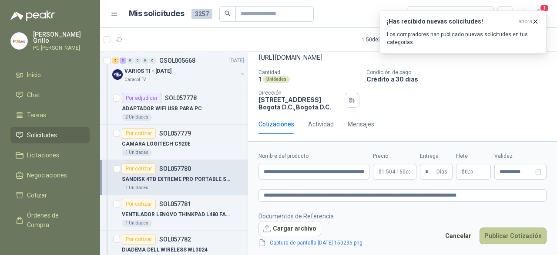
click at [501, 234] on button "Publicar Cotización" at bounding box center [513, 235] width 67 height 17
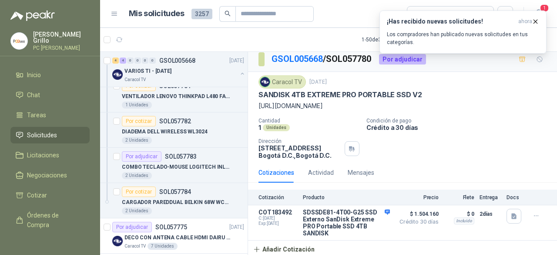
scroll to position [305, 0]
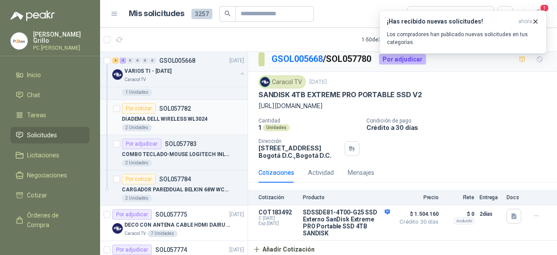
click at [181, 120] on p "DIADEMA DELL WIRELESS WL3024" at bounding box center [165, 119] width 86 height 8
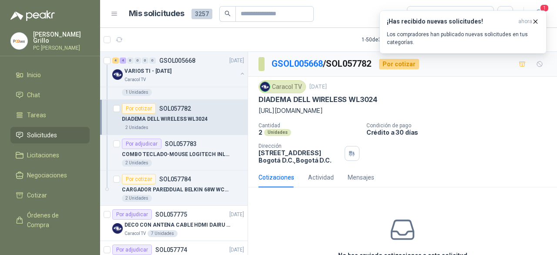
scroll to position [57, 0]
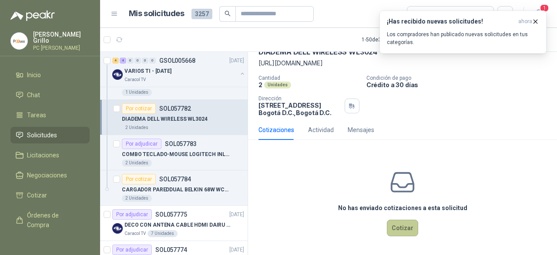
click at [396, 222] on button "Cotizar" at bounding box center [402, 227] width 31 height 17
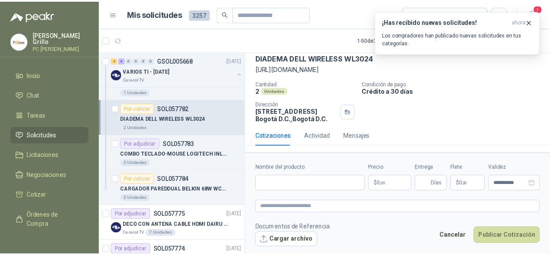
scroll to position [50, 0]
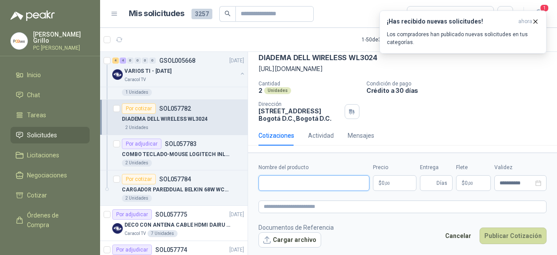
click at [289, 178] on input "Nombre del producto" at bounding box center [313, 183] width 111 height 16
click at [295, 185] on input "Nombre del producto" at bounding box center [313, 183] width 111 height 16
paste input "**********"
click at [386, 184] on body "[PERSON_NAME] PC QUICK Inicio Chat Tareas Solicitudes Licitaciones Negociacione…" at bounding box center [278, 127] width 557 height 255
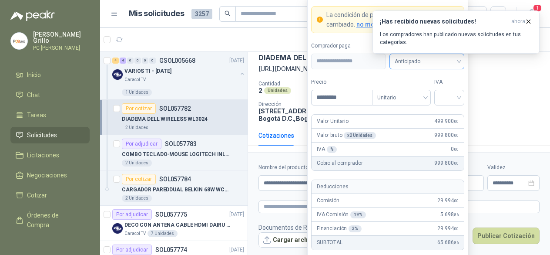
click at [412, 61] on span "Anticipado" at bounding box center [427, 61] width 64 height 13
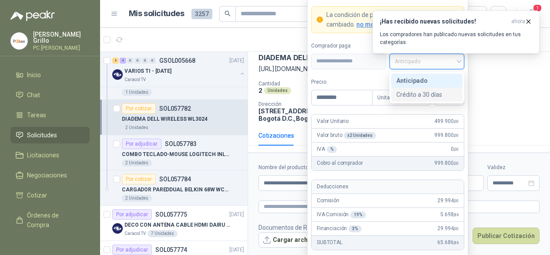
click at [410, 96] on div "Crédito a 30 días" at bounding box center [426, 95] width 61 height 10
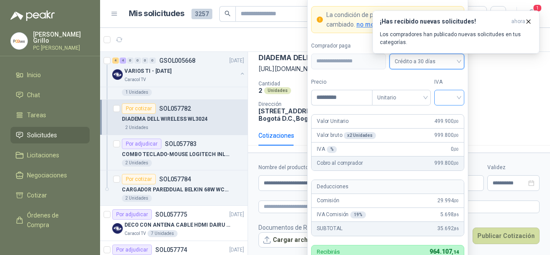
click at [446, 101] on input "search" at bounding box center [450, 96] width 20 height 13
click at [444, 119] on div "19%" at bounding box center [449, 117] width 16 height 10
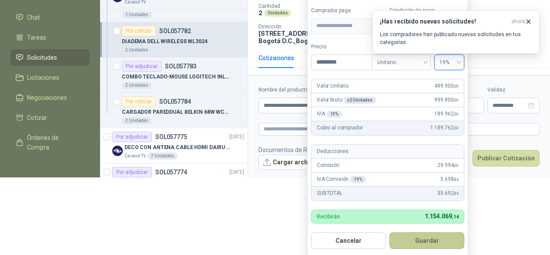
click at [439, 237] on button "Guardar" at bounding box center [426, 240] width 75 height 17
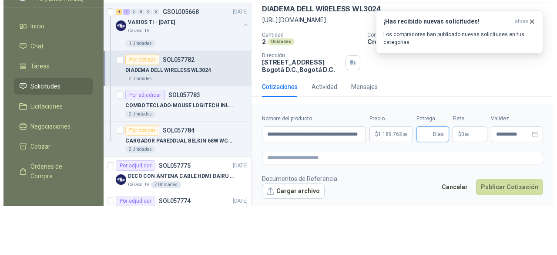
scroll to position [0, 0]
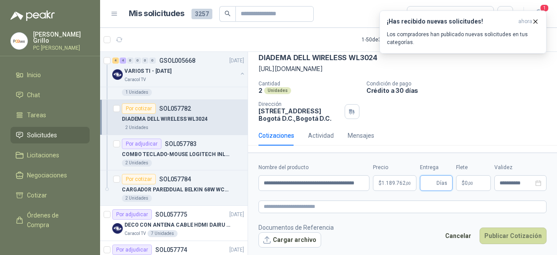
click at [429, 186] on input "Entrega" at bounding box center [430, 182] width 10 height 15
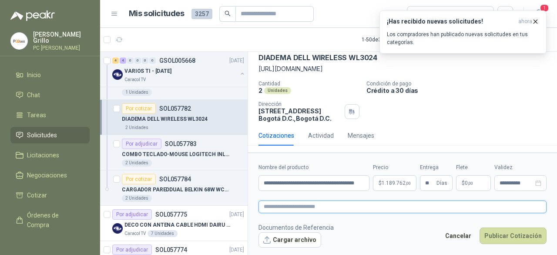
click at [282, 204] on textarea at bounding box center [402, 206] width 288 height 12
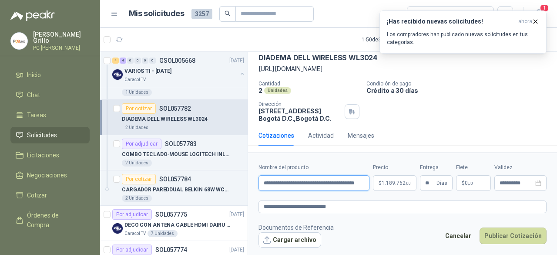
drag, startPoint x: 324, startPoint y: 181, endPoint x: 375, endPoint y: 180, distance: 51.4
click at [375, 180] on div "**********" at bounding box center [402, 176] width 288 height 27
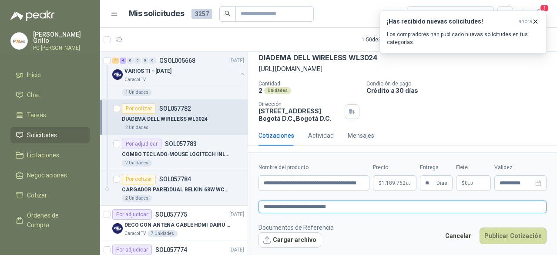
drag, startPoint x: 365, startPoint y: 184, endPoint x: 360, endPoint y: 205, distance: 21.4
click at [366, 208] on textarea "**********" at bounding box center [402, 206] width 288 height 12
click at [360, 205] on textarea "**********" at bounding box center [402, 206] width 288 height 12
paste textarea "**********"
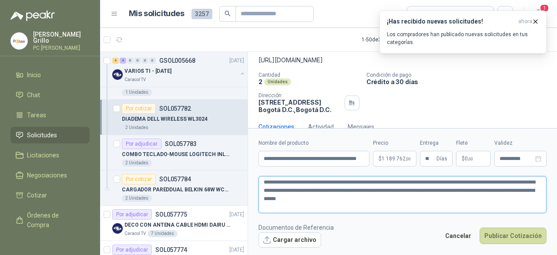
scroll to position [57, 0]
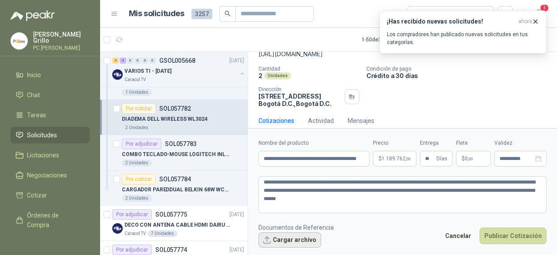
click at [275, 237] on button "Cargar archivo" at bounding box center [289, 240] width 63 height 16
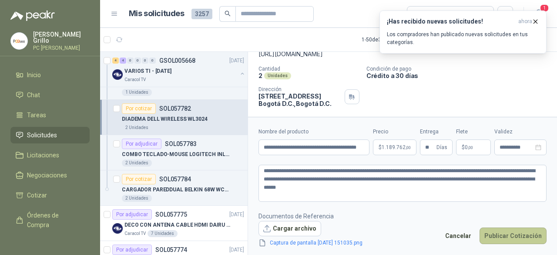
click at [514, 236] on button "Publicar Cotización" at bounding box center [513, 235] width 67 height 17
drag, startPoint x: 332, startPoint y: 191, endPoint x: 259, endPoint y: 185, distance: 72.5
click at [259, 185] on textarea "**********" at bounding box center [402, 182] width 288 height 37
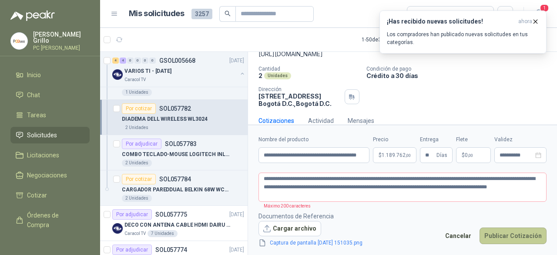
click at [514, 236] on button "Publicar Cotización" at bounding box center [513, 235] width 67 height 17
drag, startPoint x: 536, startPoint y: 187, endPoint x: 476, endPoint y: 184, distance: 60.1
click at [476, 184] on textarea "**********" at bounding box center [402, 186] width 288 height 29
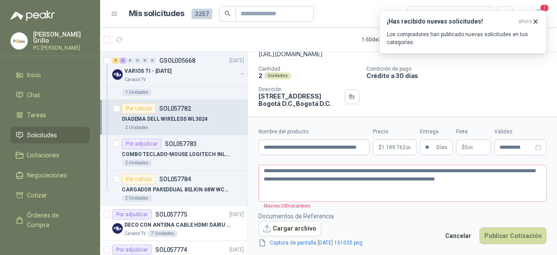
click at [495, 244] on div "Cancelar Publicar Cotización" at bounding box center [493, 237] width 106 height 20
click at [495, 238] on button "Publicar Cotización" at bounding box center [513, 235] width 67 height 17
click at [344, 173] on textarea "**********" at bounding box center [402, 182] width 288 height 37
drag, startPoint x: 484, startPoint y: 180, endPoint x: 392, endPoint y: 179, distance: 92.3
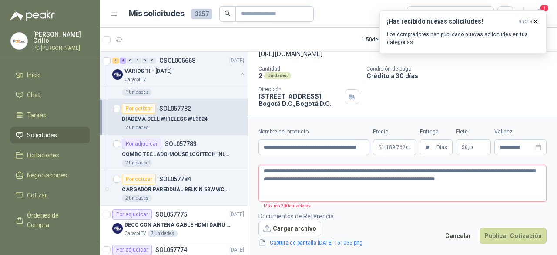
click at [392, 179] on textarea "**********" at bounding box center [402, 182] width 288 height 37
drag, startPoint x: 356, startPoint y: 178, endPoint x: 486, endPoint y: 181, distance: 130.6
click at [486, 181] on textarea "**********" at bounding box center [402, 182] width 288 height 37
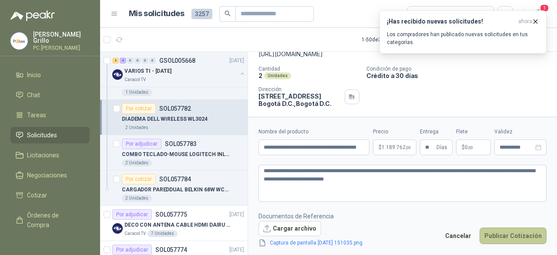
click at [498, 233] on button "Publicar Cotización" at bounding box center [513, 235] width 67 height 17
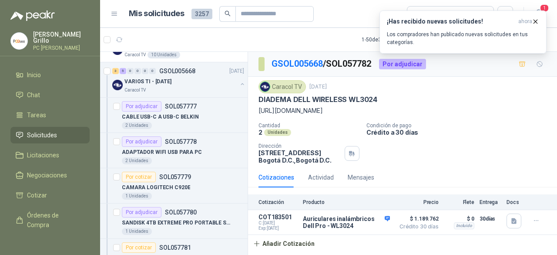
scroll to position [174, 0]
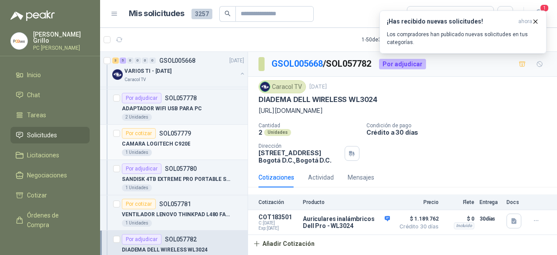
click at [148, 131] on div "Por cotizar" at bounding box center [139, 133] width 34 height 10
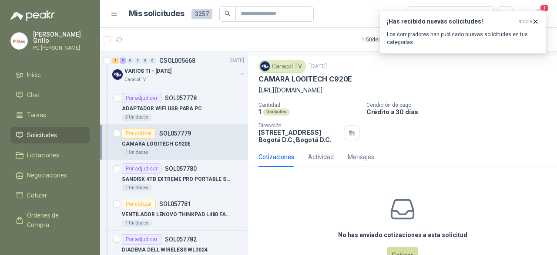
scroll to position [47, 0]
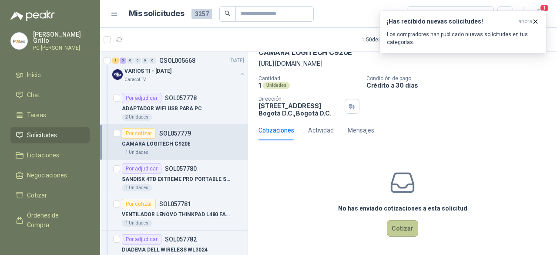
click at [396, 228] on button "Cotizar" at bounding box center [402, 228] width 31 height 17
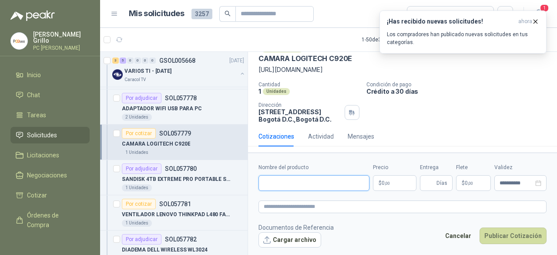
click at [311, 178] on input "Nombre del producto" at bounding box center [313, 183] width 111 height 16
paste input "**********"
click at [263, 183] on input "**********" at bounding box center [313, 183] width 111 height 16
drag, startPoint x: 263, startPoint y: 183, endPoint x: 257, endPoint y: 178, distance: 7.5
click at [257, 178] on form "**********" at bounding box center [402, 204] width 309 height 105
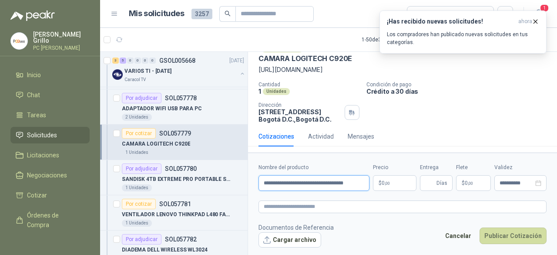
click at [262, 181] on input "**********" at bounding box center [313, 183] width 111 height 16
paste input "**********"
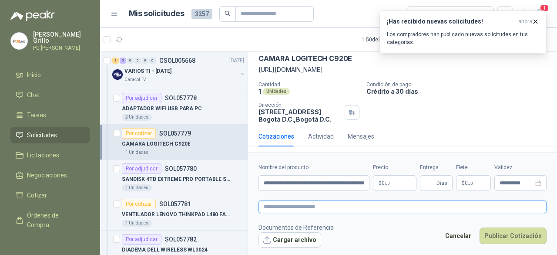
click at [297, 208] on textarea at bounding box center [402, 206] width 288 height 12
paste textarea "**********"
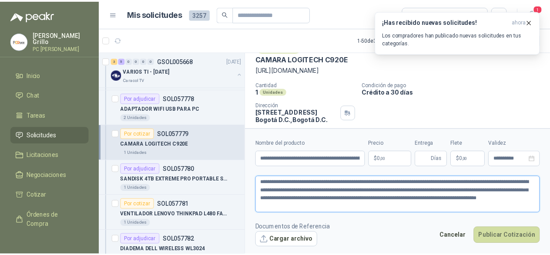
scroll to position [47, 0]
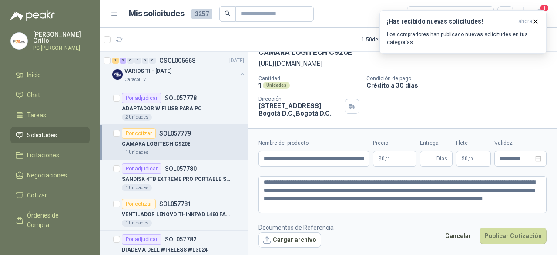
click at [385, 161] on body "[PERSON_NAME] PC QUICK Inicio Chat Tareas Solicitudes Licitaciones Negociacione…" at bounding box center [278, 127] width 557 height 255
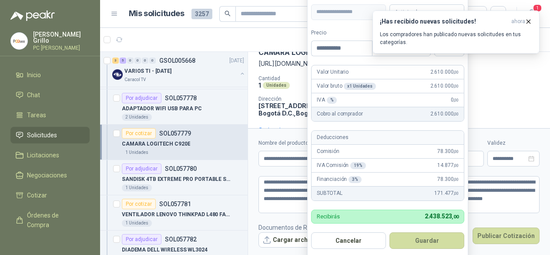
click at [361, 33] on label "Precio" at bounding box center [341, 33] width 61 height 8
click at [361, 41] on input "**********" at bounding box center [342, 48] width 60 height 15
click at [528, 19] on icon "button" at bounding box center [528, 21] width 7 height 7
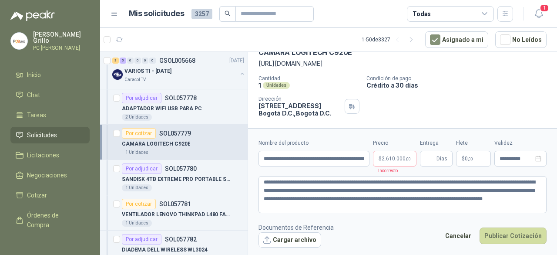
click at [445, 18] on div "Todas" at bounding box center [450, 14] width 87 height 16
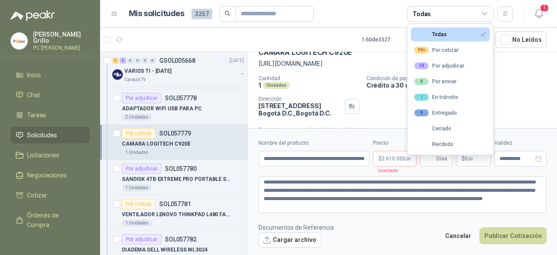
click at [445, 17] on div "Todas" at bounding box center [450, 14] width 87 height 16
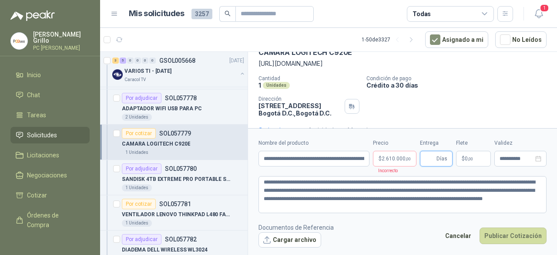
click at [435, 158] on input "Entrega" at bounding box center [430, 158] width 10 height 15
click at [408, 160] on body "[PERSON_NAME] PC QUICK Inicio Chat Tareas Solicitudes Licitaciones Negociacione…" at bounding box center [278, 127] width 557 height 255
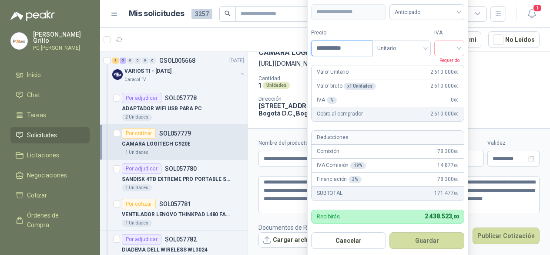
click at [359, 48] on input "**********" at bounding box center [342, 48] width 60 height 15
click at [448, 45] on input "search" at bounding box center [450, 47] width 20 height 13
click at [446, 67] on div "19%" at bounding box center [449, 66] width 16 height 10
click at [412, 12] on span "Anticipado" at bounding box center [427, 12] width 64 height 13
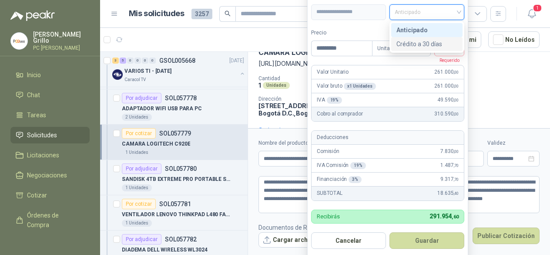
click at [409, 44] on div "Crédito a 30 días" at bounding box center [426, 44] width 61 height 10
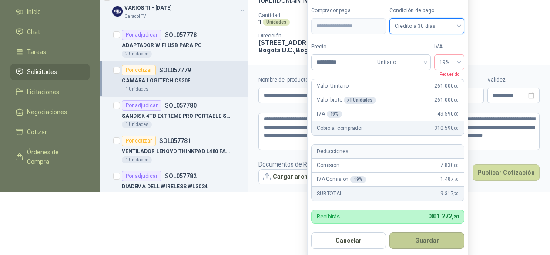
click at [416, 238] on button "Guardar" at bounding box center [426, 240] width 75 height 17
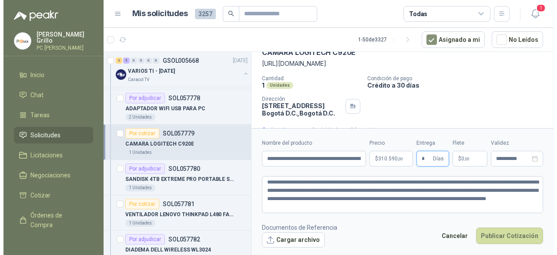
scroll to position [0, 0]
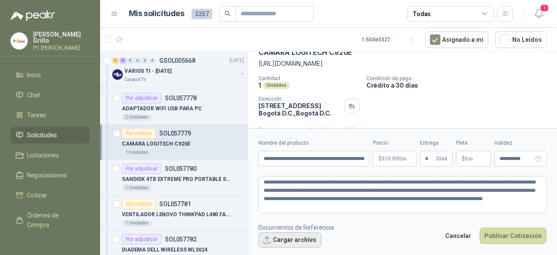
click at [292, 235] on button "Cargar archivo" at bounding box center [289, 240] width 63 height 16
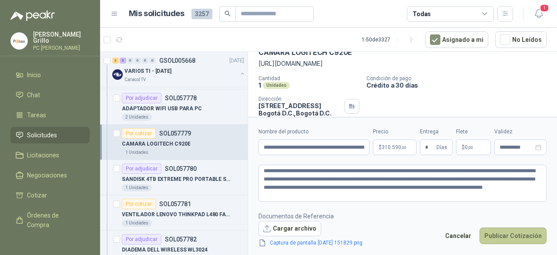
click at [497, 233] on button "Publicar Cotización" at bounding box center [513, 235] width 67 height 17
drag, startPoint x: 309, startPoint y: 195, endPoint x: 259, endPoint y: 189, distance: 50.4
click at [259, 189] on textarea "**********" at bounding box center [402, 182] width 288 height 37
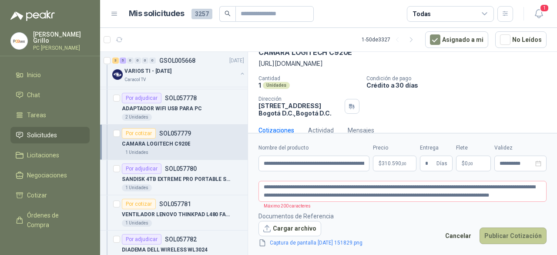
click at [503, 231] on button "Publicar Cotización" at bounding box center [513, 235] width 67 height 17
click at [498, 233] on button "Publicar Cotización" at bounding box center [513, 235] width 67 height 17
drag, startPoint x: 530, startPoint y: 193, endPoint x: 432, endPoint y: 198, distance: 98.1
click at [432, 198] on textarea "**********" at bounding box center [402, 191] width 288 height 20
click at [503, 231] on button "Publicar Cotización" at bounding box center [513, 235] width 67 height 17
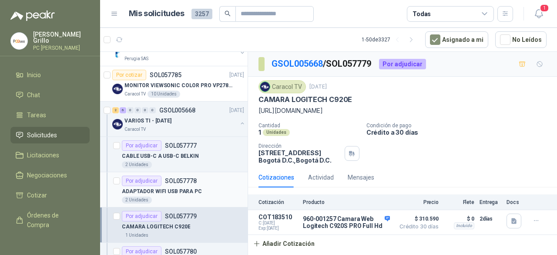
scroll to position [87, 0]
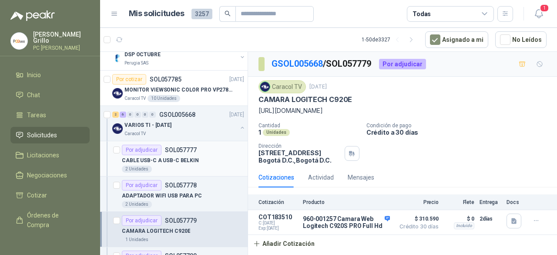
click at [166, 147] on p "SOL057777" at bounding box center [181, 150] width 32 height 6
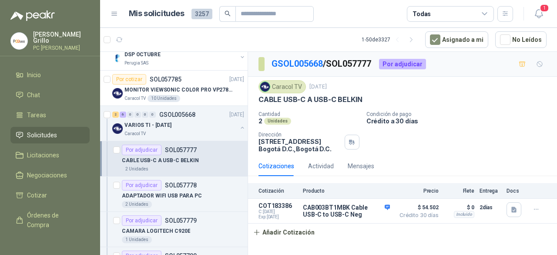
scroll to position [131, 0]
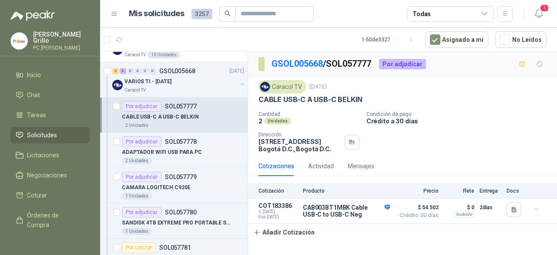
click at [166, 148] on p "ADAPTADOR WIFI USB PARA PC" at bounding box center [162, 152] width 80 height 8
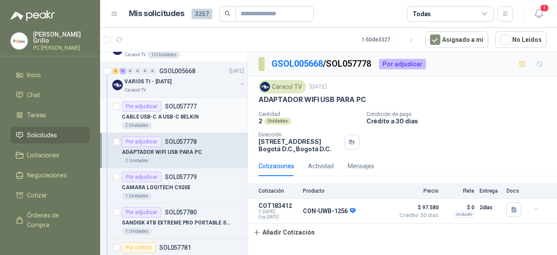
scroll to position [174, 0]
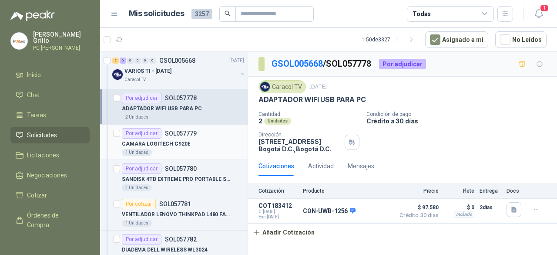
click at [166, 147] on div "CAMARA LOGITECH C920E" at bounding box center [183, 143] width 122 height 10
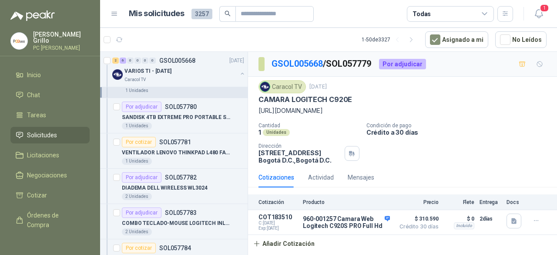
scroll to position [218, 0]
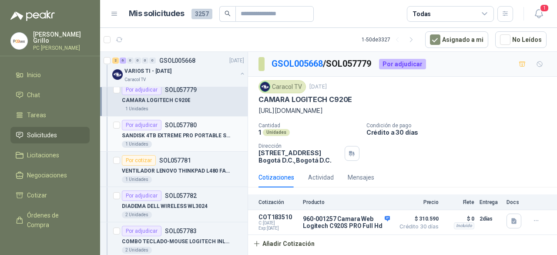
click at [170, 128] on div "Por adjudicar SOL057780" at bounding box center [159, 125] width 75 height 10
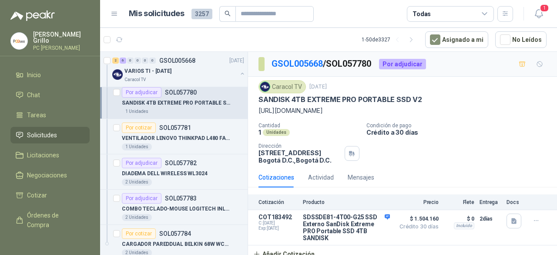
scroll to position [261, 0]
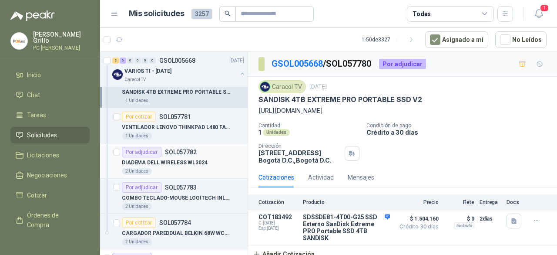
click at [173, 159] on p "DIADEMA DELL WIRELESS WL3024" at bounding box center [165, 162] width 86 height 8
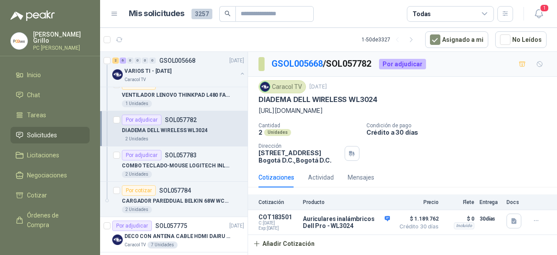
scroll to position [305, 0]
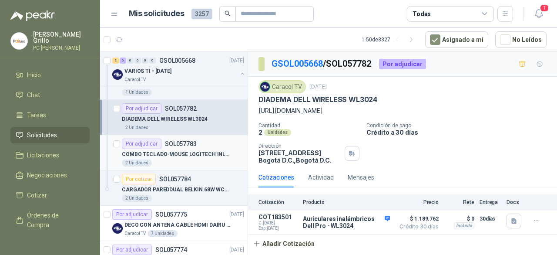
click at [173, 151] on p "COMBO TECLADO-MOUSE LOGITECH INLAM MK295" at bounding box center [176, 154] width 108 height 8
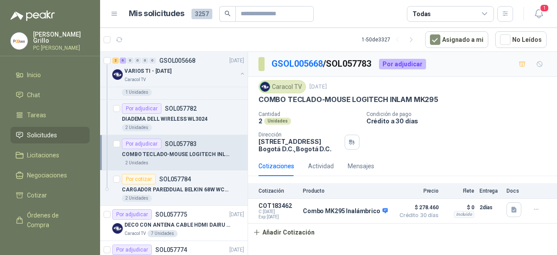
scroll to position [348, 0]
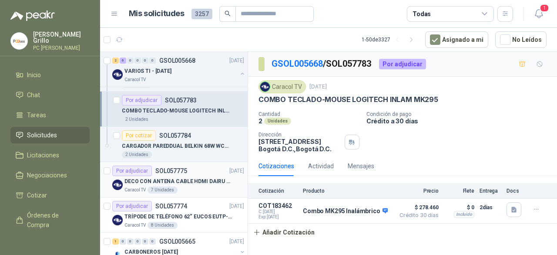
click at [178, 179] on p "DECO CON ANTENA CABLE HDMI DAIRU DR90014" at bounding box center [178, 181] width 108 height 8
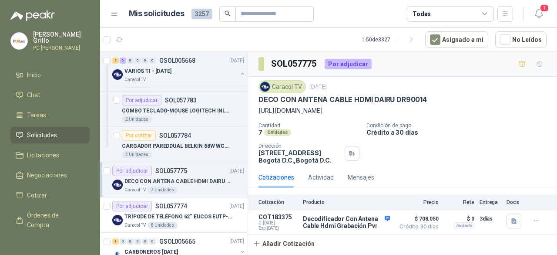
scroll to position [3, 0]
click at [176, 170] on p "SOL057775" at bounding box center [171, 171] width 32 height 6
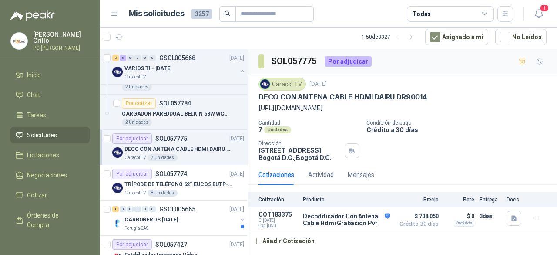
scroll to position [392, 0]
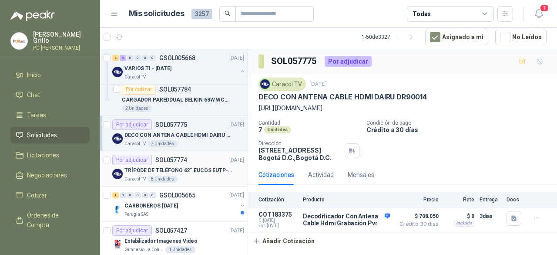
click at [178, 168] on p "TRÍPODE DE TELÉFONO 62“ EUCOS EUTP-010" at bounding box center [178, 170] width 108 height 8
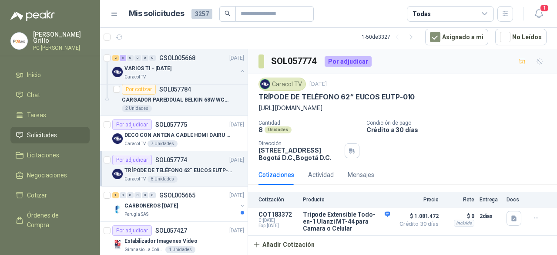
scroll to position [479, 0]
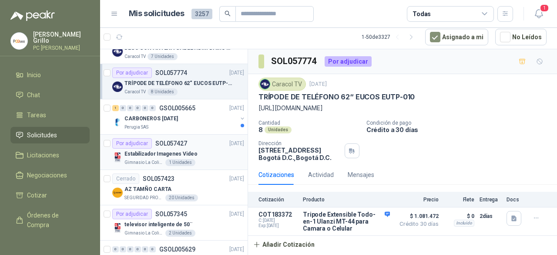
click at [176, 150] on p "Estabilizador Imagenes Video" at bounding box center [160, 154] width 73 height 8
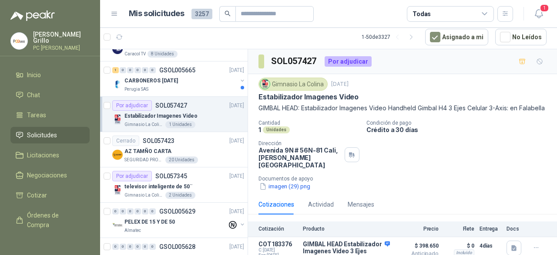
scroll to position [566, 0]
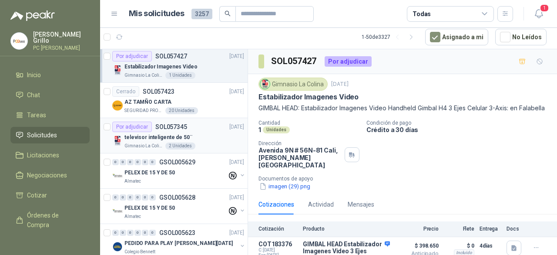
click at [160, 133] on p "televisor inteligente de 50¨" at bounding box center [158, 137] width 68 height 8
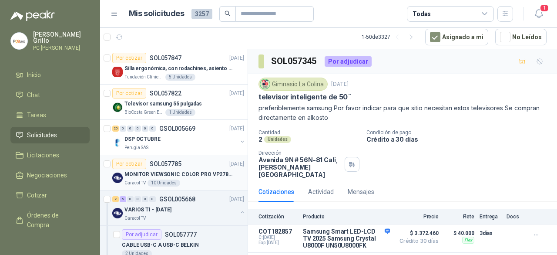
click at [185, 178] on div "MONITOR VIEWSONIC COLOR PRO VP2786-4K" at bounding box center [184, 174] width 120 height 10
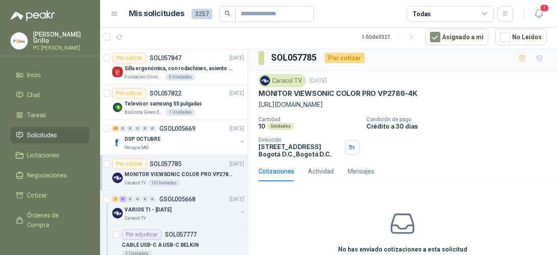
scroll to position [47, 0]
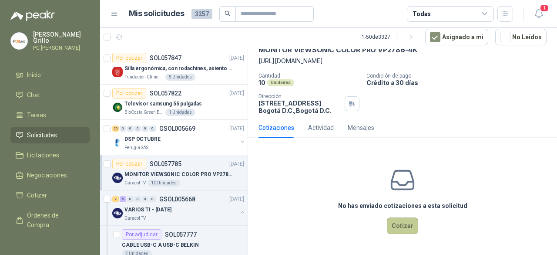
click at [397, 225] on button "Cotizar" at bounding box center [402, 225] width 31 height 17
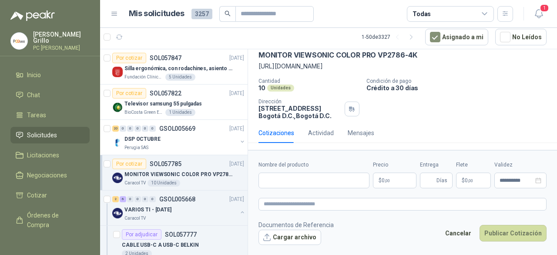
scroll to position [41, 0]
click at [289, 177] on input "Nombre del producto" at bounding box center [313, 180] width 111 height 16
paste input "**********"
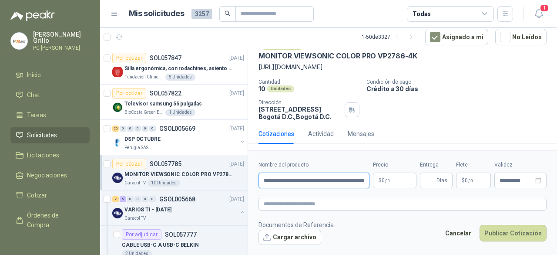
scroll to position [0, 127]
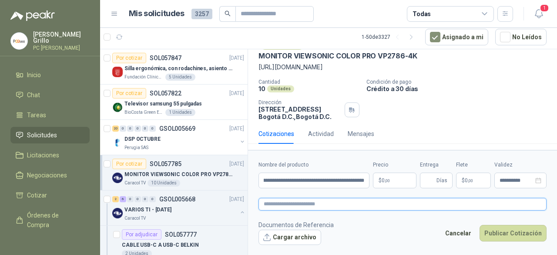
click at [301, 201] on textarea at bounding box center [402, 204] width 288 height 12
click at [289, 204] on textarea at bounding box center [402, 204] width 288 height 12
paste textarea "**********"
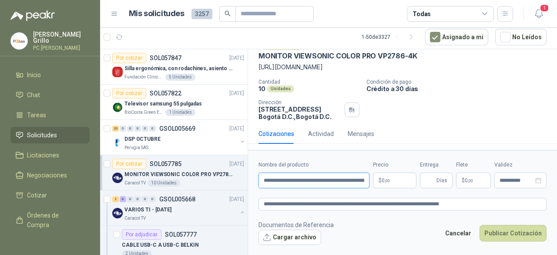
click at [295, 182] on input "**********" at bounding box center [313, 180] width 111 height 16
click at [342, 181] on input "**********" at bounding box center [313, 180] width 111 height 16
drag, startPoint x: 354, startPoint y: 179, endPoint x: 407, endPoint y: 181, distance: 53.6
click at [407, 181] on div "**********" at bounding box center [402, 174] width 288 height 27
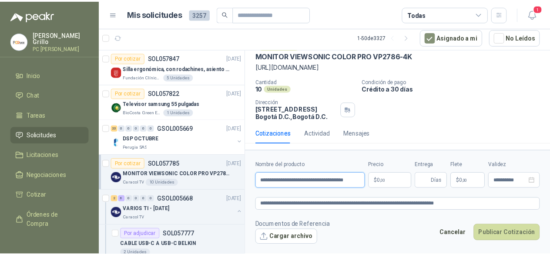
scroll to position [0, 0]
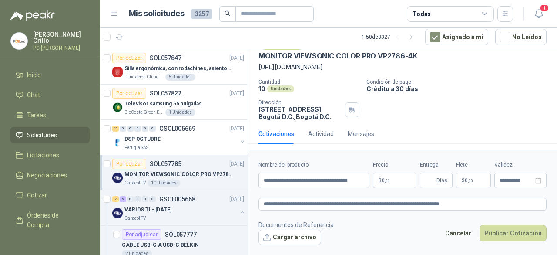
click at [392, 180] on p "$ 0 ,00" at bounding box center [395, 180] width 44 height 16
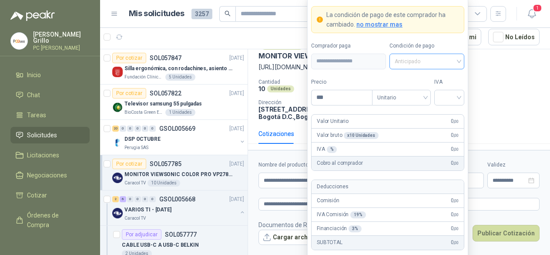
click at [402, 66] on span "Anticipado" at bounding box center [427, 61] width 64 height 13
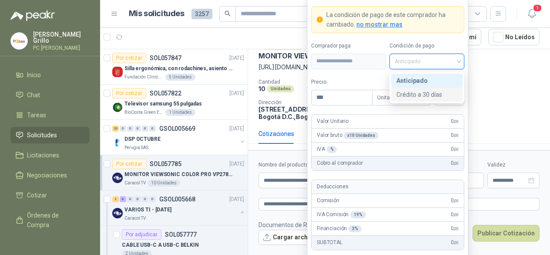
click at [405, 90] on div "Crédito a 30 días" at bounding box center [426, 95] width 61 height 10
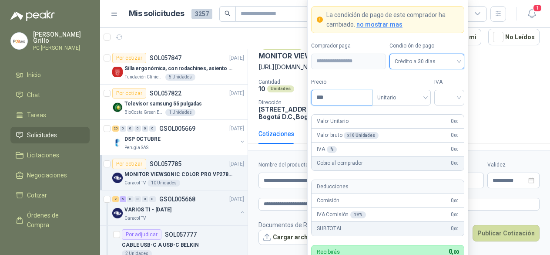
click at [349, 95] on input "***" at bounding box center [342, 97] width 60 height 15
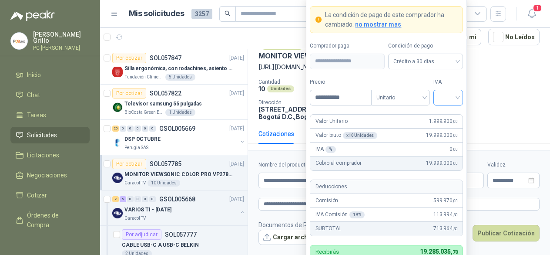
click at [448, 97] on input "search" at bounding box center [449, 96] width 20 height 13
click at [446, 117] on div "19%" at bounding box center [448, 117] width 16 height 10
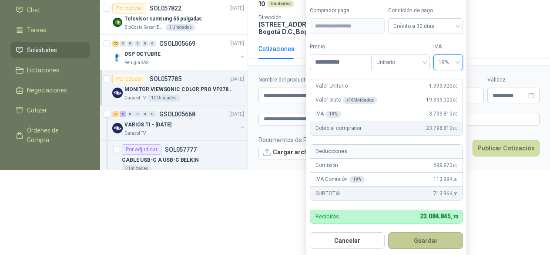
click at [428, 243] on button "Guardar" at bounding box center [425, 240] width 75 height 17
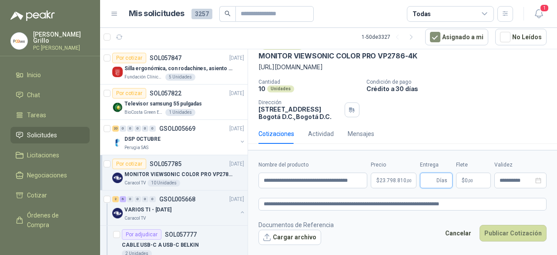
click at [430, 181] on input "Entrega" at bounding box center [430, 180] width 10 height 15
click at [511, 231] on button "Publicar Cotización" at bounding box center [513, 233] width 67 height 17
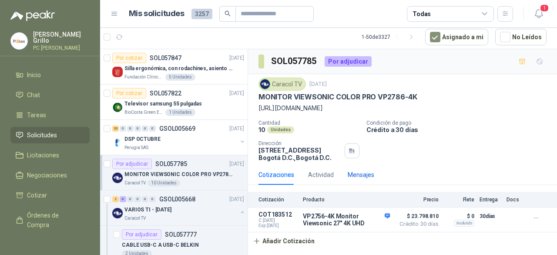
click at [353, 175] on div "Mensajes" at bounding box center [361, 175] width 27 height 10
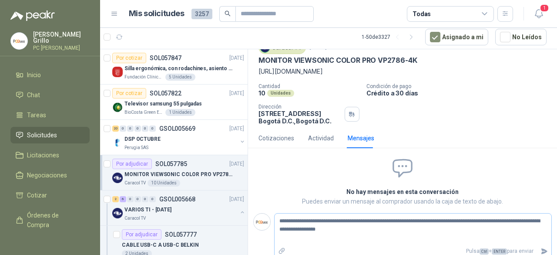
scroll to position [45, 0]
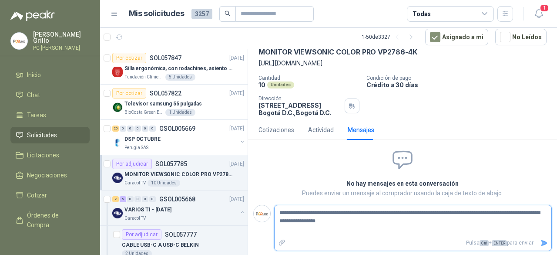
click at [541, 241] on icon "Enviar" at bounding box center [544, 243] width 6 height 6
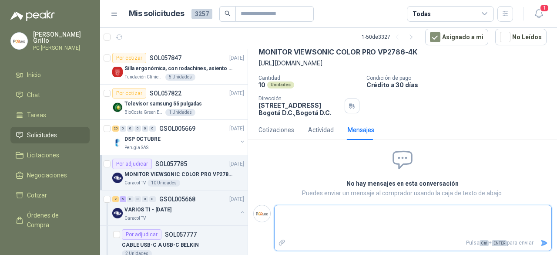
scroll to position [33, 0]
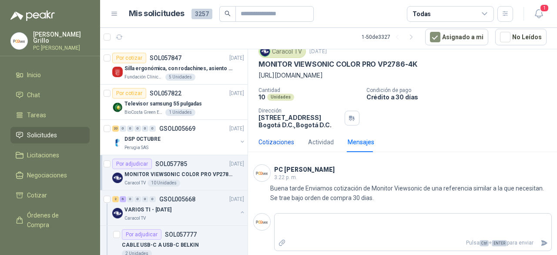
click at [273, 144] on div "Cotizaciones" at bounding box center [276, 142] width 36 height 10
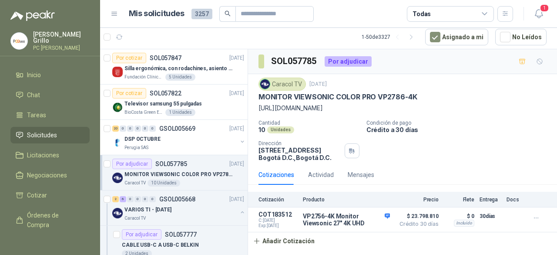
scroll to position [0, 0]
click at [538, 216] on icon "button" at bounding box center [536, 217] width 7 height 7
click at [506, 185] on button "Editar" at bounding box center [519, 182] width 70 height 14
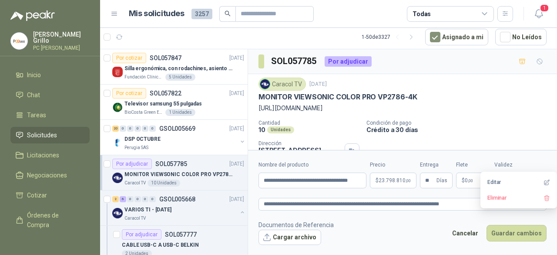
scroll to position [81, 0]
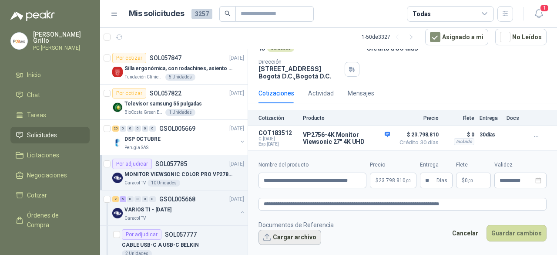
click at [282, 238] on button "Cargar archivo" at bounding box center [289, 237] width 63 height 16
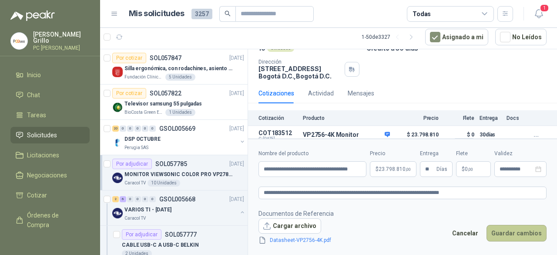
click at [512, 237] on button "Guardar cambios" at bounding box center [517, 233] width 60 height 17
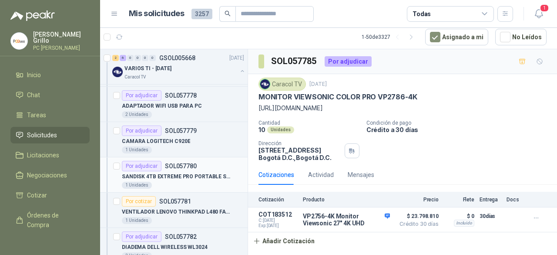
scroll to position [261, 0]
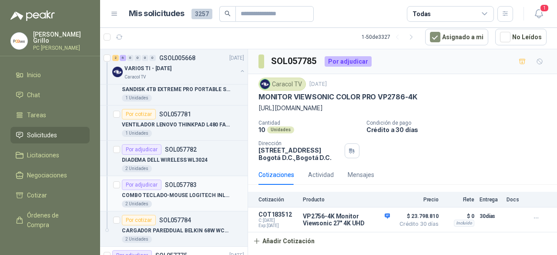
click at [196, 183] on div "Por adjudicar SOL057783" at bounding box center [183, 184] width 122 height 10
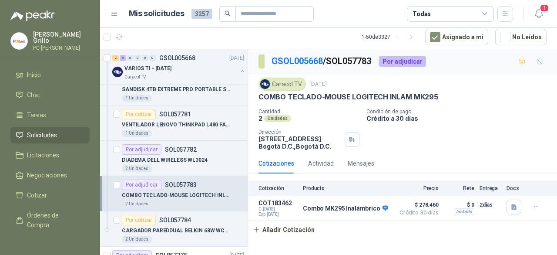
click at [170, 196] on p "COMBO TECLADO-MOUSE LOGITECH INLAM MK295" at bounding box center [176, 195] width 108 height 8
click at [177, 161] on p "DIADEMA DELL WIRELESS WL3024" at bounding box center [165, 160] width 86 height 8
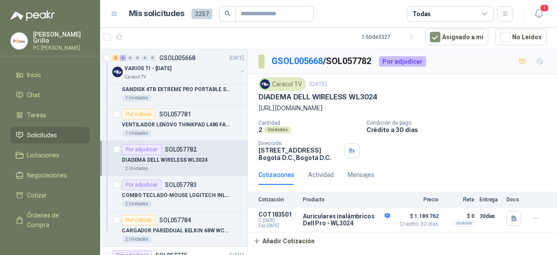
scroll to position [3, 0]
click at [357, 175] on div "Mensajes" at bounding box center [361, 174] width 27 height 20
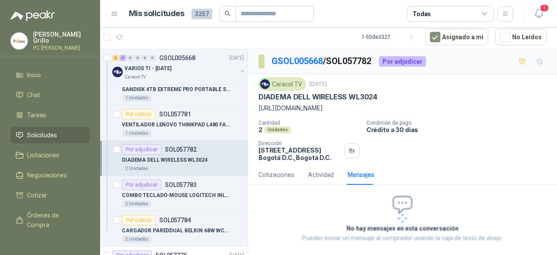
scroll to position [42, 0]
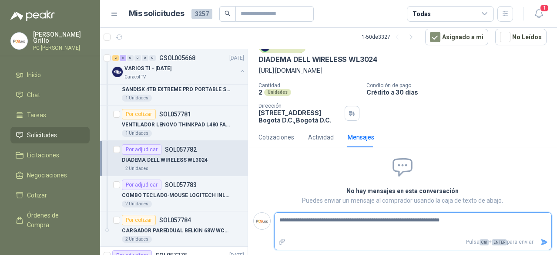
click at [541, 245] on icon "Enviar" at bounding box center [544, 242] width 6 height 6
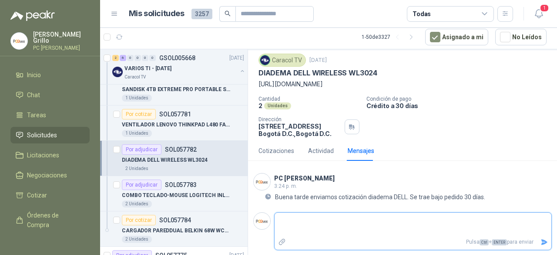
scroll to position [33, 0]
click at [540, 239] on icon "Enviar" at bounding box center [543, 241] width 7 height 7
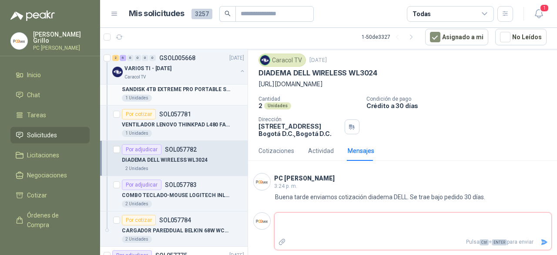
scroll to position [0, 0]
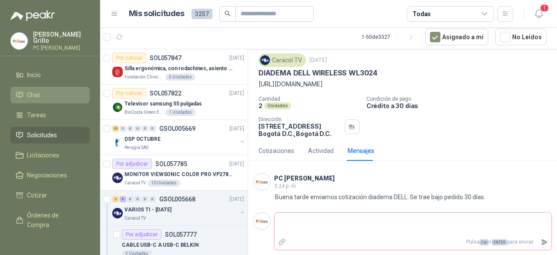
click at [30, 90] on span "Chat" at bounding box center [33, 95] width 13 height 10
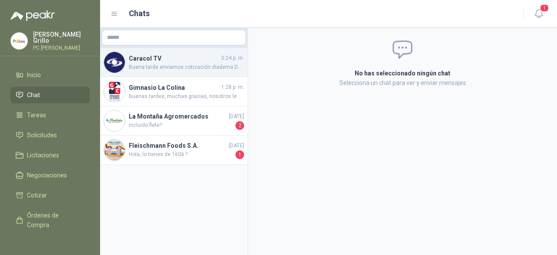
click at [177, 72] on div "Caracol TV 3:24 p. m. Buena tarde enviamos cotización diadema DELL. Se trae baj…" at bounding box center [174, 62] width 148 height 29
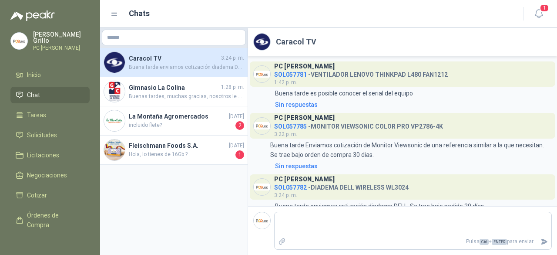
scroll to position [20, 0]
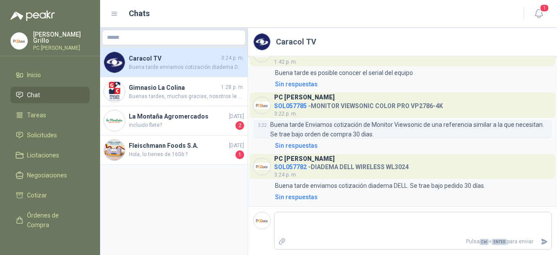
drag, startPoint x: 299, startPoint y: 123, endPoint x: 292, endPoint y: 124, distance: 7.0
click at [292, 124] on p "Buena tarde Enviamos cotización de Monitor Viewsonic de una referencia similar …" at bounding box center [411, 129] width 282 height 19
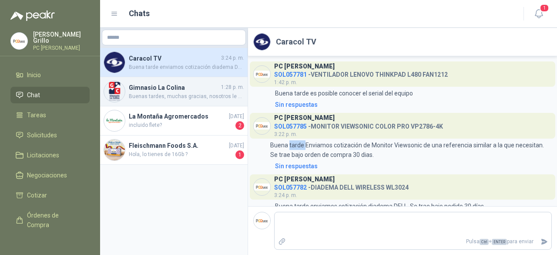
click at [154, 84] on h4 "Gimnasio La Colina" at bounding box center [174, 88] width 91 height 10
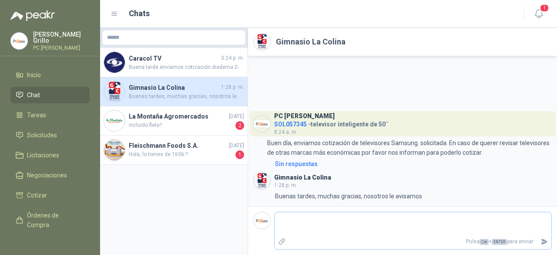
click at [330, 233] on textarea at bounding box center [413, 224] width 277 height 20
click at [547, 245] on icon "Enviar" at bounding box center [544, 241] width 7 height 7
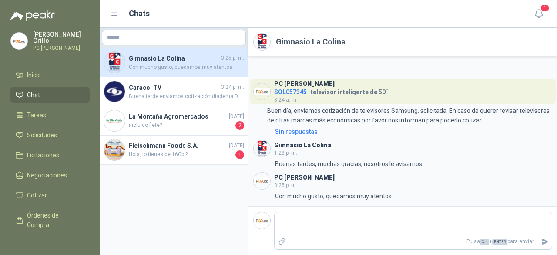
click at [42, 45] on p "PC [PERSON_NAME]" at bounding box center [61, 47] width 57 height 5
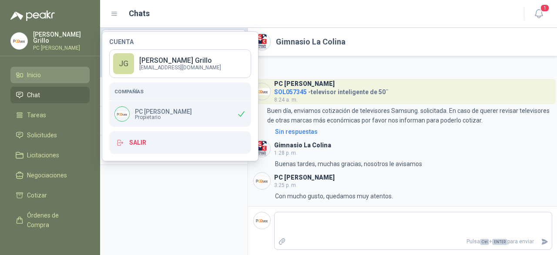
click at [44, 74] on li "Inicio" at bounding box center [50, 75] width 69 height 10
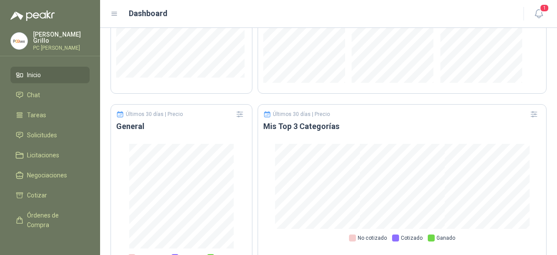
scroll to position [588, 0]
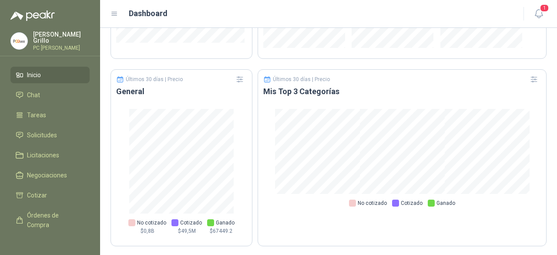
click at [28, 70] on span "Inicio" at bounding box center [34, 75] width 14 height 10
click at [40, 131] on span "Solicitudes" at bounding box center [42, 135] width 30 height 10
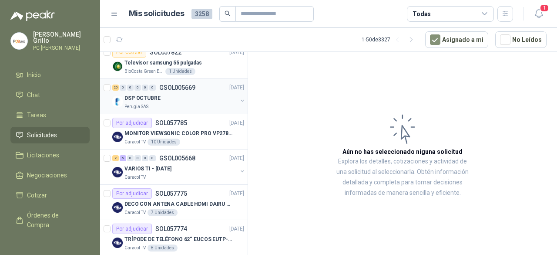
scroll to position [87, 0]
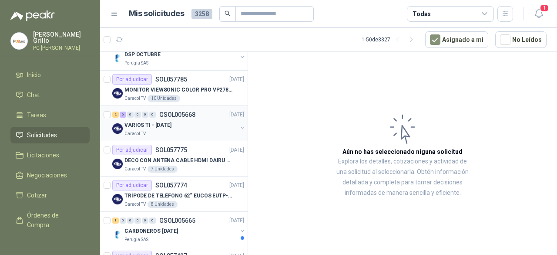
click at [163, 126] on p "VARIOS TI - [DATE]" at bounding box center [147, 125] width 47 height 8
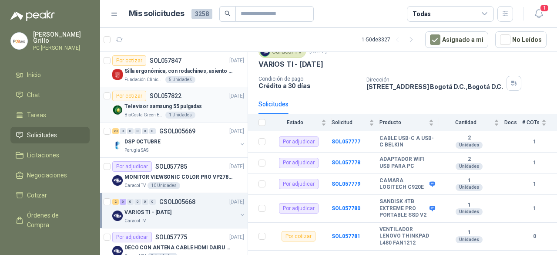
click at [137, 99] on div "Por cotizar" at bounding box center [129, 96] width 34 height 10
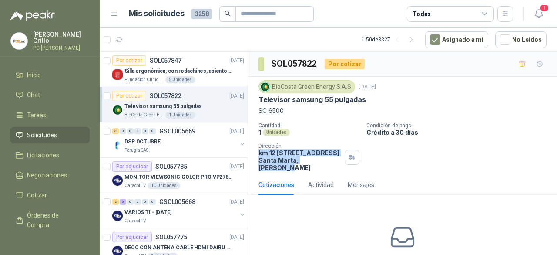
drag, startPoint x: 258, startPoint y: 151, endPoint x: 333, endPoint y: 169, distance: 77.4
click at [333, 169] on div "BioCosta [PERSON_NAME] Energy S.A.S [DATE] Televisor samsung 55 pulgadas SC 650…" at bounding box center [402, 126] width 309 height 98
copy p "km 12 [STREET_ADDRESS][PERSON_NAME]"
click at [168, 171] on div "MONITOR VIEWSONIC COLOR PRO VP2786-4K" at bounding box center [184, 176] width 120 height 10
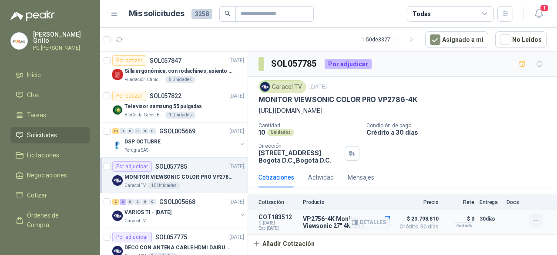
click at [538, 222] on icon "button" at bounding box center [536, 220] width 7 height 7
click at [498, 186] on button "Editar" at bounding box center [519, 185] width 70 height 14
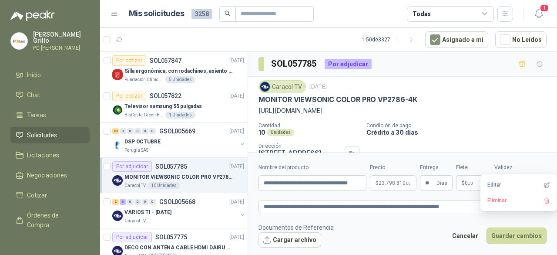
click at [432, 222] on footer "Documentos de Referencia Cargar archivo Cancelar Guardar cambios" at bounding box center [402, 234] width 288 height 25
click at [428, 184] on input "**" at bounding box center [430, 182] width 10 height 15
drag, startPoint x: 431, startPoint y: 184, endPoint x: 415, endPoint y: 184, distance: 15.7
click at [415, 184] on div "**********" at bounding box center [402, 176] width 288 height 27
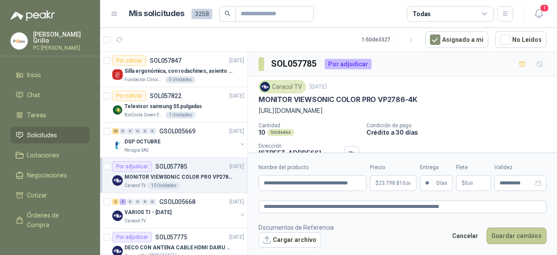
click at [500, 235] on button "Guardar cambios" at bounding box center [517, 235] width 60 height 17
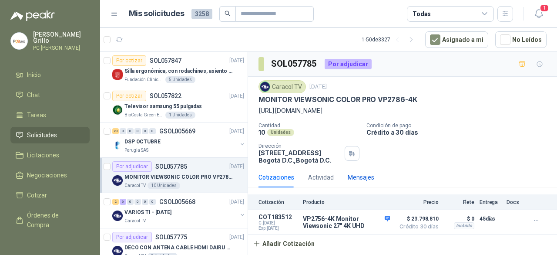
click at [359, 175] on div "Mensajes" at bounding box center [361, 177] width 27 height 10
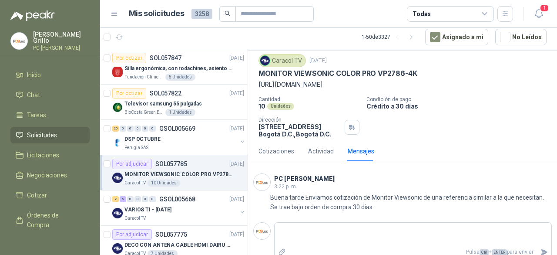
scroll to position [33, 0]
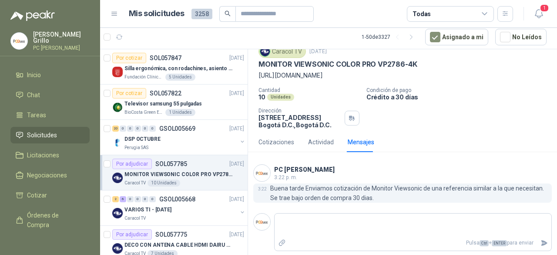
drag, startPoint x: 368, startPoint y: 190, endPoint x: 353, endPoint y: 190, distance: 14.8
click at [353, 190] on p "Buena tarde Enviamos cotización de Monitor Viewsonic de una referencia similar …" at bounding box center [411, 192] width 282 height 19
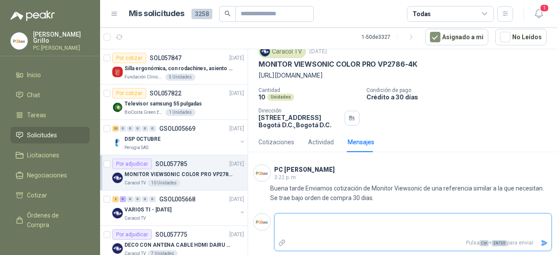
click at [356, 227] on textarea at bounding box center [413, 225] width 277 height 20
click at [541, 244] on icon "Enviar" at bounding box center [544, 243] width 6 height 6
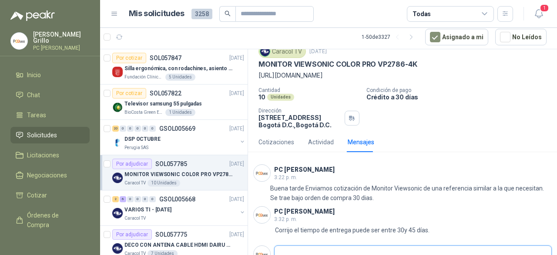
scroll to position [65, 0]
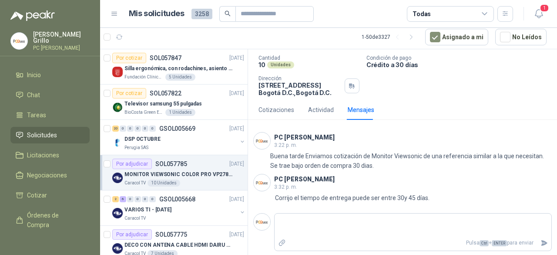
drag, startPoint x: 279, startPoint y: 160, endPoint x: 281, endPoint y: 38, distance: 122.3
click at [281, 38] on article "1 - 50 de 3327 Asignado a mi No Leídos" at bounding box center [328, 36] width 457 height 23
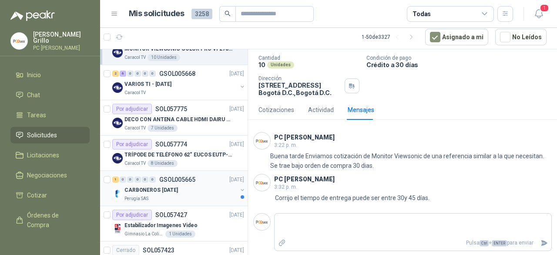
scroll to position [174, 0]
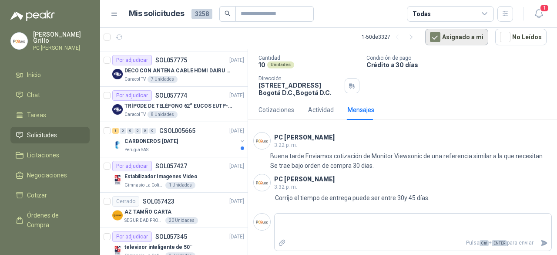
click at [453, 40] on button "Asignado a mi" at bounding box center [456, 37] width 63 height 17
click at [457, 18] on div "Todas" at bounding box center [450, 14] width 87 height 16
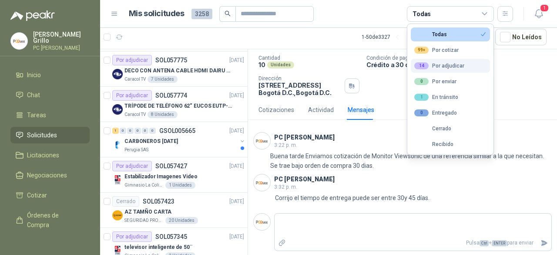
click at [443, 65] on div "14 Por adjudicar" at bounding box center [439, 65] width 50 height 7
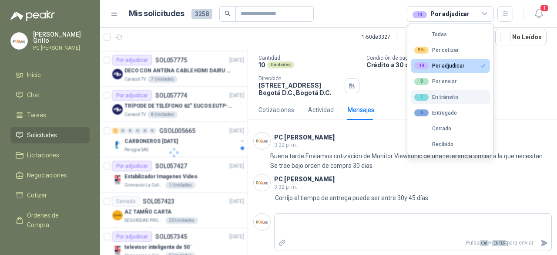
click at [440, 96] on div "1 En tránsito" at bounding box center [436, 97] width 44 height 7
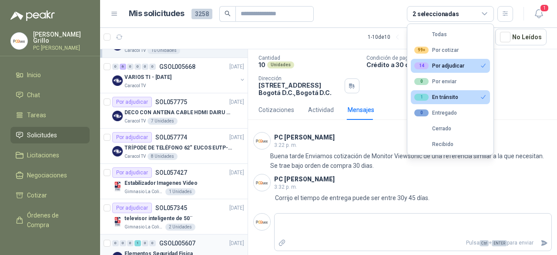
scroll to position [0, 0]
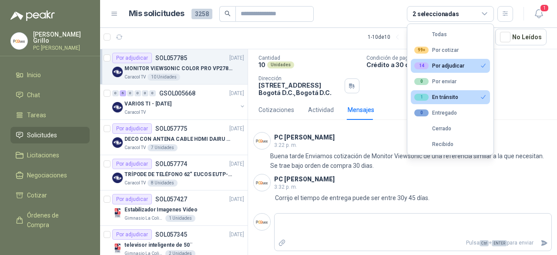
click at [443, 92] on button "1 En tránsito" at bounding box center [450, 97] width 79 height 14
click at [443, 70] on button "14 Por adjudicar" at bounding box center [450, 66] width 79 height 14
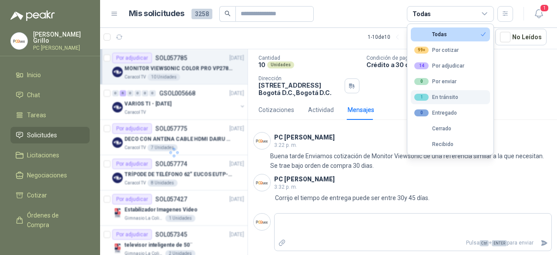
click at [441, 96] on div "1 En tránsito" at bounding box center [436, 97] width 44 height 7
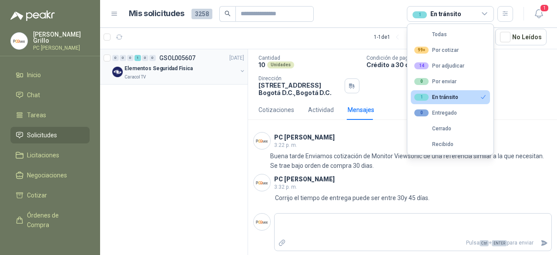
click at [154, 72] on p "Elementos Seguridad Fisica" at bounding box center [158, 68] width 68 height 8
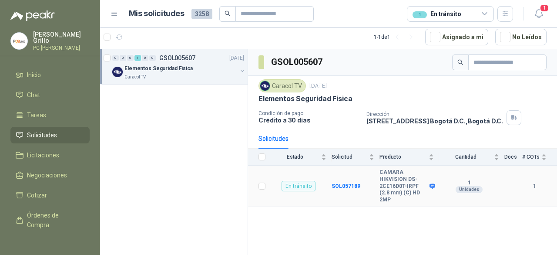
click at [387, 178] on b "CAMARA HIKVISION DS-2CE16D0T-IRPF (2.8 mm) (C) HD 2MP" at bounding box center [403, 186] width 48 height 34
click at [430, 118] on p "[STREET_ADDRESS] , [GEOGRAPHIC_DATA] D.C." at bounding box center [434, 120] width 137 height 7
click at [348, 183] on b "SOL057189" at bounding box center [346, 186] width 29 height 6
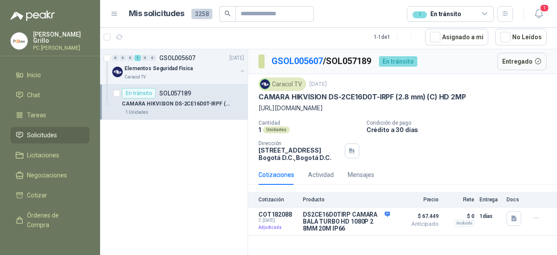
click at [43, 45] on p "PC [PERSON_NAME]" at bounding box center [61, 47] width 57 height 5
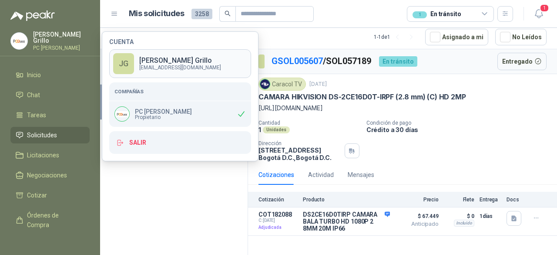
click at [143, 70] on p "[EMAIL_ADDRESS][DOMAIN_NAME]" at bounding box center [180, 67] width 82 height 5
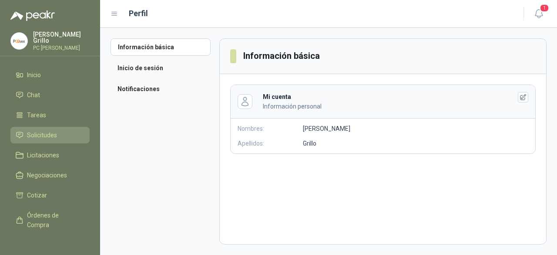
click at [48, 136] on span "Solicitudes" at bounding box center [42, 135] width 30 height 10
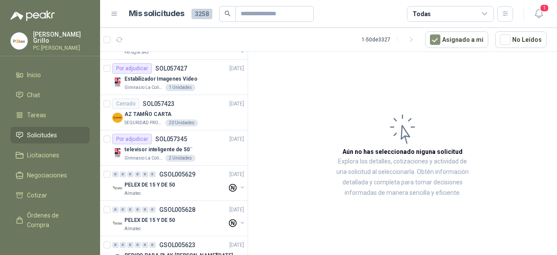
scroll to position [263, 0]
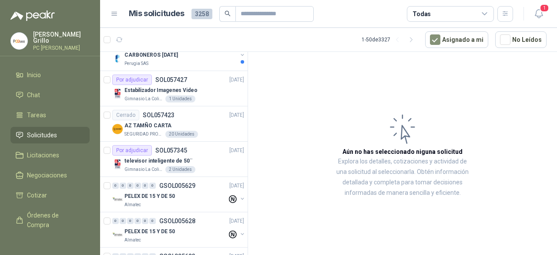
click at [464, 16] on div "Todas" at bounding box center [450, 14] width 87 height 16
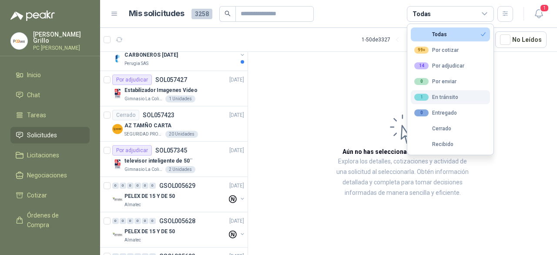
click at [450, 92] on button "1 En tránsito" at bounding box center [450, 97] width 79 height 14
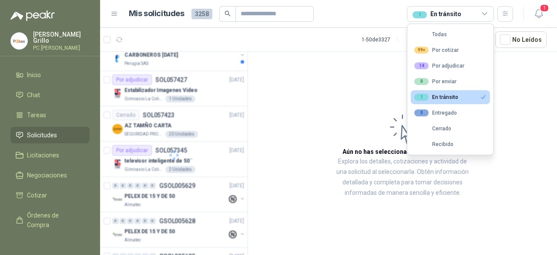
scroll to position [0, 0]
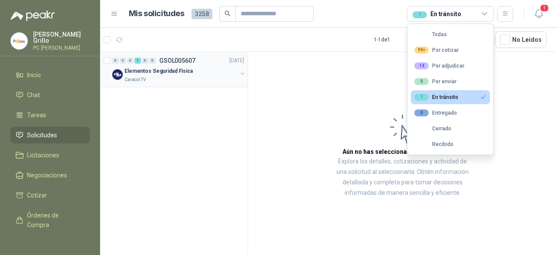
click at [161, 74] on p "Elementos Seguridad Fisica" at bounding box center [158, 71] width 68 height 8
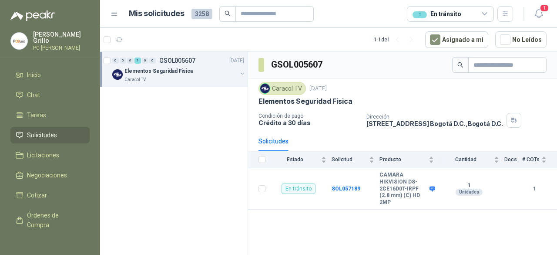
click at [514, 159] on th "Docs" at bounding box center [513, 159] width 18 height 17
click at [497, 158] on div "Cantidad" at bounding box center [469, 159] width 60 height 9
click at [497, 160] on div "Cantidad" at bounding box center [469, 159] width 60 height 9
click at [332, 157] on span "Solicitud" at bounding box center [350, 159] width 36 height 6
click at [326, 157] on div "Estado" at bounding box center [299, 159] width 56 height 9
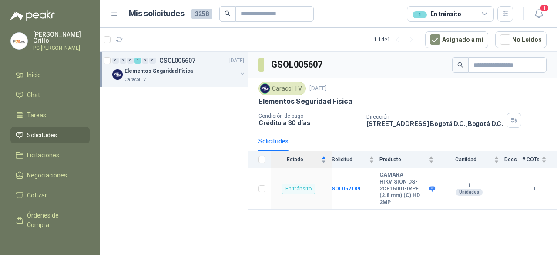
click at [292, 160] on span "Estado" at bounding box center [295, 159] width 49 height 6
click at [374, 155] on div "Solicitud" at bounding box center [353, 159] width 43 height 9
click at [45, 131] on span "Solicitudes" at bounding box center [42, 135] width 30 height 10
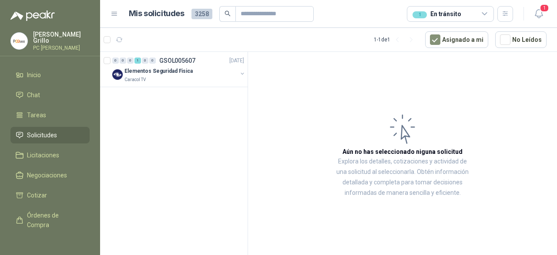
click at [40, 136] on span "Solicitudes" at bounding box center [42, 135] width 30 height 10
click at [446, 7] on div "1 En tránsito" at bounding box center [450, 14] width 87 height 16
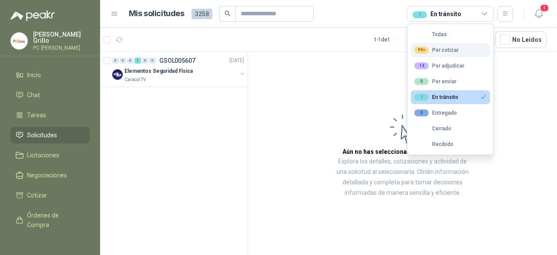
click at [446, 52] on div "99+ Por cotizar" at bounding box center [436, 50] width 44 height 7
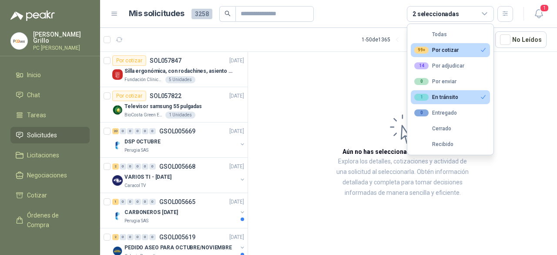
click at [435, 43] on button "99+ Por cotizar" at bounding box center [450, 50] width 79 height 14
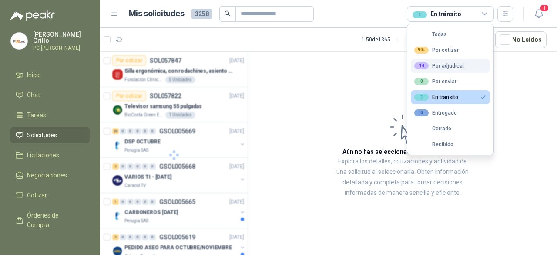
click at [432, 64] on div "14 Por adjudicar" at bounding box center [439, 65] width 50 height 7
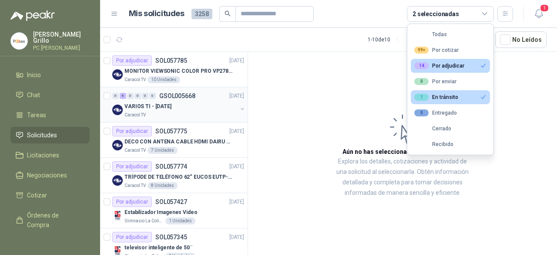
click at [180, 108] on div "VARIOS TI - [DATE]" at bounding box center [180, 106] width 113 height 10
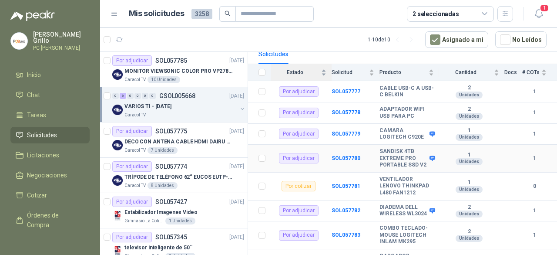
scroll to position [124, 0]
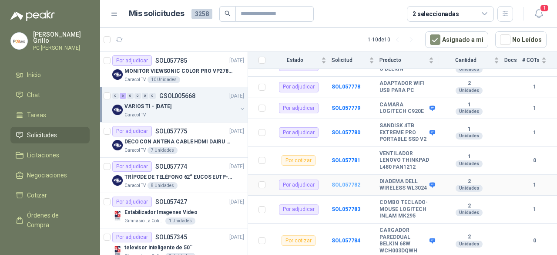
click at [338, 181] on b "SOL057782" at bounding box center [346, 184] width 29 height 6
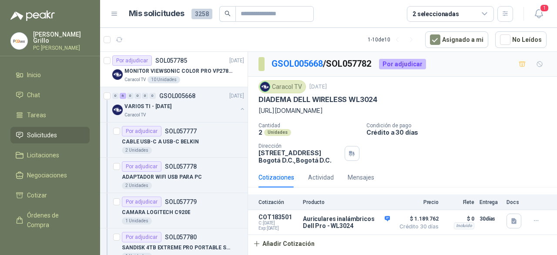
scroll to position [3, 0]
click at [533, 224] on icon "button" at bounding box center [536, 220] width 7 height 7
click at [492, 188] on button "Editar" at bounding box center [519, 191] width 70 height 14
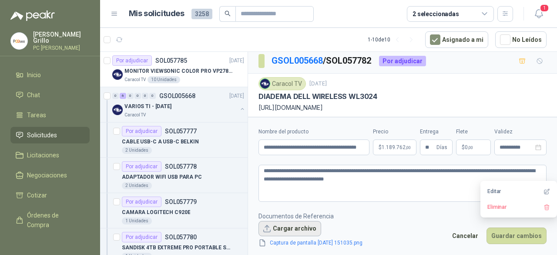
click at [300, 225] on button "Cargar archivo" at bounding box center [289, 229] width 63 height 16
click at [299, 234] on button "Cargar archivo" at bounding box center [289, 229] width 63 height 16
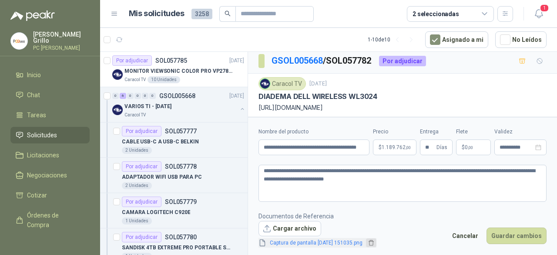
drag, startPoint x: 287, startPoint y: 238, endPoint x: 381, endPoint y: 241, distance: 93.6
click at [374, 241] on icon "delete" at bounding box center [371, 242] width 6 height 6
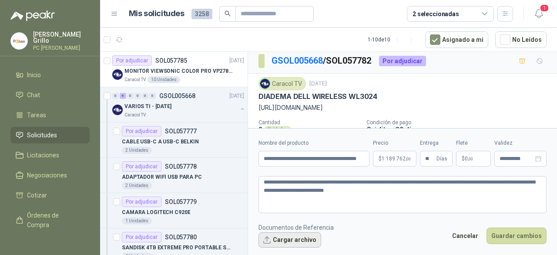
click at [308, 240] on button "Cargar archivo" at bounding box center [289, 240] width 63 height 16
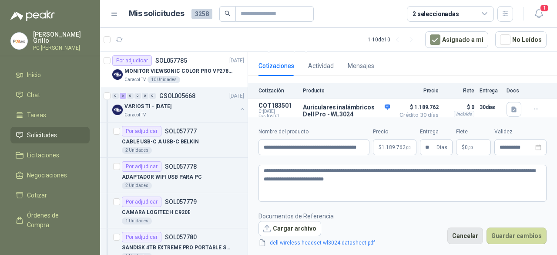
scroll to position [127, 0]
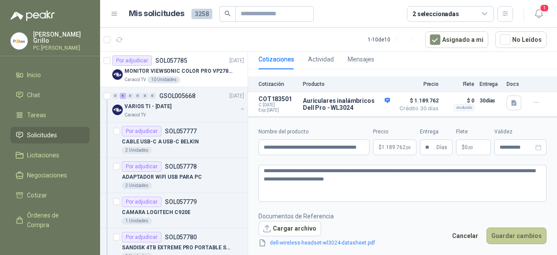
click at [517, 238] on button "Guardar cambios" at bounding box center [517, 235] width 60 height 17
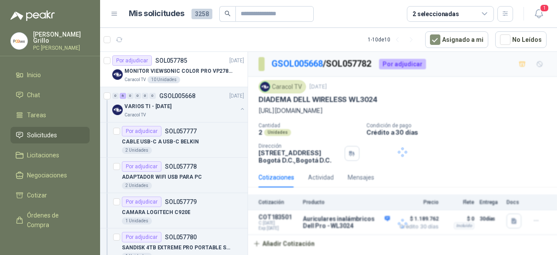
scroll to position [3, 0]
click at [445, 15] on div "2 seleccionadas" at bounding box center [436, 14] width 47 height 10
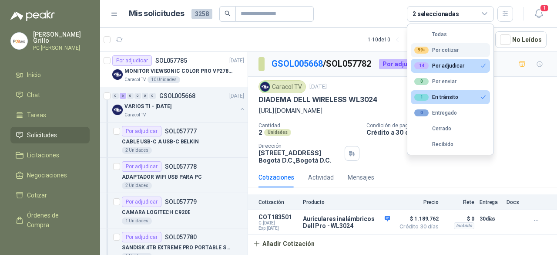
click at [454, 51] on div "99+ Por cotizar" at bounding box center [436, 50] width 44 height 7
click at [466, 69] on button "14 Por adjudicar" at bounding box center [450, 66] width 79 height 14
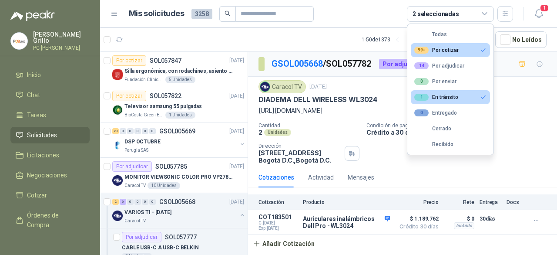
click at [455, 97] on div "1 En tránsito" at bounding box center [436, 97] width 44 height 7
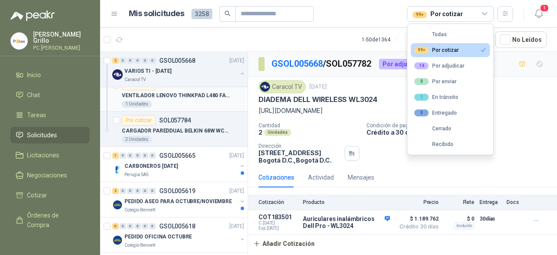
scroll to position [131, 0]
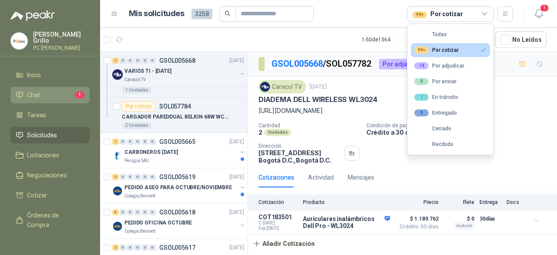
click at [45, 97] on li "Chat 1" at bounding box center [50, 95] width 69 height 10
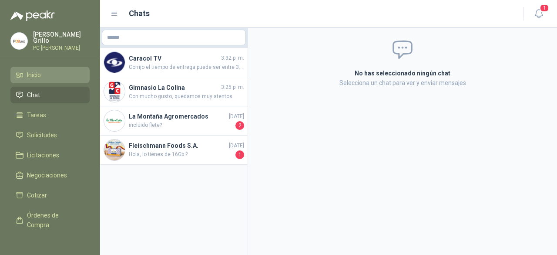
click at [37, 76] on span "Inicio" at bounding box center [34, 75] width 14 height 10
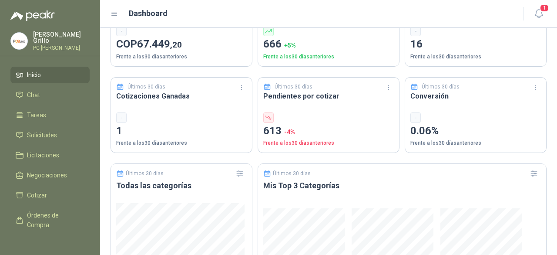
scroll to position [87, 0]
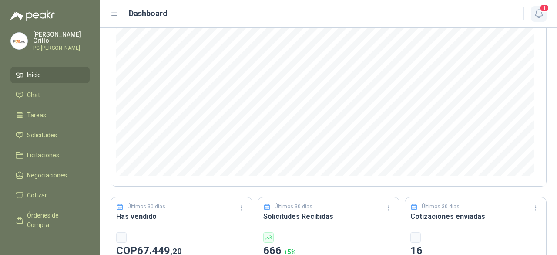
click at [534, 16] on icon "button" at bounding box center [539, 13] width 11 height 11
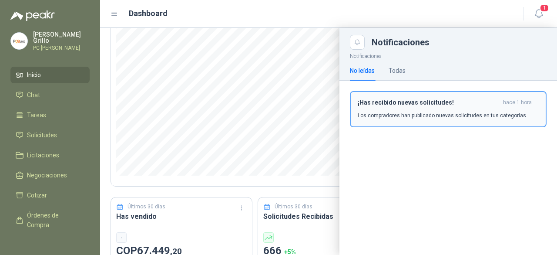
click at [430, 110] on div "¡Has recibido nuevas solicitudes! hace 1 hora Los compradores han publicado nue…" at bounding box center [448, 109] width 181 height 20
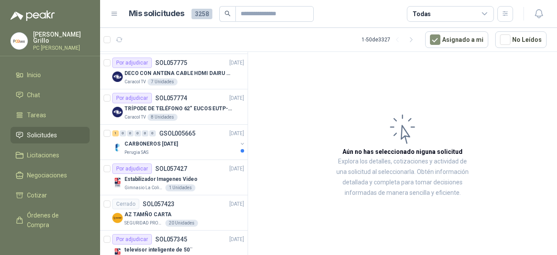
scroll to position [218, 0]
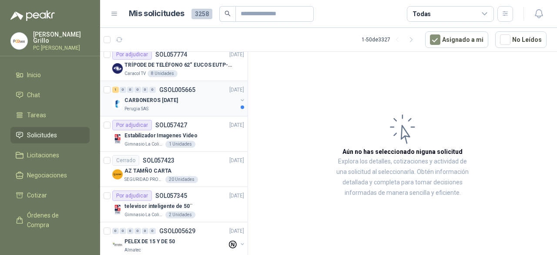
click at [239, 103] on div at bounding box center [242, 104] width 7 height 14
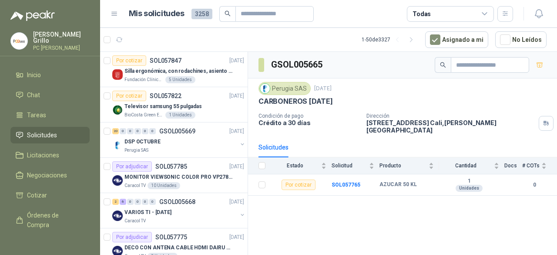
click at [411, 15] on div "Todas" at bounding box center [450, 14] width 87 height 16
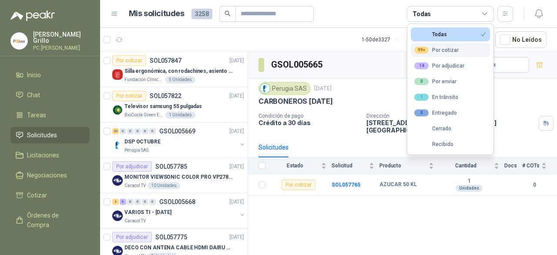
click at [424, 50] on div "99+" at bounding box center [421, 50] width 14 height 7
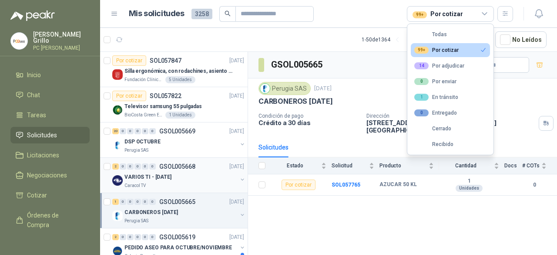
click at [153, 176] on p "VARIOS TI - [DATE]" at bounding box center [147, 177] width 47 height 8
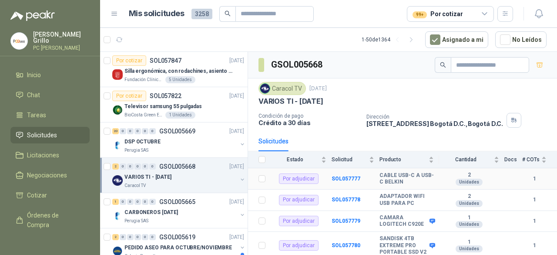
scroll to position [124, 0]
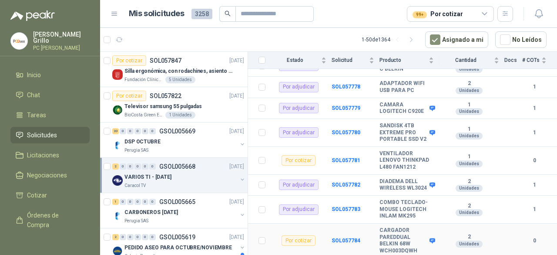
click at [306, 242] on div "Por cotizar" at bounding box center [299, 240] width 34 height 10
click at [339, 240] on b "SOL057784" at bounding box center [346, 240] width 29 height 6
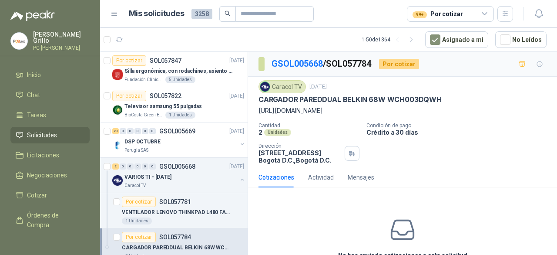
scroll to position [57, 0]
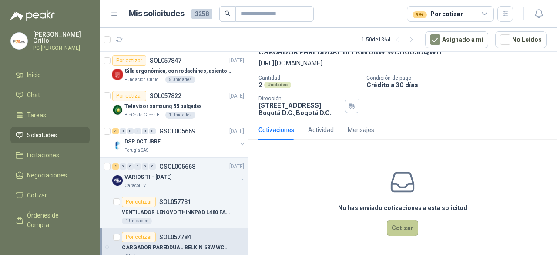
click at [395, 224] on button "Cotizar" at bounding box center [402, 227] width 31 height 17
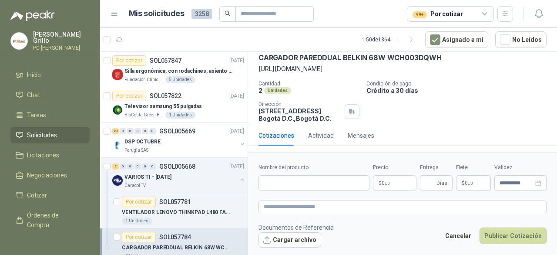
scroll to position [50, 0]
click at [291, 177] on input "Nombre del producto" at bounding box center [313, 183] width 111 height 16
click at [299, 181] on input "Nombre del producto" at bounding box center [313, 183] width 111 height 16
paste input "**********"
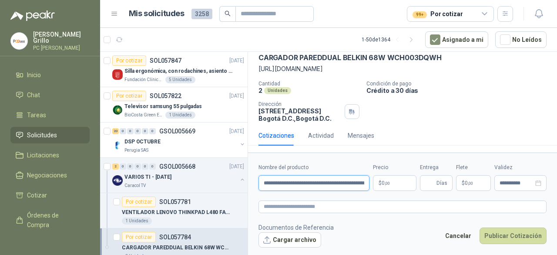
scroll to position [0, 30]
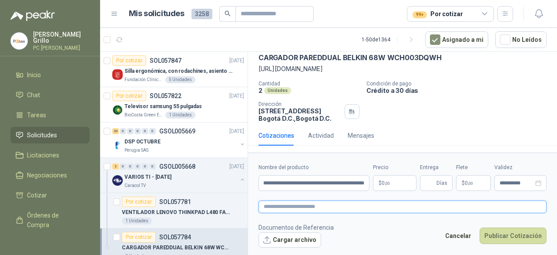
click at [294, 205] on textarea at bounding box center [402, 206] width 288 height 12
click at [279, 206] on textarea at bounding box center [402, 206] width 288 height 12
paste textarea "**********"
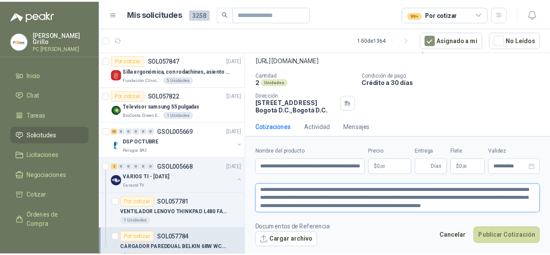
scroll to position [57, 0]
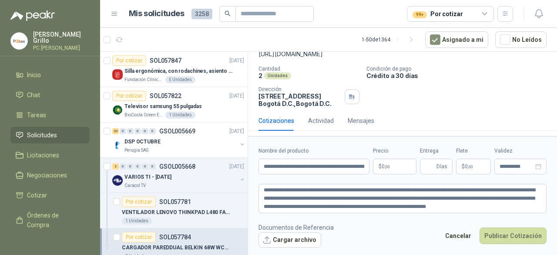
click at [393, 170] on body "[PERSON_NAME] PC QUICK Inicio Chat Tareas Solicitudes Licitaciones Negociacione…" at bounding box center [278, 127] width 557 height 255
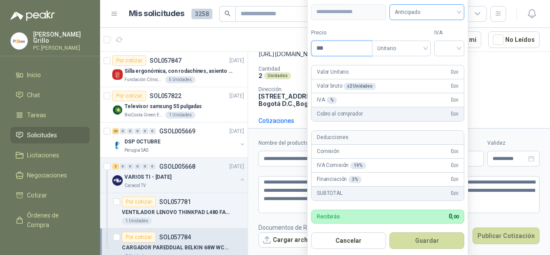
click at [408, 13] on span "Anticipado" at bounding box center [427, 12] width 64 height 13
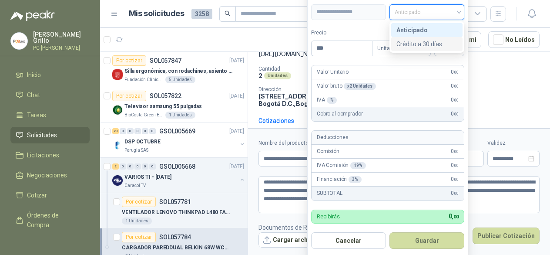
click at [407, 44] on div "Crédito a 30 días" at bounding box center [426, 44] width 61 height 10
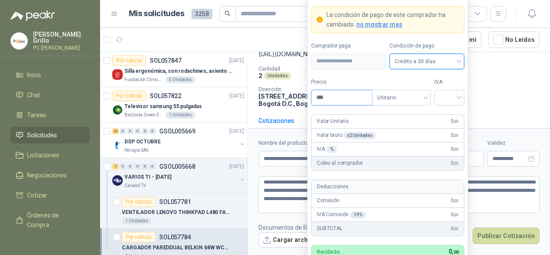
click at [331, 103] on input "***" at bounding box center [342, 97] width 60 height 15
click at [324, 101] on input "***" at bounding box center [342, 97] width 60 height 15
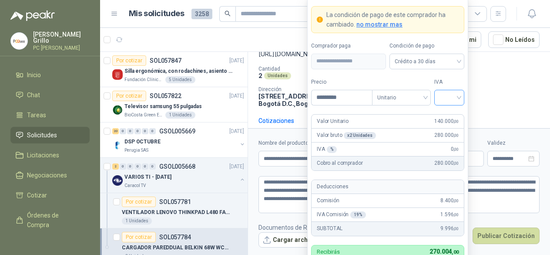
click at [452, 96] on input "search" at bounding box center [450, 96] width 20 height 13
click at [448, 114] on div "19%" at bounding box center [449, 117] width 16 height 10
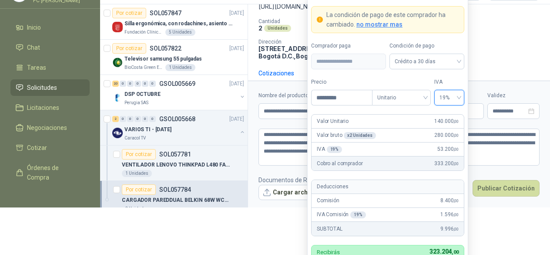
scroll to position [50, 0]
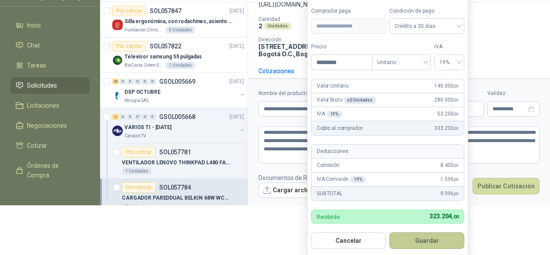
click at [418, 238] on button "Guardar" at bounding box center [426, 240] width 75 height 17
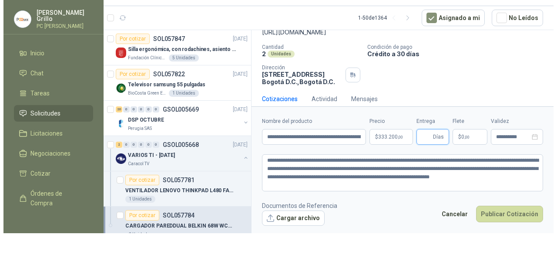
scroll to position [0, 0]
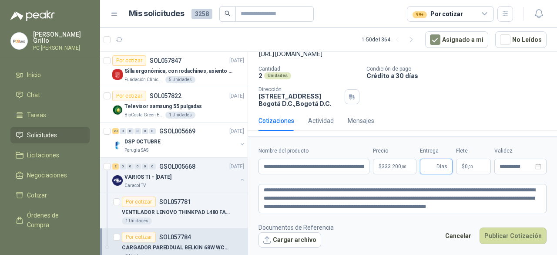
click at [428, 168] on input "Entrega" at bounding box center [430, 166] width 10 height 15
click at [465, 164] on span "0 ,00" at bounding box center [469, 166] width 8 height 5
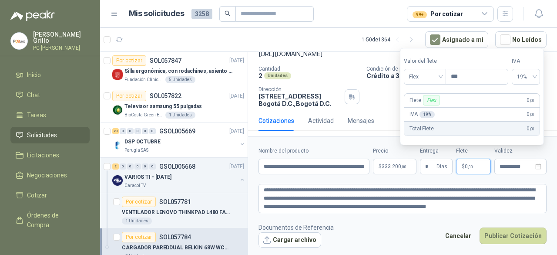
click at [465, 164] on span "0 ,00" at bounding box center [469, 166] width 8 height 5
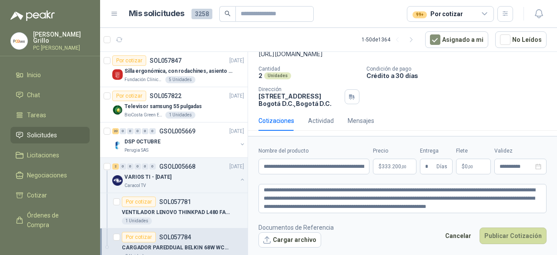
click at [377, 222] on footer "Documentos de Referencia Cargar archivo Cancelar Publicar Cotización" at bounding box center [402, 234] width 288 height 25
click at [431, 220] on form "**********" at bounding box center [402, 197] width 309 height 122
click at [314, 237] on button "Cargar archivo" at bounding box center [289, 240] width 63 height 16
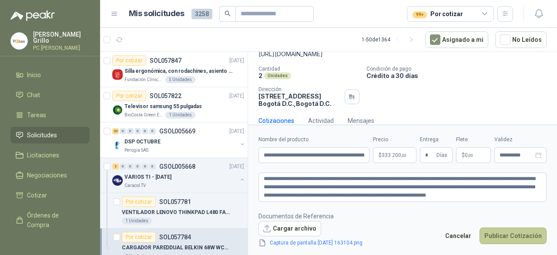
click at [499, 236] on button "Publicar Cotización" at bounding box center [513, 235] width 67 height 17
drag, startPoint x: 498, startPoint y: 192, endPoint x: 252, endPoint y: 195, distance: 245.9
click at [252, 195] on form "**********" at bounding box center [402, 190] width 309 height 133
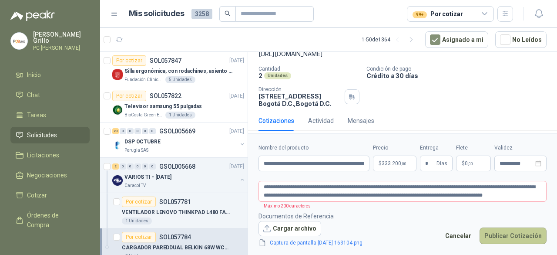
click at [495, 238] on button "Publicar Cotización" at bounding box center [513, 235] width 67 height 17
drag, startPoint x: 540, startPoint y: 196, endPoint x: 463, endPoint y: 196, distance: 77.5
click at [463, 196] on textarea "**********" at bounding box center [402, 191] width 288 height 20
click at [511, 231] on button "Publicar Cotización" at bounding box center [513, 235] width 67 height 17
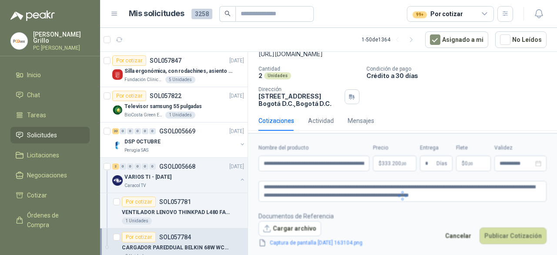
scroll to position [7, 0]
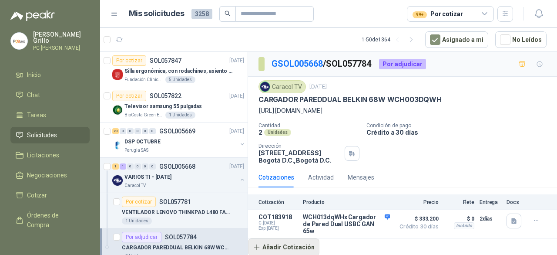
click at [278, 251] on button "Añadir Cotización" at bounding box center [283, 246] width 71 height 17
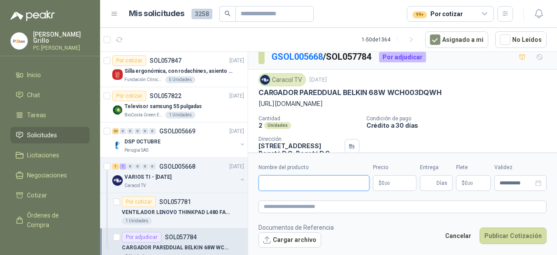
click at [288, 181] on input "Nombre del producto" at bounding box center [313, 183] width 111 height 16
click at [302, 188] on input "Nombre del producto" at bounding box center [313, 183] width 111 height 16
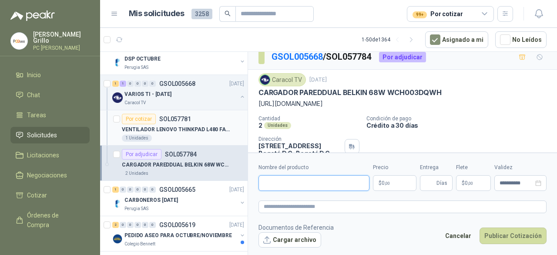
scroll to position [44, 0]
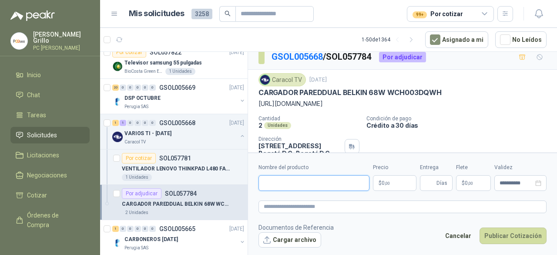
paste input "**********"
click at [318, 185] on input "**********" at bounding box center [313, 183] width 111 height 16
paste input "**********"
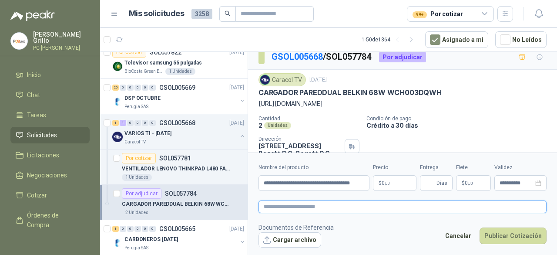
click at [301, 203] on textarea at bounding box center [402, 206] width 288 height 12
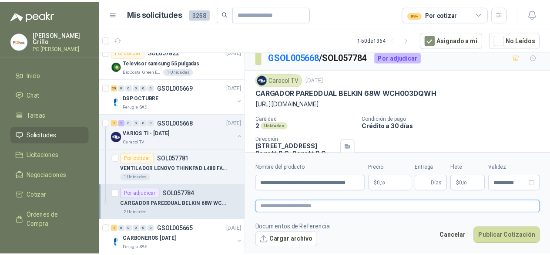
scroll to position [0, 0]
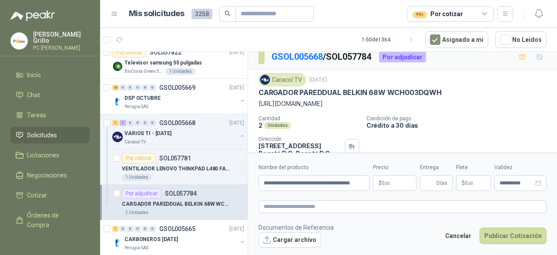
click at [393, 185] on p "$ 0 ,00" at bounding box center [395, 183] width 44 height 16
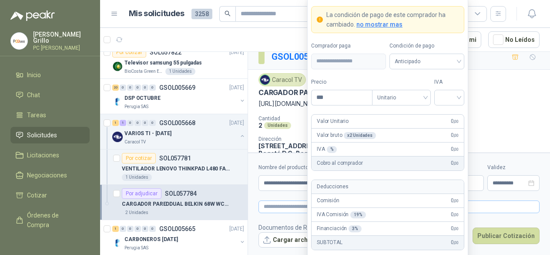
drag, startPoint x: 282, startPoint y: 214, endPoint x: 279, endPoint y: 207, distance: 8.0
click at [282, 213] on form "**********" at bounding box center [399, 204] width 302 height 105
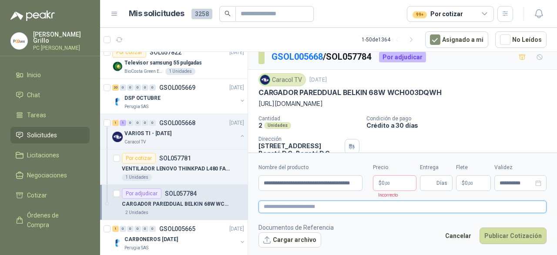
click at [279, 205] on textarea at bounding box center [402, 206] width 288 height 12
paste textarea "**********"
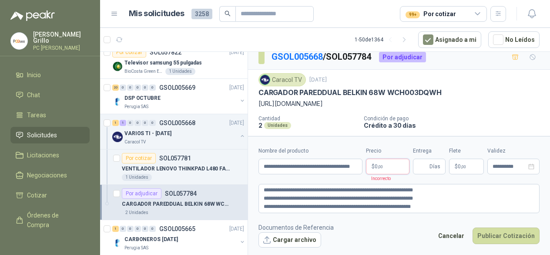
click at [397, 165] on body "[PERSON_NAME] PC QUICK Inicio Chat Tareas Solicitudes Licitaciones Negociacione…" at bounding box center [275, 127] width 550 height 255
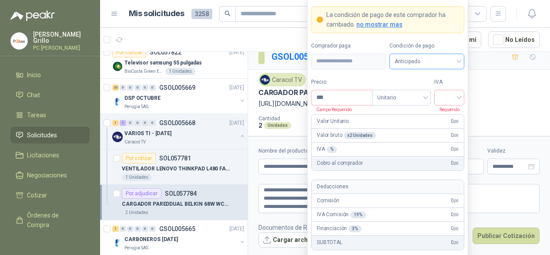
click at [418, 65] on span "Anticipado" at bounding box center [427, 61] width 64 height 13
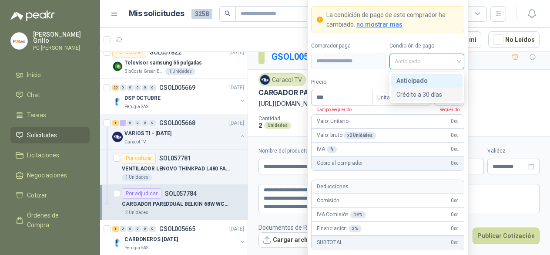
click at [414, 92] on div "Crédito a 30 días" at bounding box center [426, 95] width 61 height 10
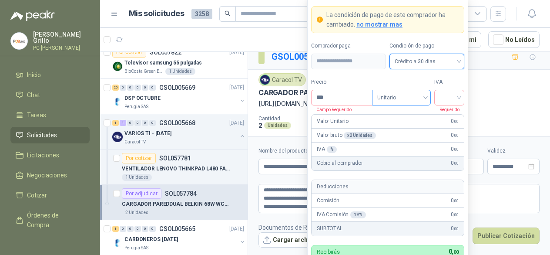
click at [389, 98] on span "Unitario" at bounding box center [401, 97] width 48 height 13
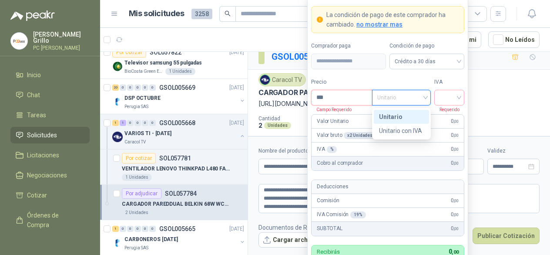
click at [339, 97] on input "***" at bounding box center [342, 97] width 60 height 15
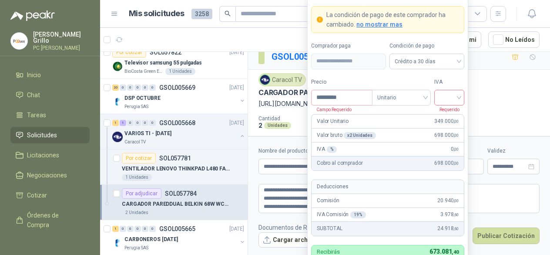
click at [457, 102] on input "search" at bounding box center [450, 96] width 20 height 13
click at [451, 115] on div "19%" at bounding box center [449, 117] width 16 height 10
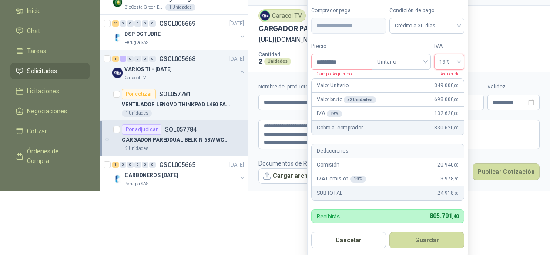
scroll to position [51, 0]
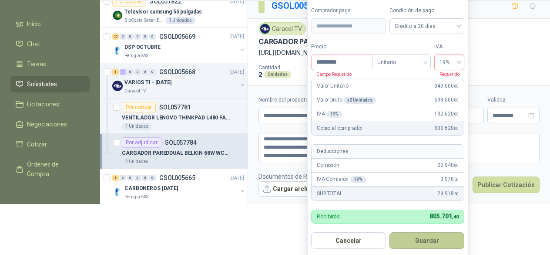
click at [433, 237] on button "Guardar" at bounding box center [426, 240] width 75 height 17
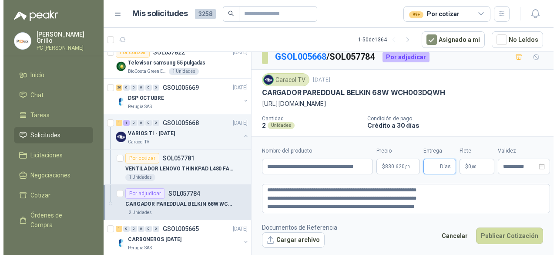
scroll to position [0, 0]
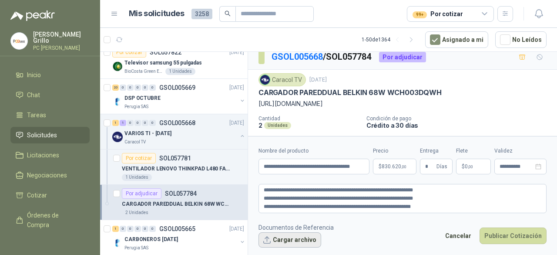
click at [304, 244] on button "Cargar archivo" at bounding box center [289, 240] width 63 height 16
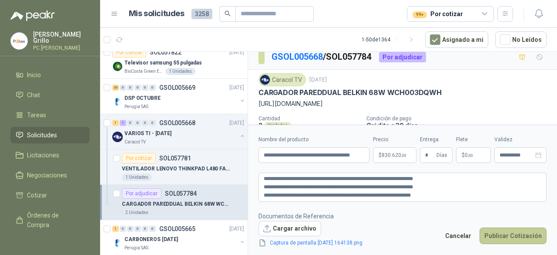
click at [523, 235] on button "Publicar Cotización" at bounding box center [513, 235] width 67 height 17
drag, startPoint x: 449, startPoint y: 194, endPoint x: 409, endPoint y: 194, distance: 40.5
click at [409, 194] on textarea "**********" at bounding box center [402, 186] width 288 height 29
click at [518, 231] on button "Publicar Cotización" at bounding box center [513, 235] width 67 height 17
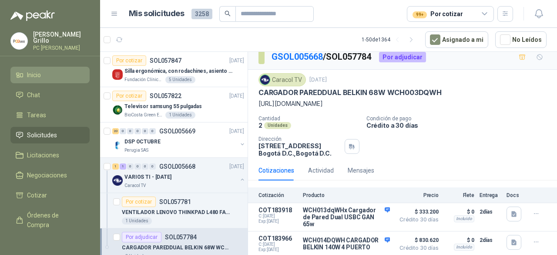
click at [30, 72] on span "Inicio" at bounding box center [34, 75] width 14 height 10
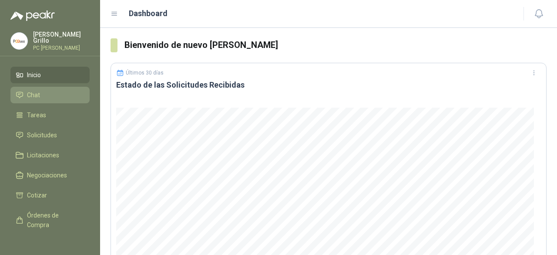
click at [35, 94] on span "Chat" at bounding box center [33, 95] width 13 height 10
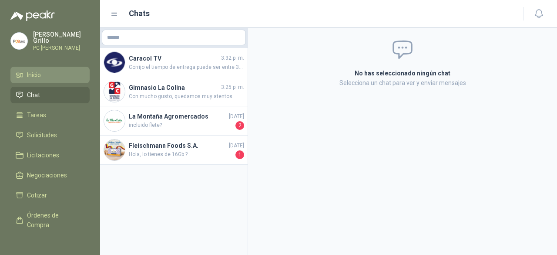
click at [40, 73] on span "Inicio" at bounding box center [34, 75] width 14 height 10
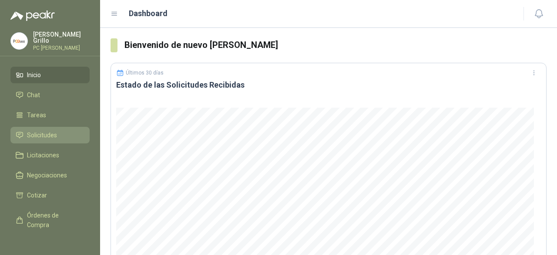
click at [35, 130] on span "Solicitudes" at bounding box center [42, 135] width 30 height 10
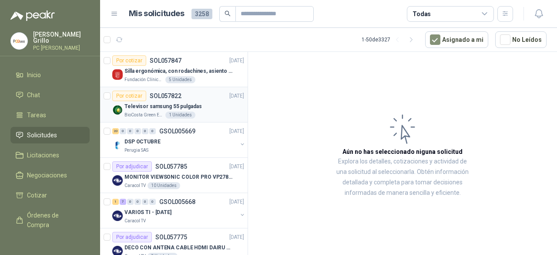
click at [131, 96] on div "Por cotizar" at bounding box center [129, 96] width 34 height 10
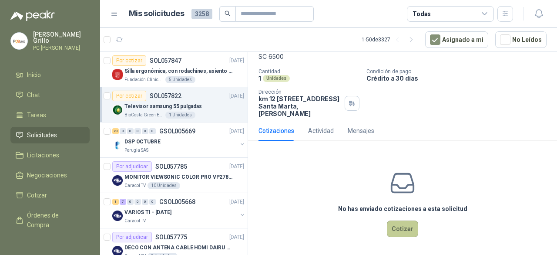
click at [395, 226] on button "Cotizar" at bounding box center [402, 228] width 31 height 17
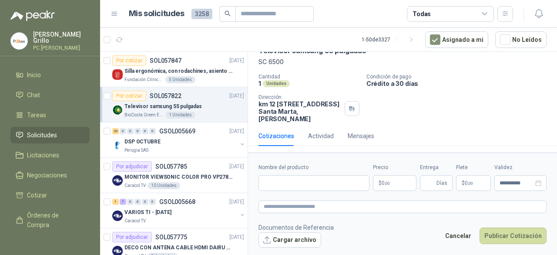
scroll to position [48, 0]
click at [270, 174] on div "Nombre del producto" at bounding box center [313, 176] width 111 height 27
click at [269, 177] on input "Nombre del producto" at bounding box center [313, 183] width 111 height 16
paste input "**********"
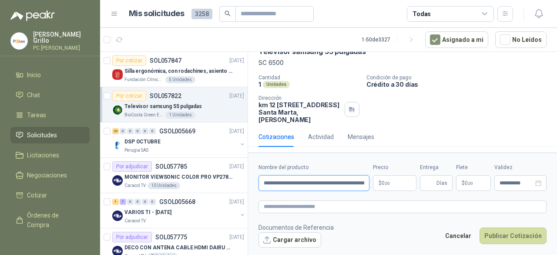
scroll to position [0, 42]
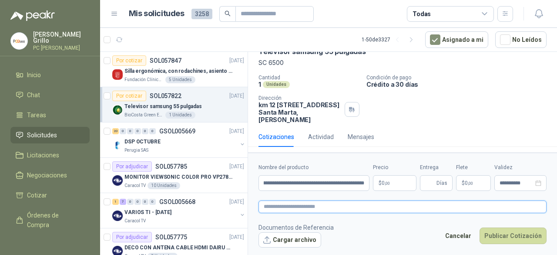
click at [326, 205] on textarea at bounding box center [402, 206] width 288 height 12
paste textarea "**********"
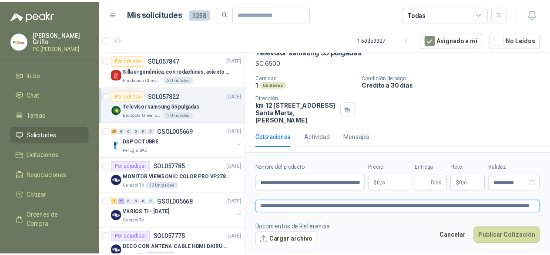
scroll to position [54, 0]
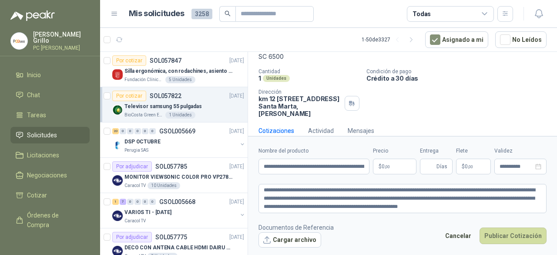
click at [379, 165] on body "[PERSON_NAME] PC QUICK Inicio Chat Tareas Solicitudes Licitaciones Negociacione…" at bounding box center [278, 127] width 557 height 255
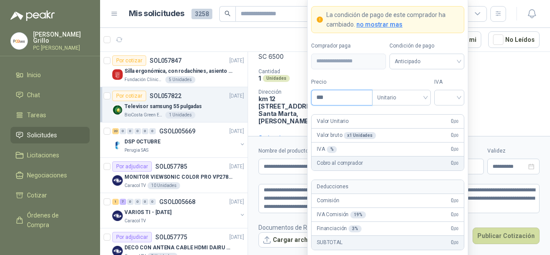
click at [323, 98] on input "***" at bounding box center [342, 97] width 60 height 15
click at [435, 56] on span "Anticipado" at bounding box center [427, 61] width 64 height 13
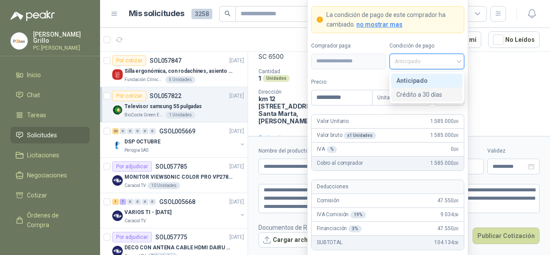
click at [426, 90] on div "Crédito a 30 días" at bounding box center [426, 95] width 61 height 10
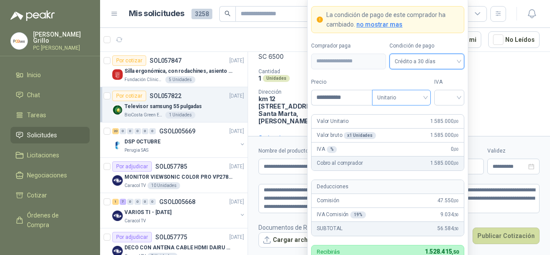
click at [392, 99] on span "Unitario" at bounding box center [401, 97] width 48 height 13
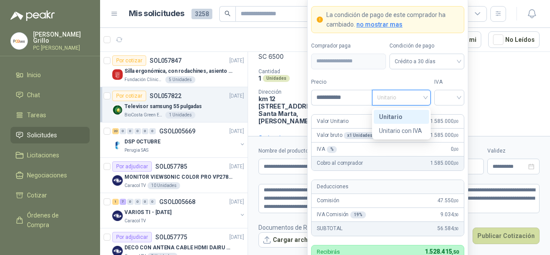
click at [399, 116] on div "Unitario" at bounding box center [401, 117] width 45 height 10
click at [442, 95] on input "search" at bounding box center [450, 96] width 20 height 13
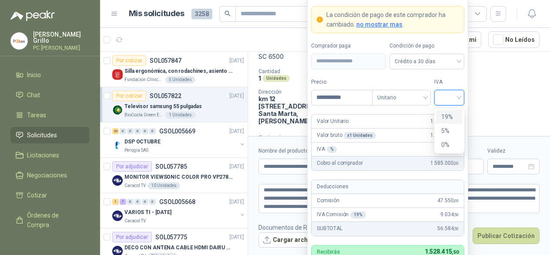
click at [445, 119] on div "19%" at bounding box center [449, 117] width 16 height 10
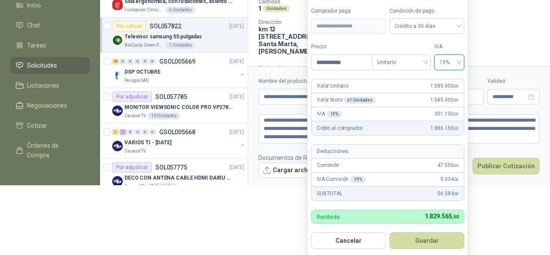
scroll to position [70, 0]
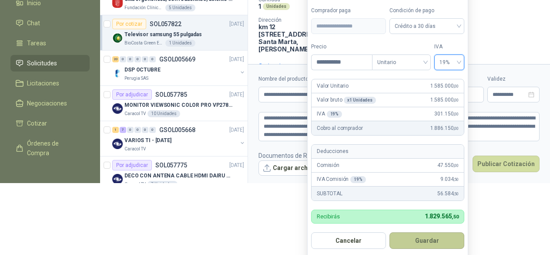
click at [417, 242] on button "Guardar" at bounding box center [426, 240] width 75 height 17
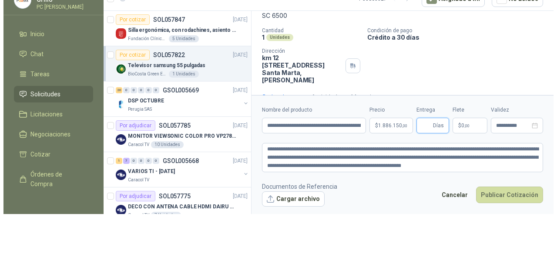
scroll to position [0, 0]
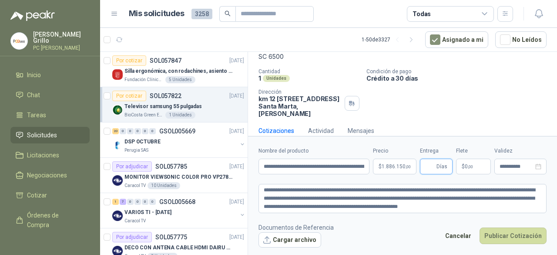
click at [427, 163] on input "Entrega" at bounding box center [430, 166] width 10 height 15
click at [498, 232] on button "Publicar Cotización" at bounding box center [513, 235] width 67 height 17
drag, startPoint x: 474, startPoint y: 207, endPoint x: 371, endPoint y: 205, distance: 103.2
click at [371, 205] on textarea "**********" at bounding box center [402, 198] width 288 height 29
drag, startPoint x: 363, startPoint y: 205, endPoint x: 312, endPoint y: 205, distance: 51.8
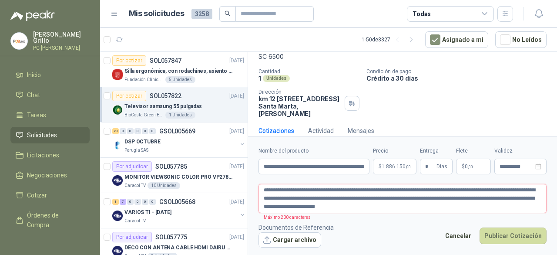
click at [312, 205] on textarea "**********" at bounding box center [402, 198] width 288 height 29
click at [487, 237] on button "Publicar Cotización" at bounding box center [513, 235] width 67 height 17
click at [504, 233] on button "Publicar Cotización" at bounding box center [513, 235] width 67 height 17
drag, startPoint x: 322, startPoint y: 207, endPoint x: 240, endPoint y: 204, distance: 81.9
click at [240, 204] on div "Por cotizar SOL057847 [DATE] Silla ergonómica, con rodachines, asiento ajustabl…" at bounding box center [328, 154] width 457 height 206
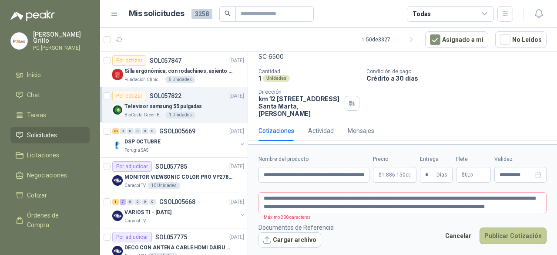
click at [523, 235] on button "Publicar Cotización" at bounding box center [513, 235] width 67 height 17
drag, startPoint x: 539, startPoint y: 205, endPoint x: 464, endPoint y: 212, distance: 75.2
click at [464, 212] on textarea "**********" at bounding box center [402, 202] width 288 height 20
click at [508, 229] on button "Publicar Cotización" at bounding box center [513, 235] width 67 height 17
click at [514, 241] on button "Publicar Cotización" at bounding box center [513, 235] width 67 height 17
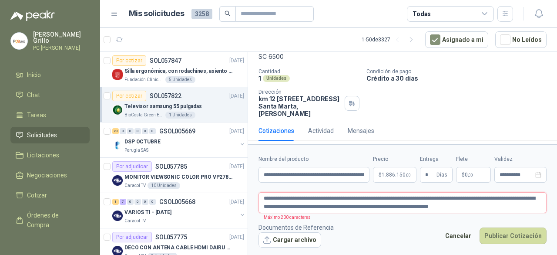
drag, startPoint x: 469, startPoint y: 205, endPoint x: 411, endPoint y: 207, distance: 58.4
click at [411, 207] on textarea "**********" at bounding box center [402, 202] width 288 height 20
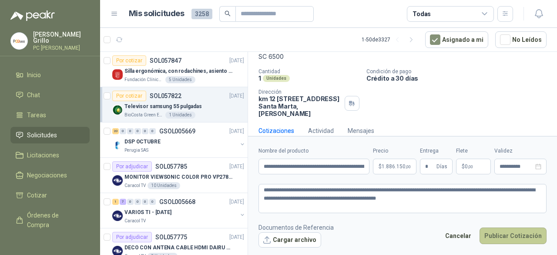
click at [517, 228] on button "Publicar Cotización" at bounding box center [513, 235] width 67 height 17
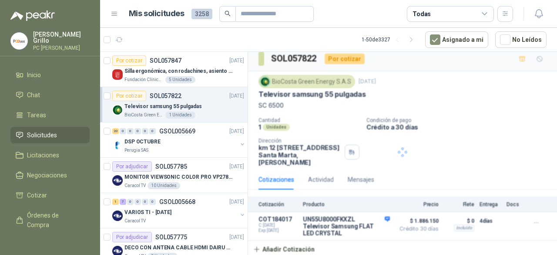
scroll to position [5, 0]
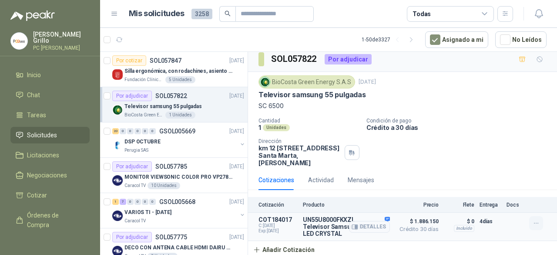
click at [533, 222] on icon "button" at bounding box center [536, 222] width 7 height 7
click at [496, 189] on button "Editar" at bounding box center [519, 187] width 70 height 14
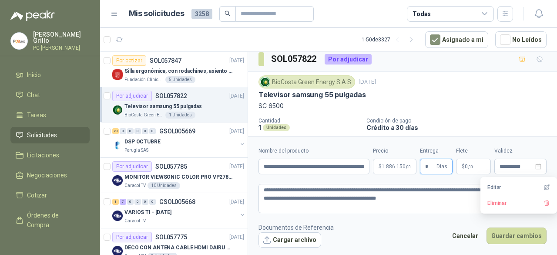
click at [430, 169] on input "*" at bounding box center [430, 166] width 10 height 15
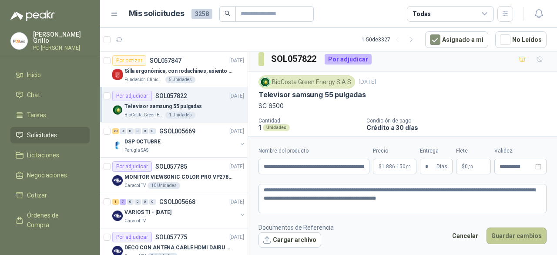
click at [533, 237] on button "Guardar cambios" at bounding box center [517, 235] width 60 height 17
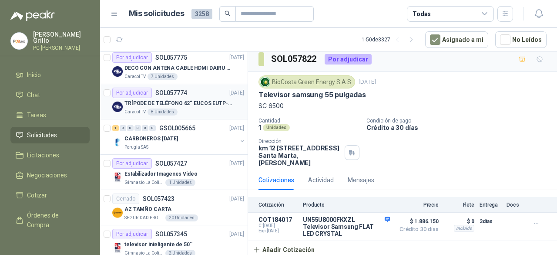
scroll to position [0, 0]
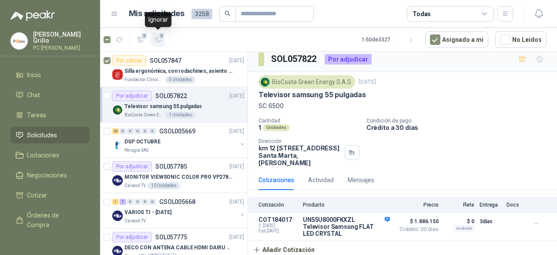
click at [158, 40] on icon "button" at bounding box center [157, 39] width 7 height 7
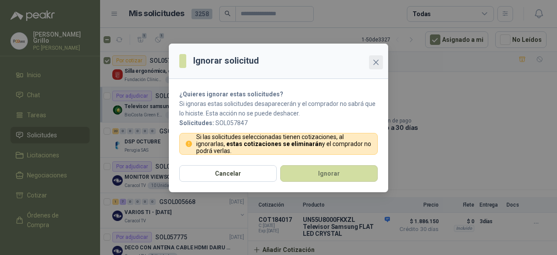
click at [372, 67] on button "Close" at bounding box center [376, 62] width 14 height 14
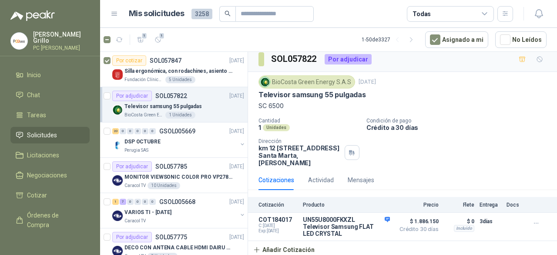
click at [372, 67] on div "Ignorar solicitud ¿Quieres ignorar estas solicitudes? Si ignoras estas solicitu…" at bounding box center [278, 127] width 557 height 255
click at [202, 46] on article "1 1 1 - 50 de 3327 Asignado a mi No Leídos" at bounding box center [328, 39] width 457 height 23
click at [111, 61] on article "Por cotizar SOL057847 [DATE] Silla ergonómica, con rodachines, asiento ajustabl…" at bounding box center [174, 69] width 148 height 35
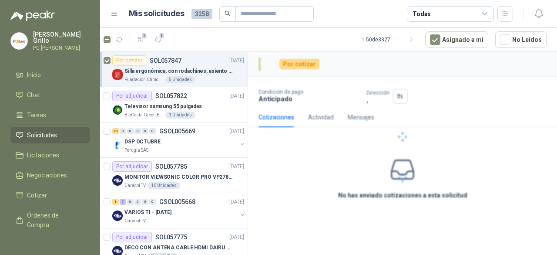
click at [111, 62] on article "Por cotizar SOL057847 [DATE] Silla ergonómica, con rodachines, asiento ajustabl…" at bounding box center [174, 69] width 148 height 35
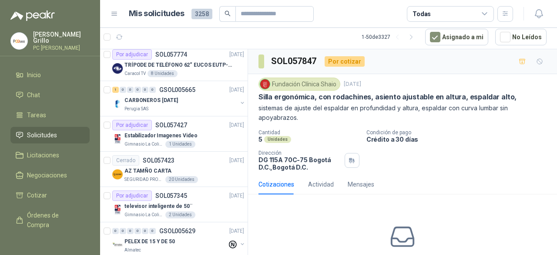
scroll to position [87, 0]
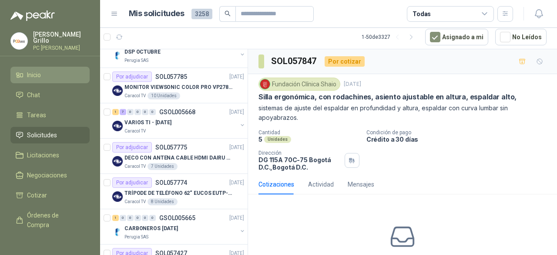
click at [27, 80] on link "Inicio" at bounding box center [49, 75] width 79 height 17
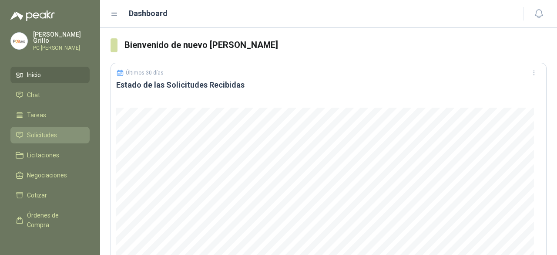
click at [47, 139] on link "Solicitudes" at bounding box center [49, 135] width 79 height 17
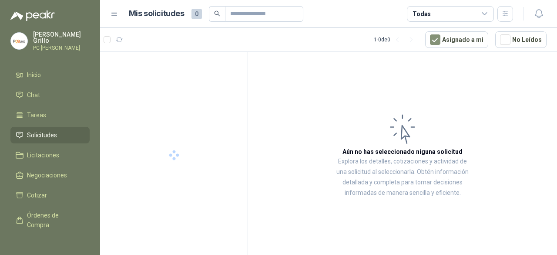
click at [422, 15] on div "Todas" at bounding box center [422, 14] width 18 height 10
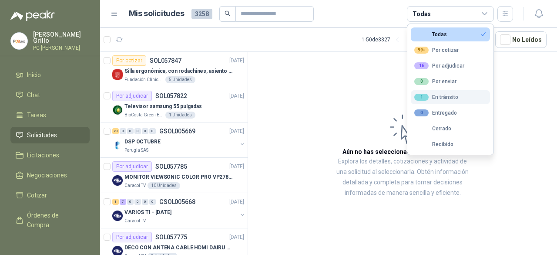
click at [439, 99] on div "1 En tránsito" at bounding box center [436, 97] width 44 height 7
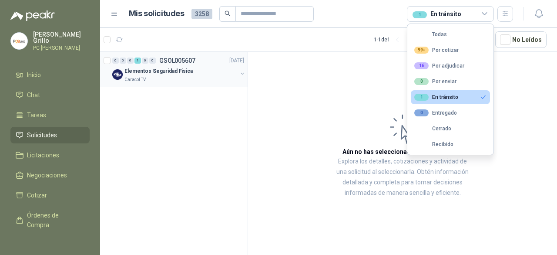
click at [137, 70] on p "Elementos Seguridad Fisica" at bounding box center [158, 71] width 68 height 8
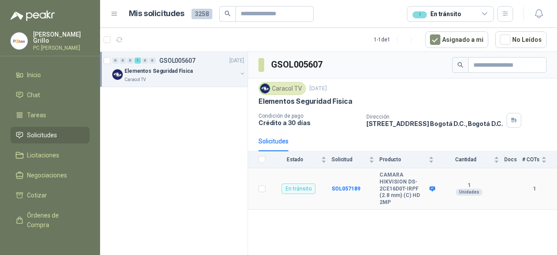
click at [304, 187] on div "En tránsito" at bounding box center [299, 188] width 34 height 10
click at [342, 185] on b "SOL057189" at bounding box center [346, 188] width 29 height 6
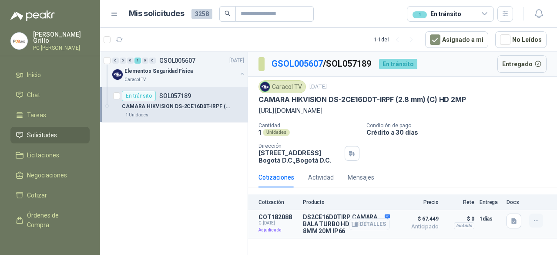
click at [533, 224] on icon "button" at bounding box center [536, 220] width 7 height 7
click at [505, 178] on div "Cotizaciones Actividad Mensajes" at bounding box center [402, 177] width 288 height 20
click at [265, 234] on p "Adjudicada" at bounding box center [277, 229] width 39 height 9
click at [271, 220] on p "COT182088" at bounding box center [277, 216] width 39 height 7
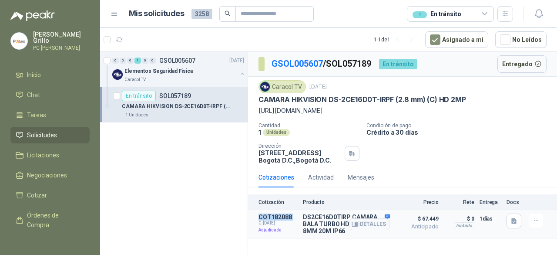
drag, startPoint x: 271, startPoint y: 223, endPoint x: 302, endPoint y: 224, distance: 30.9
click at [282, 220] on p "COT182088" at bounding box center [277, 216] width 39 height 7
click at [321, 223] on p "DS2CE16D0TIRP CAMARA BALA TURBO HD 1080P 2 8MM 20M IP66" at bounding box center [346, 223] width 87 height 21
click at [366, 230] on button "Detalles" at bounding box center [369, 224] width 41 height 12
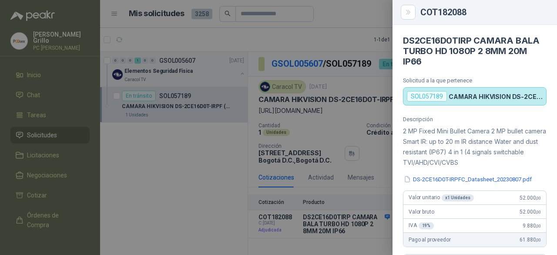
click at [371, 233] on div at bounding box center [278, 127] width 557 height 255
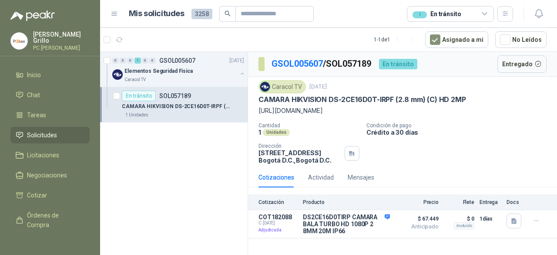
click at [0, 0] on button "Detalles" at bounding box center [0, 0] width 0 height 0
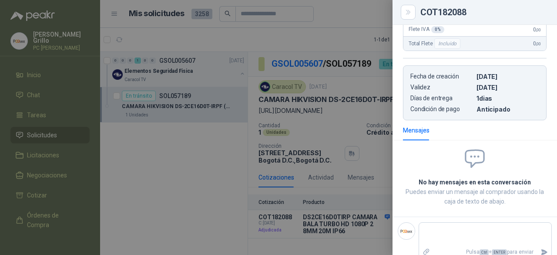
scroll to position [380, 0]
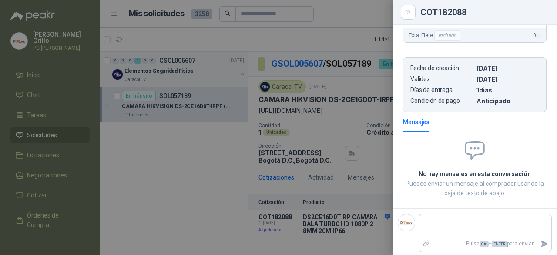
click at [304, 47] on div at bounding box center [278, 127] width 557 height 255
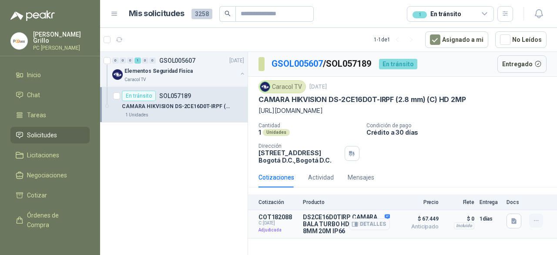
click at [530, 227] on button "button" at bounding box center [536, 220] width 14 height 14
click at [533, 224] on icon "button" at bounding box center [536, 220] width 7 height 7
click at [267, 234] on p "Adjudicada" at bounding box center [277, 229] width 39 height 9
drag, startPoint x: 268, startPoint y: 232, endPoint x: 275, endPoint y: 230, distance: 6.9
click at [268, 225] on span "C: [DATE]" at bounding box center [277, 222] width 39 height 5
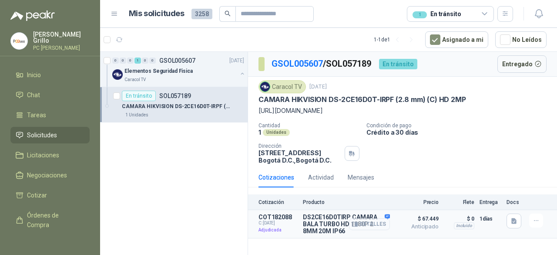
click at [371, 230] on button "Detalles" at bounding box center [369, 224] width 41 height 12
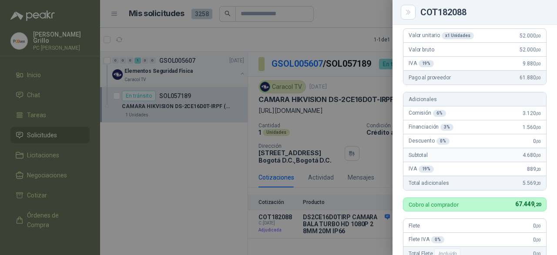
scroll to position [174, 0]
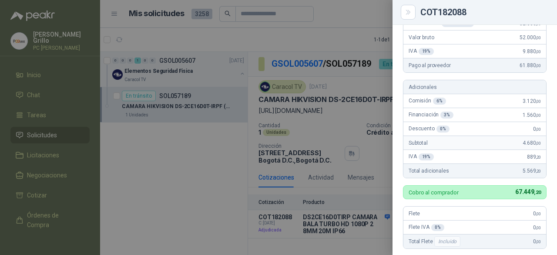
click at [41, 18] on div at bounding box center [278, 127] width 557 height 255
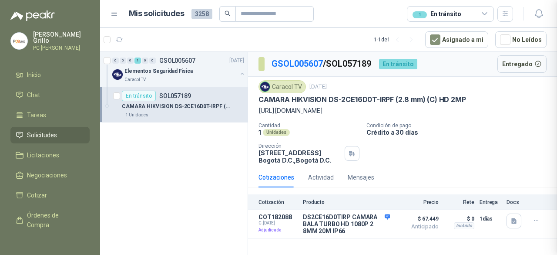
click at [41, 18] on div at bounding box center [278, 127] width 557 height 255
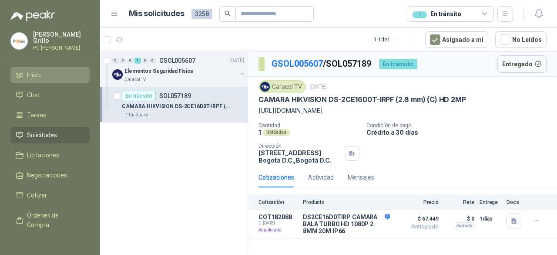
click at [34, 70] on span "Inicio" at bounding box center [34, 75] width 14 height 10
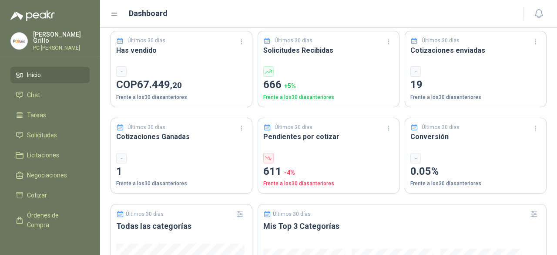
scroll to position [261, 0]
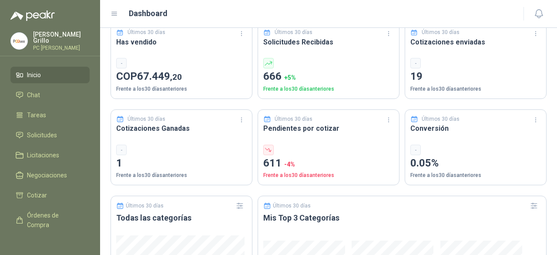
click at [32, 77] on span "Inicio" at bounding box center [34, 75] width 14 height 10
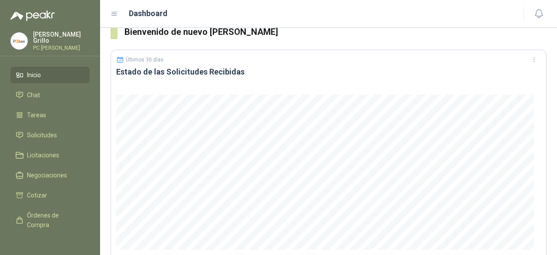
scroll to position [0, 0]
